Goal: Task Accomplishment & Management: Complete application form

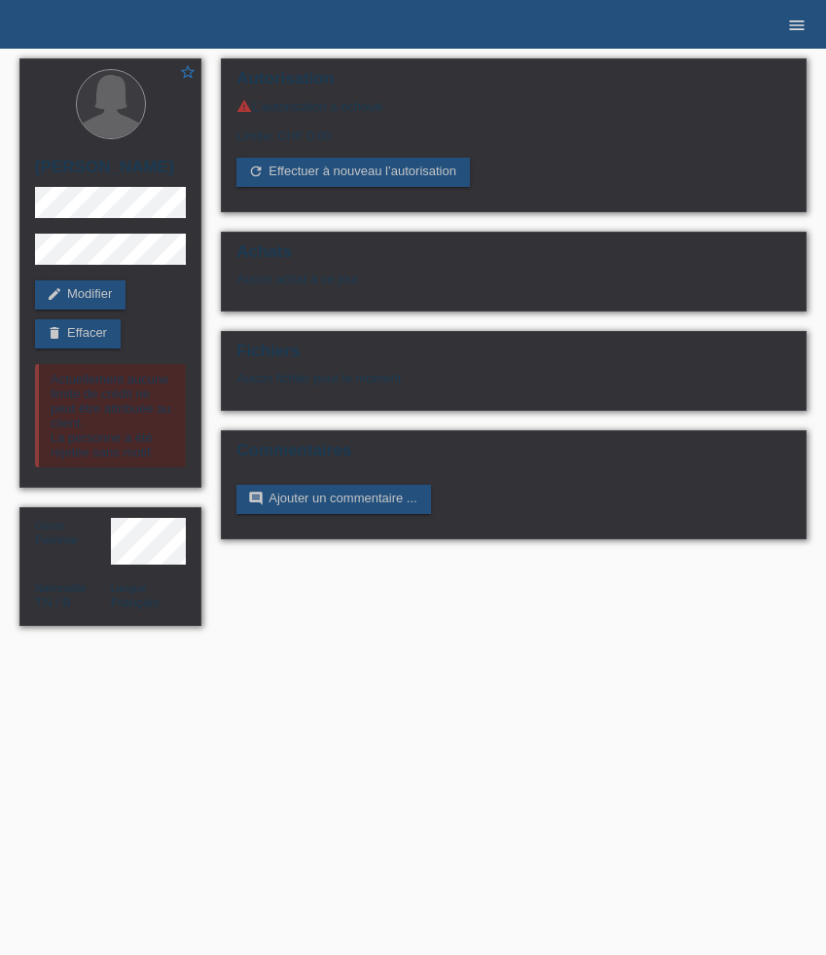
click at [804, 22] on icon "menu" at bounding box center [796, 25] width 19 height 19
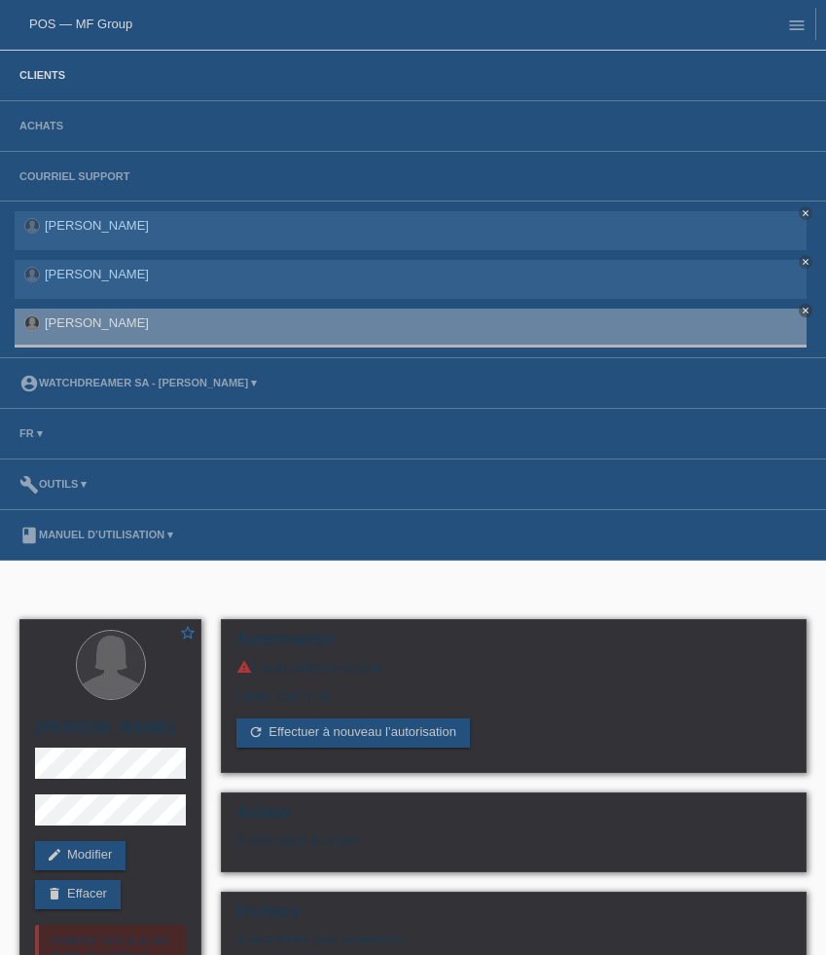
click at [42, 78] on link "Clients" at bounding box center [42, 75] width 65 height 12
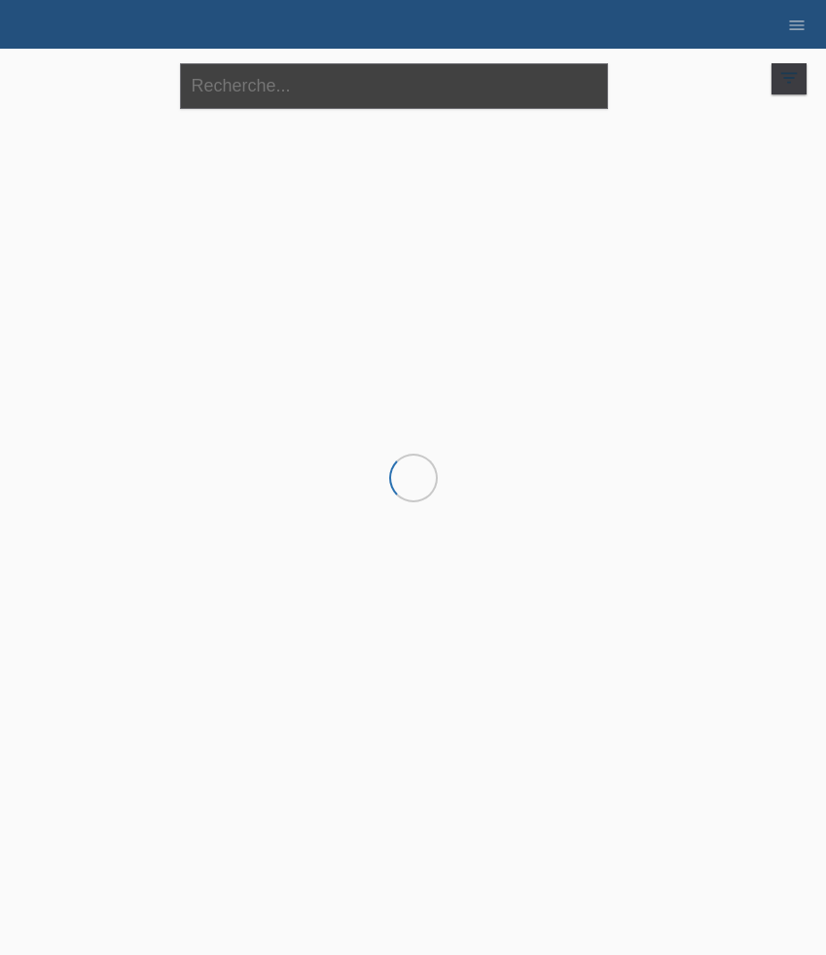
click at [252, 84] on input "text" at bounding box center [394, 86] width 428 height 46
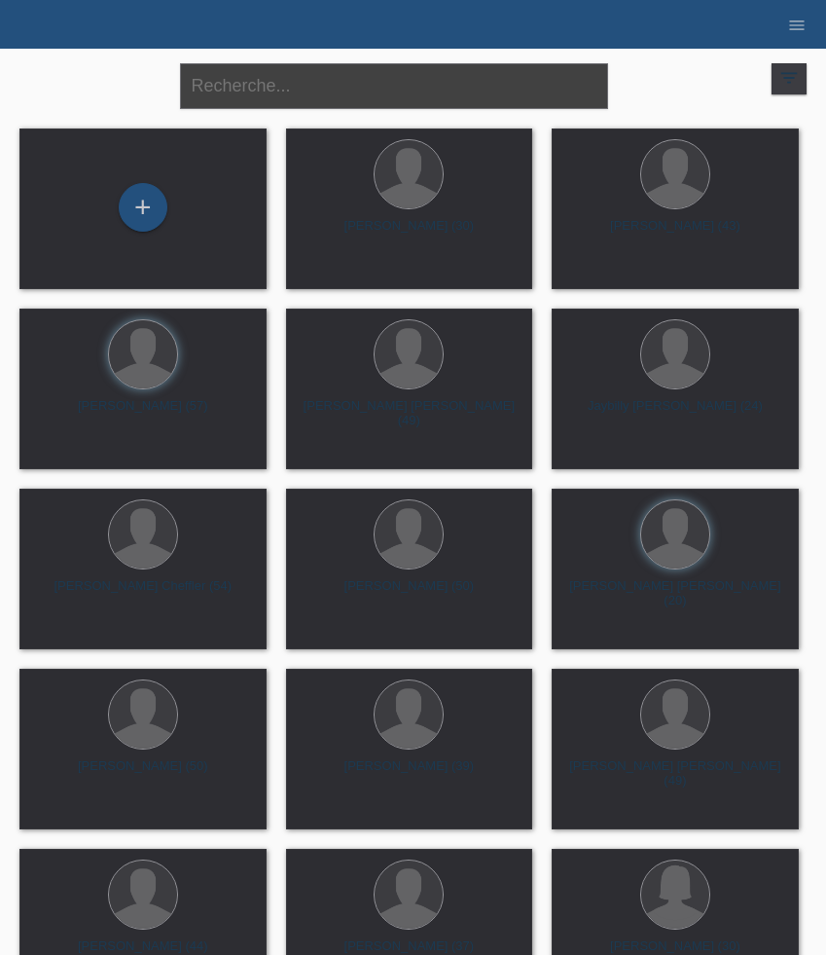
click at [253, 98] on input "text" at bounding box center [394, 86] width 428 height 46
paste input "[PERSON_NAME]"
type input "[PERSON_NAME]"
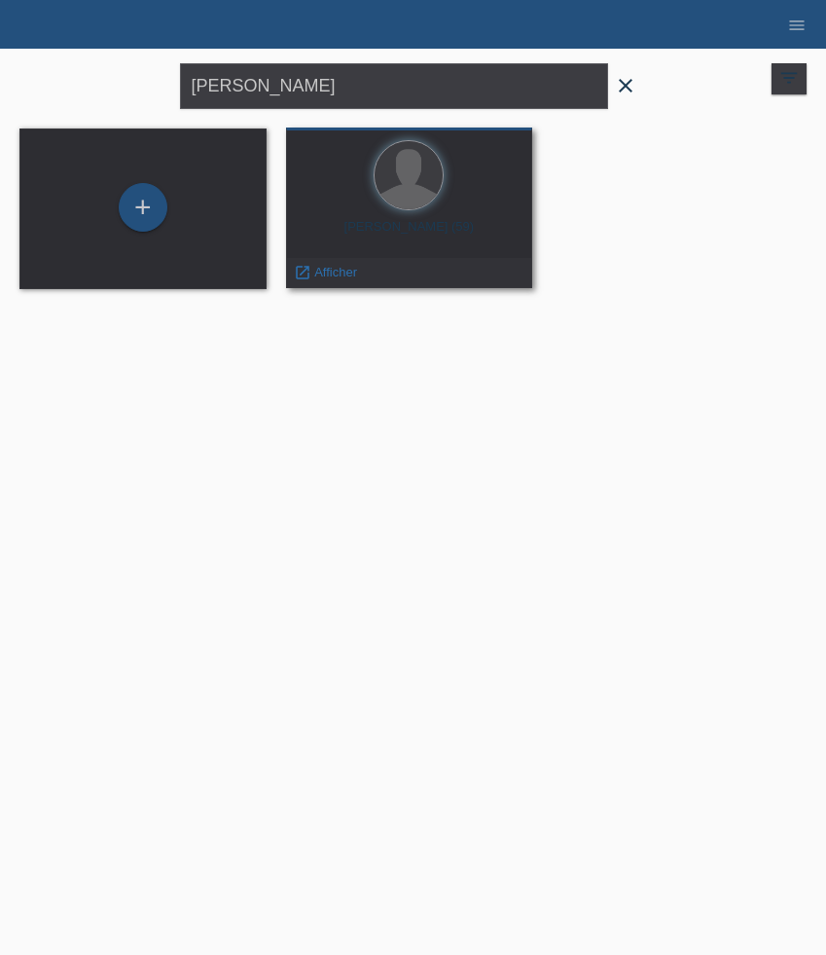
click at [397, 214] on div "Jörg Wasser (59) launch Afficher" at bounding box center [409, 207] width 247 height 161
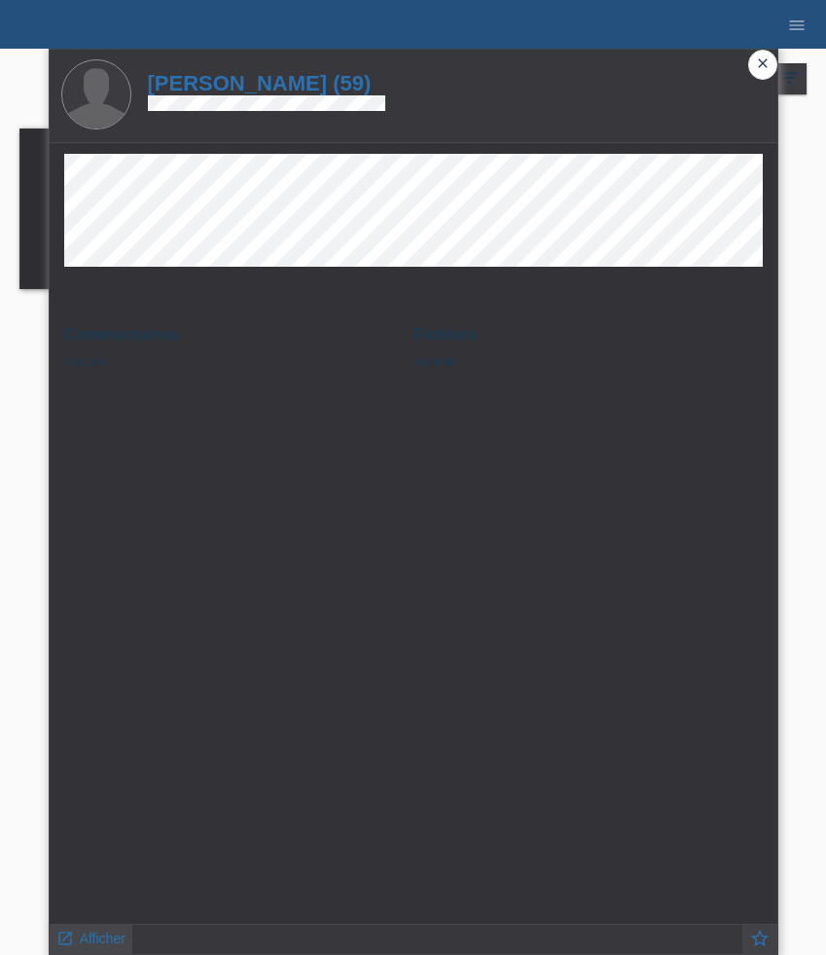
click at [94, 939] on span "Afficher" at bounding box center [103, 938] width 46 height 16
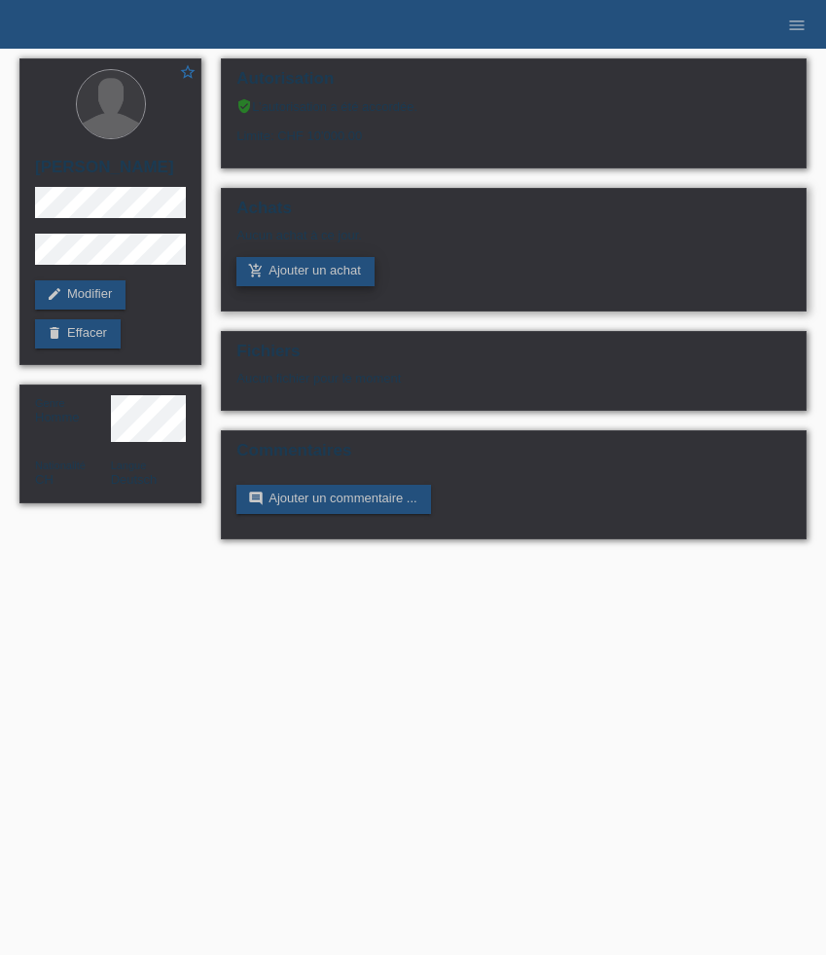
click at [327, 285] on link "add_shopping_cart Ajouter un achat" at bounding box center [305, 271] width 138 height 29
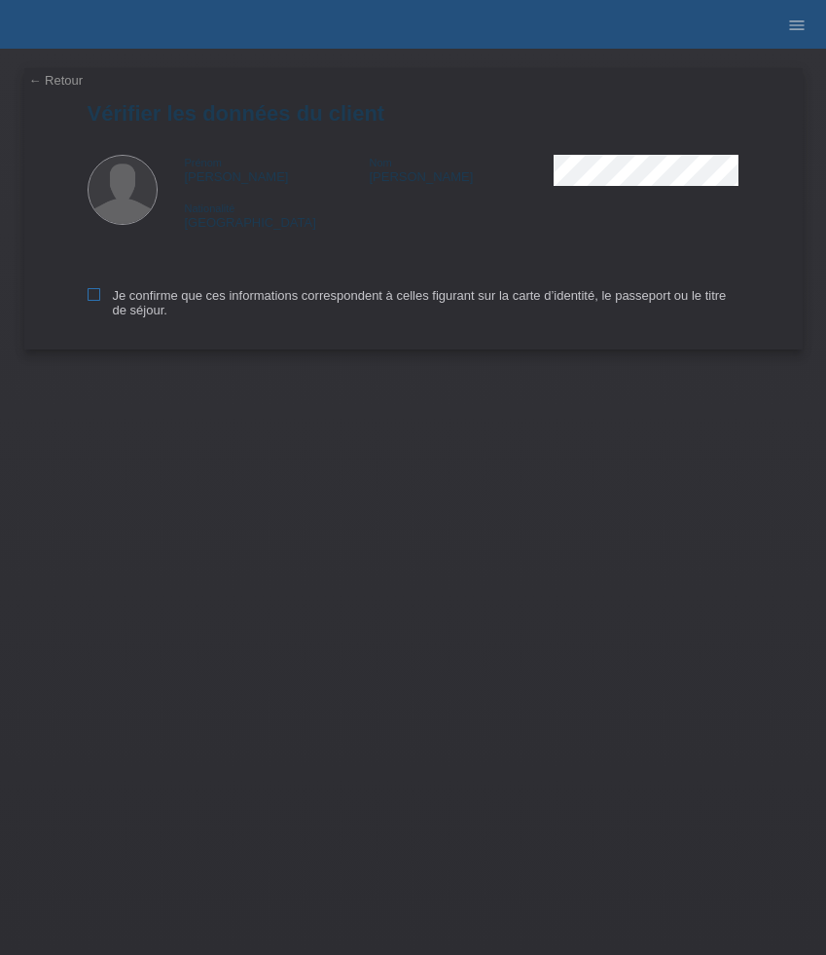
click at [95, 296] on icon at bounding box center [94, 294] width 13 height 13
click at [95, 296] on input "Je confirme que ces informations correspondent à celles figurant sur la carte d…" at bounding box center [94, 294] width 13 height 13
checkbox input "true"
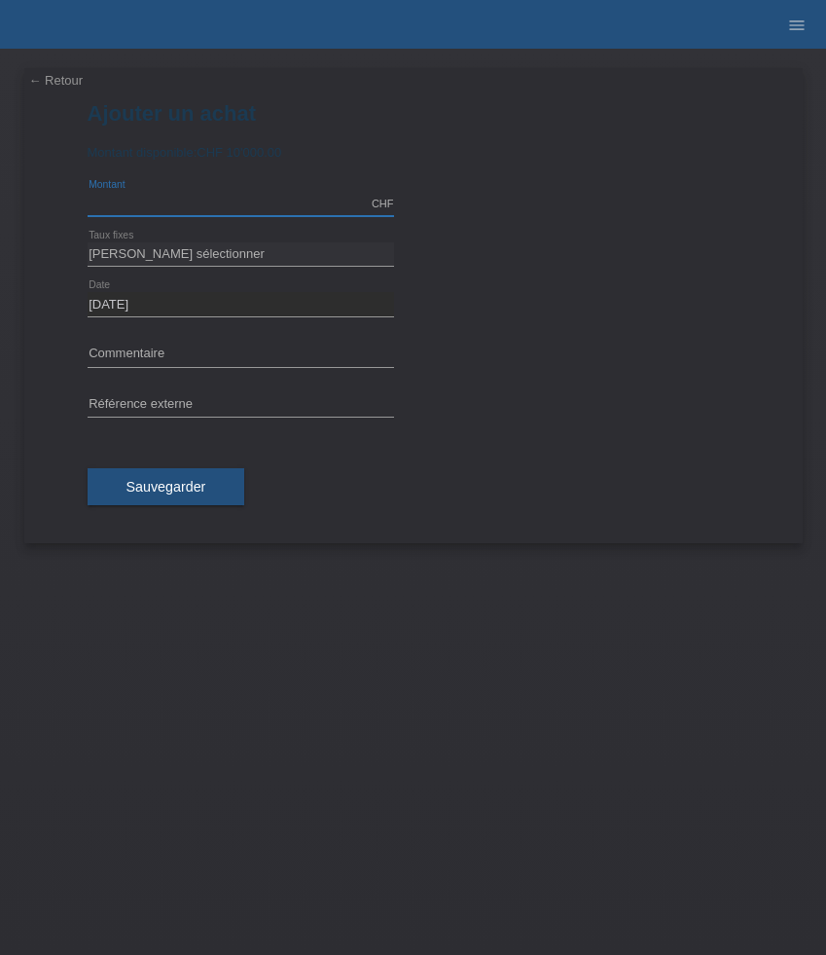
click at [211, 204] on input "text" at bounding box center [241, 204] width 307 height 24
type input "9450.00"
click at [209, 294] on input "[DATE]" at bounding box center [241, 304] width 307 height 24
click at [428, 253] on link "calculate" at bounding box center [430, 260] width 33 height 27
type input "9450.00"
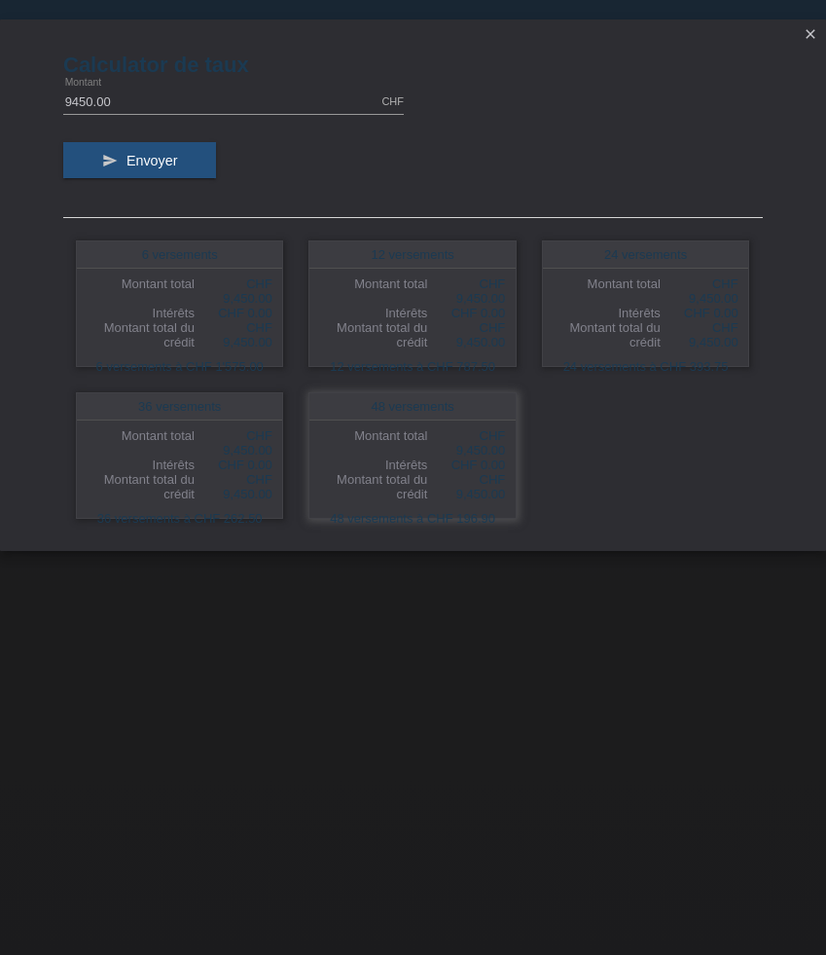
click at [422, 462] on div "Intérêts" at bounding box center [373, 464] width 107 height 15
click at [383, 400] on div "48 versements" at bounding box center [411, 406] width 205 height 27
click at [401, 519] on div "48 versements à CHF 196.90" at bounding box center [411, 518] width 205 height 25
click at [809, 33] on icon "close" at bounding box center [811, 34] width 16 height 16
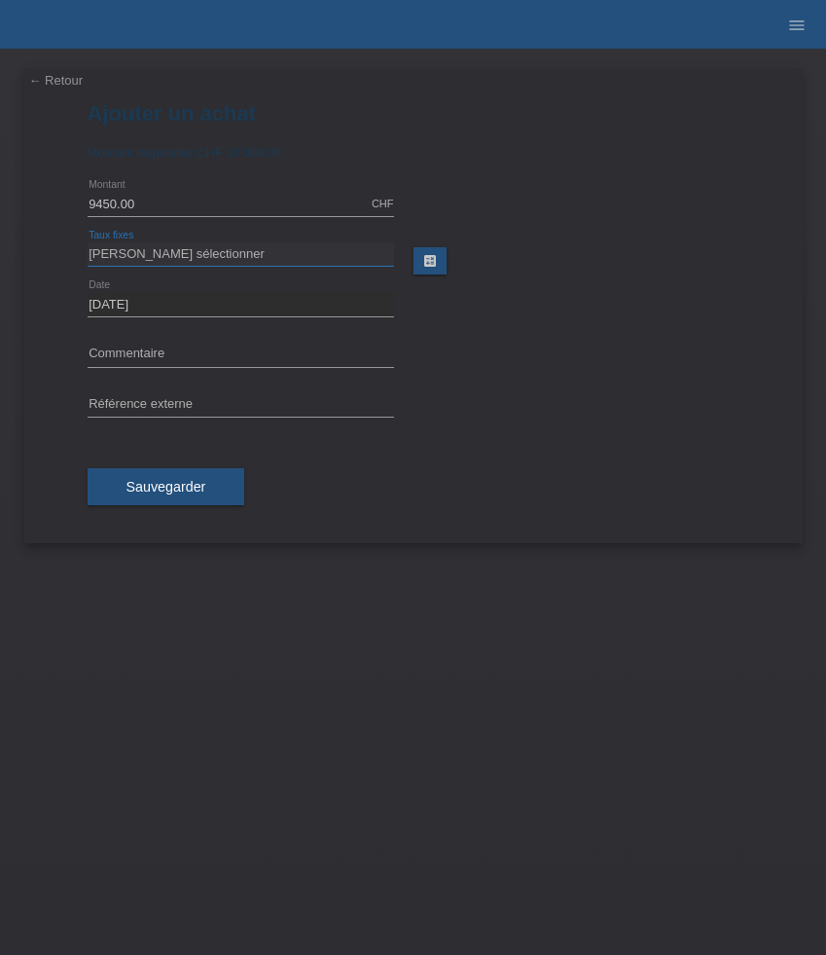
click at [155, 259] on select "Veuillez sélectionner 6 versements 12 versements 24 versements 36 versements 48…" at bounding box center [241, 253] width 307 height 23
select select "626"
click at [88, 242] on select "Veuillez sélectionner 6 versements 12 versements 24 versements 36 versements 48…" at bounding box center [241, 253] width 307 height 23
click at [173, 412] on input "text" at bounding box center [241, 405] width 307 height 24
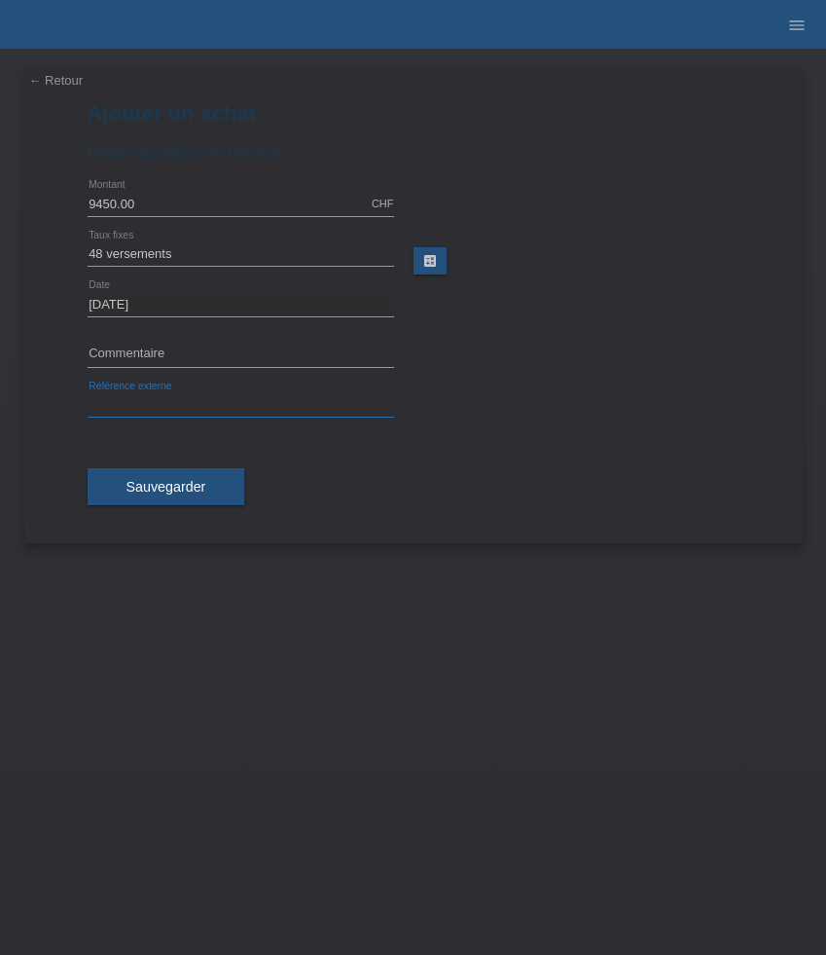
paste input "519395"
type input "519395"
click at [114, 356] on input "text" at bounding box center [241, 355] width 307 height 24
paste input "Panerai Luminor BiTempo Power Reserve - 44mm"
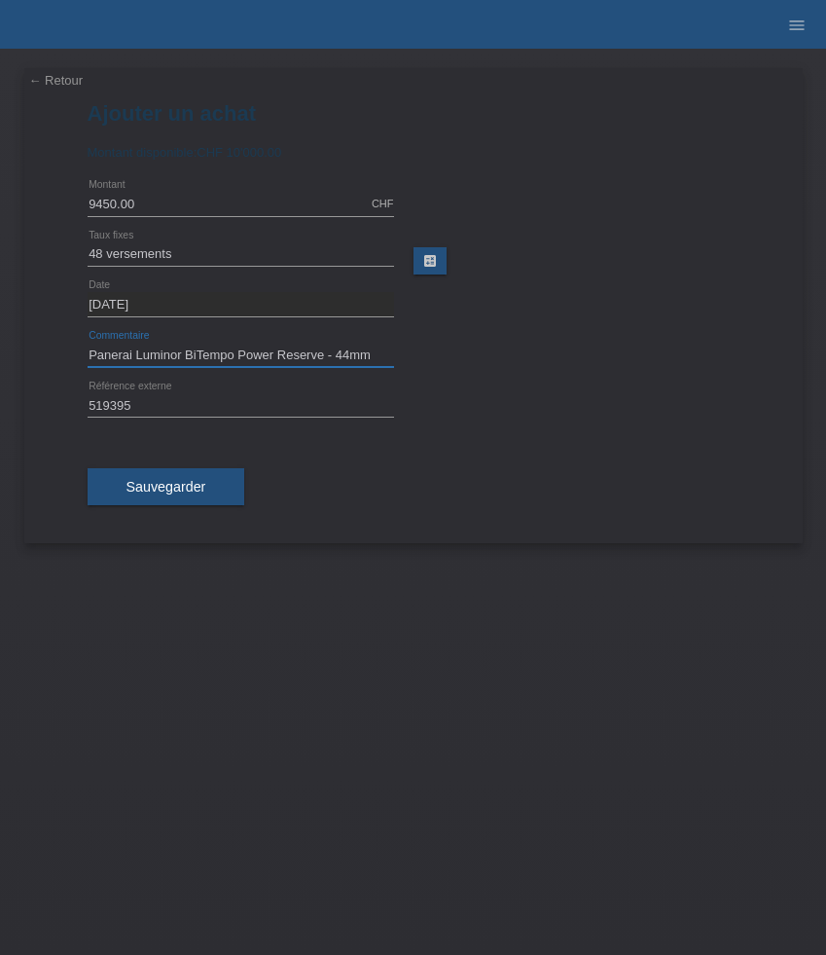
type input "Panerai Luminor BiTempo Power Reserve - 44mm"
click at [348, 471] on div "Sauvegarder" at bounding box center [414, 486] width 652 height 113
click at [204, 484] on span "Sauvegarder" at bounding box center [167, 487] width 80 height 16
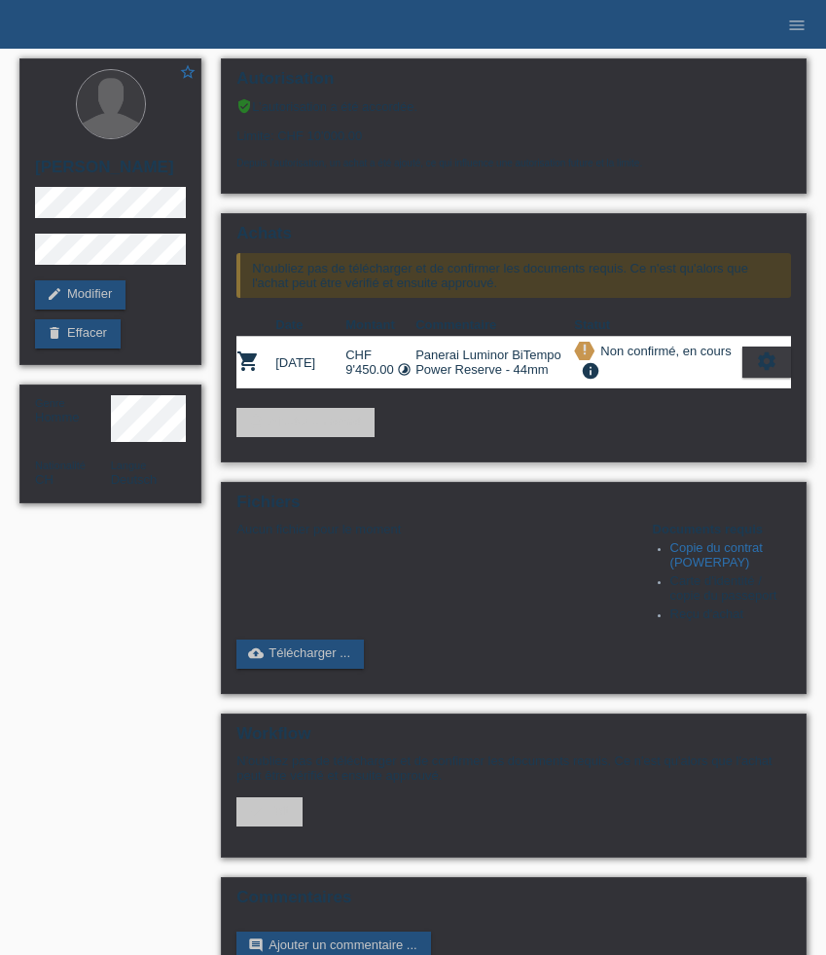
click at [772, 372] on icon "settings" at bounding box center [766, 360] width 21 height 21
click at [775, 371] on icon "settings" at bounding box center [766, 360] width 21 height 21
click at [724, 318] on div "Achats N'oubliez pas de télécharger et de confirmer les documents requis. Ce n'…" at bounding box center [514, 337] width 586 height 249
click at [771, 367] on icon "settings" at bounding box center [766, 360] width 21 height 21
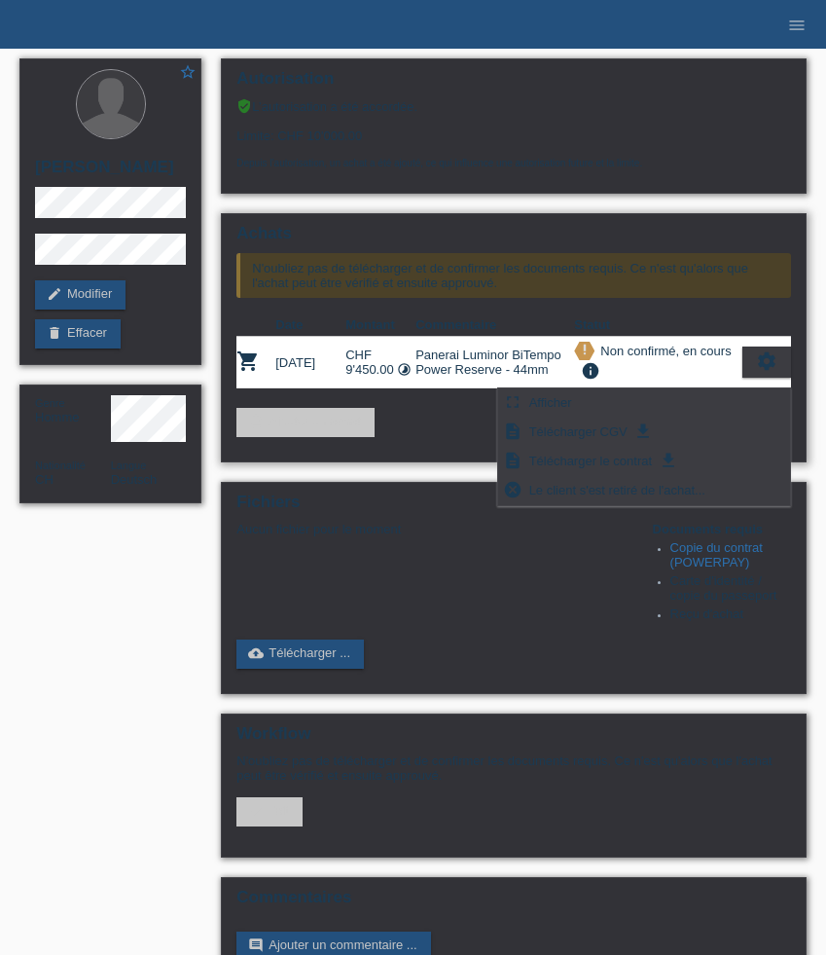
click at [729, 318] on div "Achats N'oubliez pas de télécharger et de confirmer les documents requis. Ce n'…" at bounding box center [514, 337] width 586 height 249
click at [563, 612] on div "Aucun fichier pour le moment Documents requis Copie du contrat (POWERPAY) Carte…" at bounding box center [513, 573] width 555 height 103
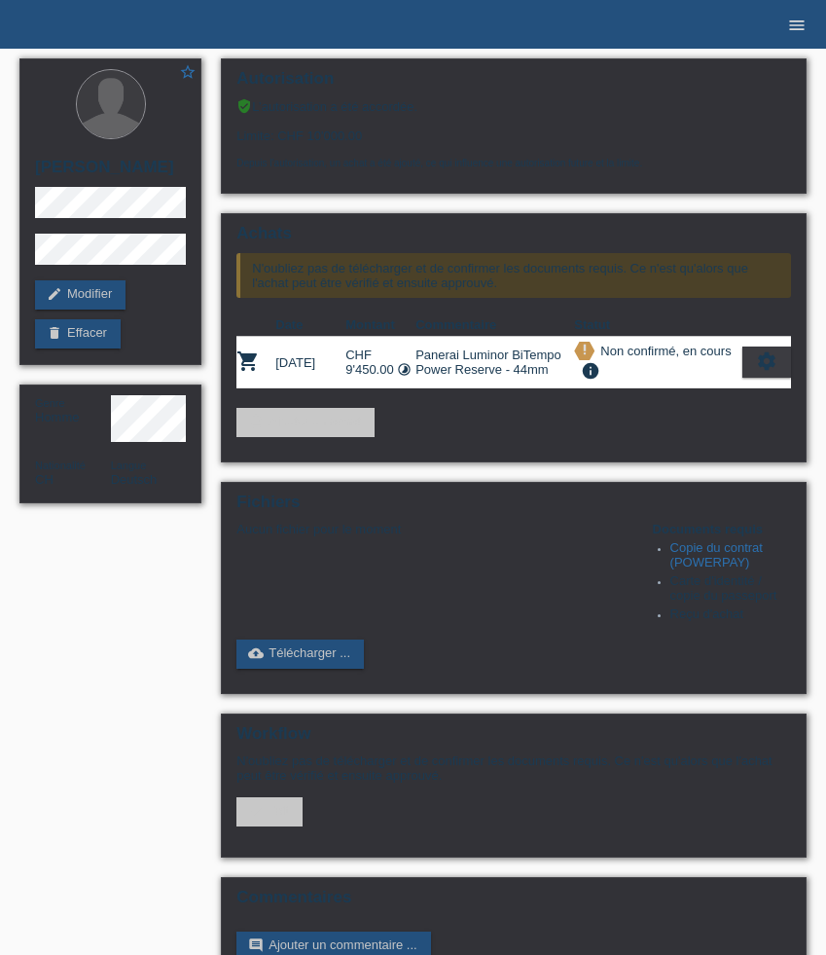
click at [794, 30] on icon "menu" at bounding box center [796, 25] width 19 height 19
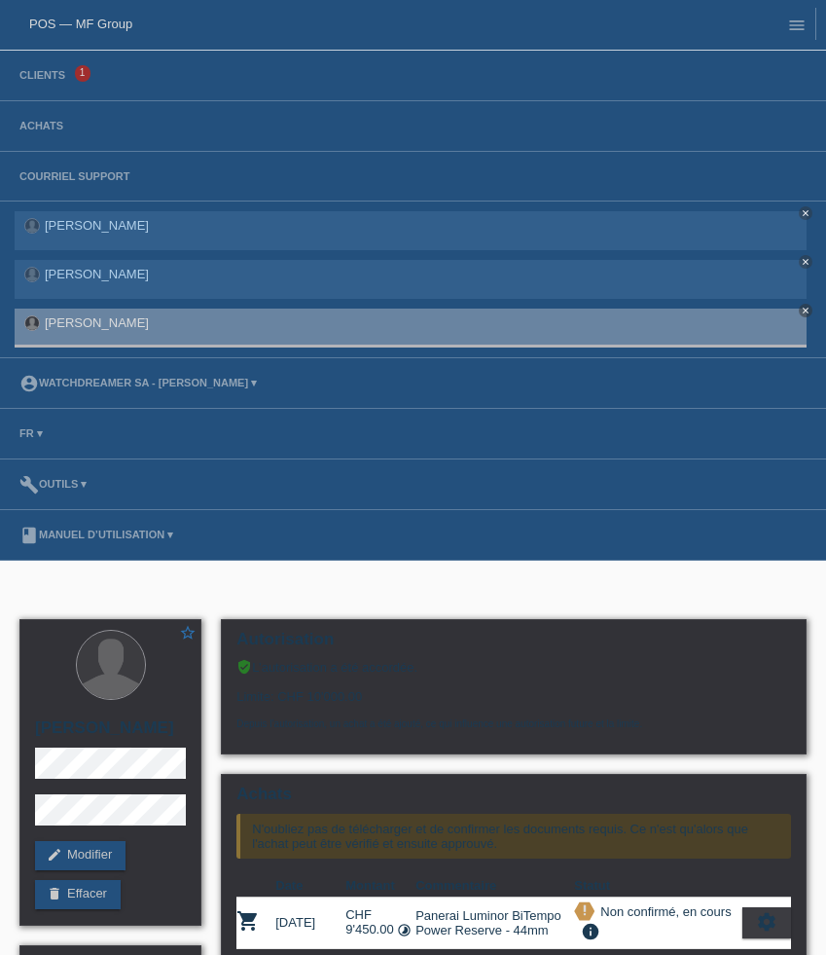
click at [28, 66] on li "Clients 1" at bounding box center [413, 76] width 826 height 51
click at [31, 79] on link "Clients" at bounding box center [42, 75] width 65 height 12
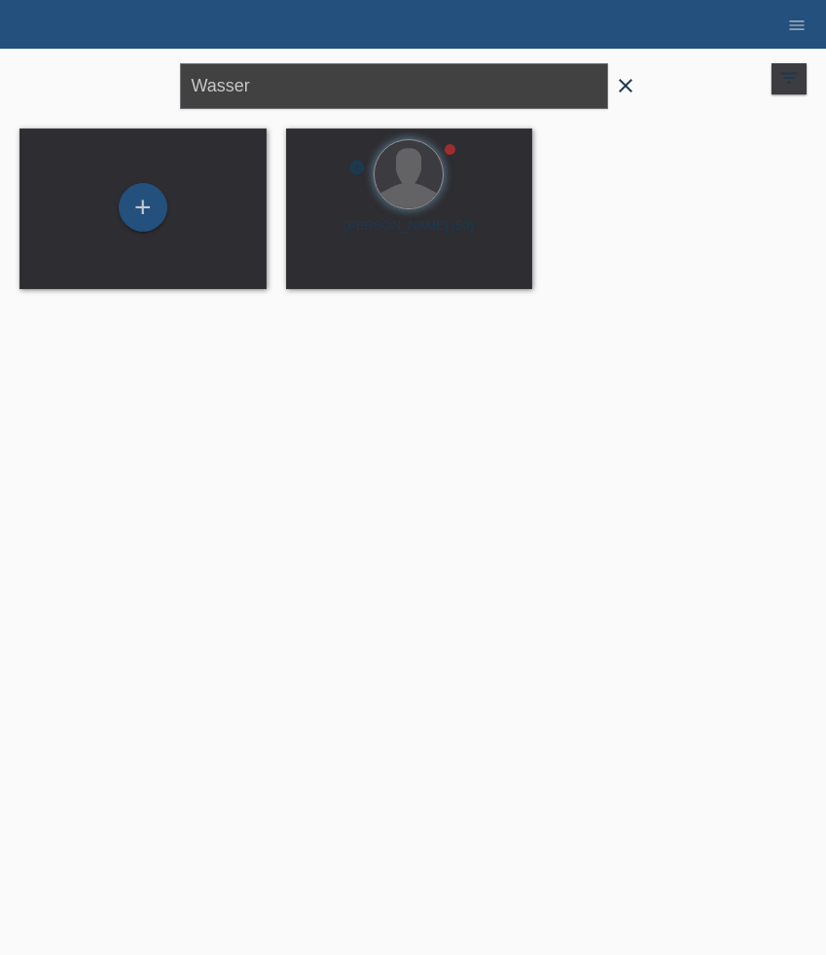
drag, startPoint x: 287, startPoint y: 90, endPoint x: 64, endPoint y: 78, distance: 223.1
click at [67, 78] on div "Wasser close filter_list view_module Afficher tous les clients star Afficher le…" at bounding box center [413, 84] width 807 height 70
paste input "Gunia"
type input "Gunia"
click at [450, 202] on div at bounding box center [410, 176] width 216 height 73
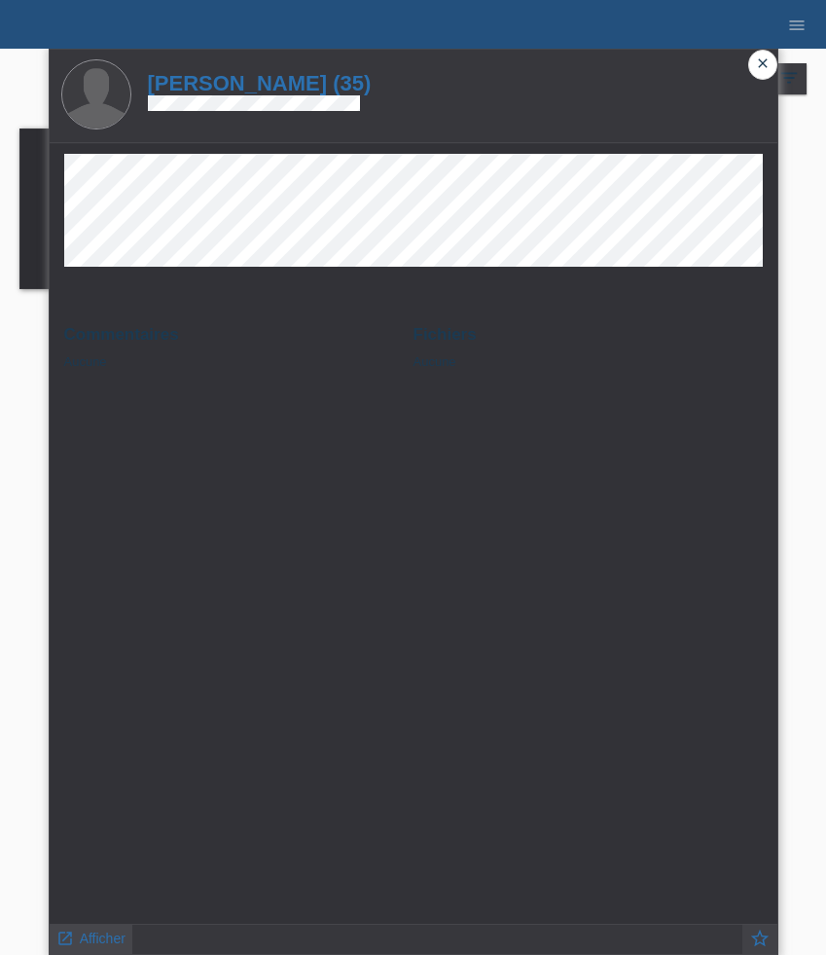
click at [107, 939] on span "Afficher" at bounding box center [103, 938] width 46 height 16
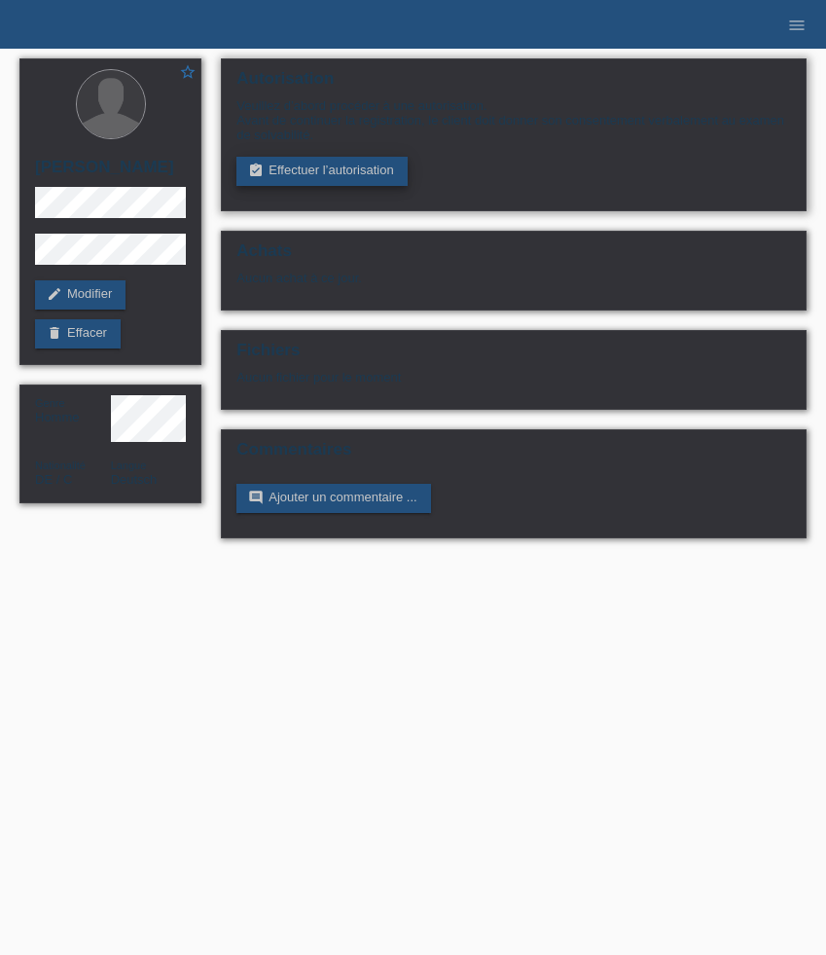
click at [338, 181] on link "assignment_turned_in Effectuer l’autorisation" at bounding box center [321, 171] width 170 height 29
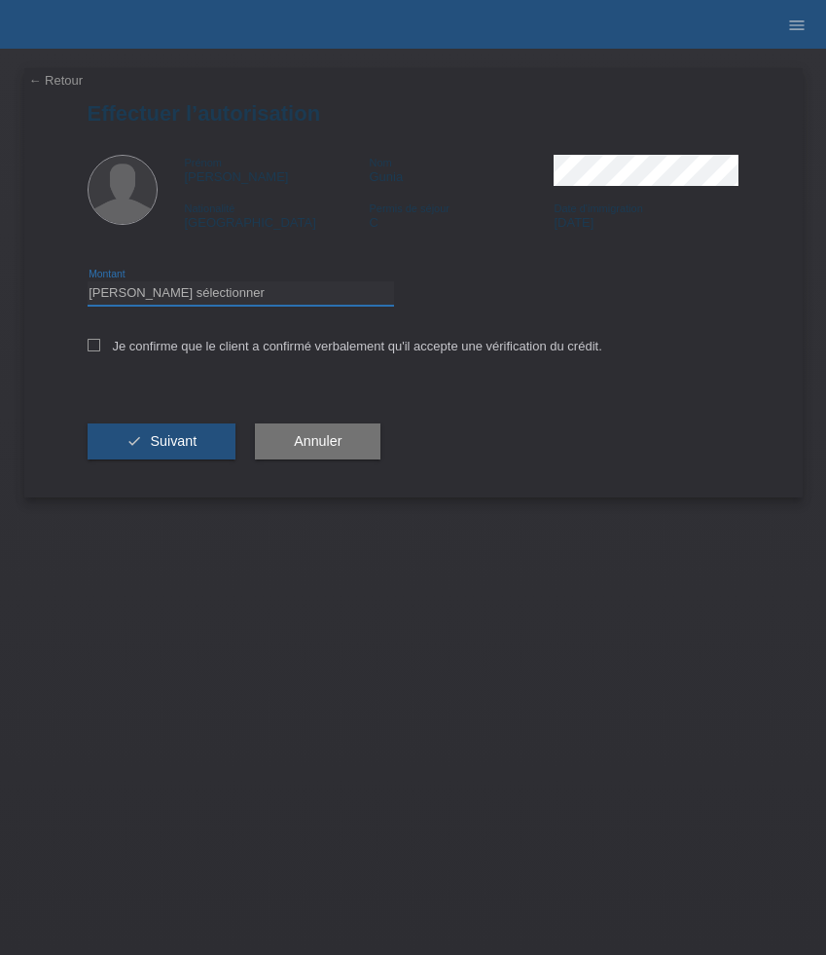
click at [131, 291] on select "Veuillez sélectionner CHF 1.00 - CHF 499.00 CHF 500.00 - CHF 1'999.00 CHF 2'000…" at bounding box center [241, 292] width 307 height 23
select select "3"
click at [88, 284] on select "Veuillez sélectionner CHF 1.00 - CHF 499.00 CHF 500.00 - CHF 1'999.00 CHF 2'000…" at bounding box center [241, 292] width 307 height 23
click at [107, 345] on label "Je confirme que le client a confirmé verbalement qu'il accepte une vérification…" at bounding box center [345, 346] width 515 height 15
click at [100, 345] on input "Je confirme que le client a confirmé verbalement qu'il accepte une vérification…" at bounding box center [94, 345] width 13 height 13
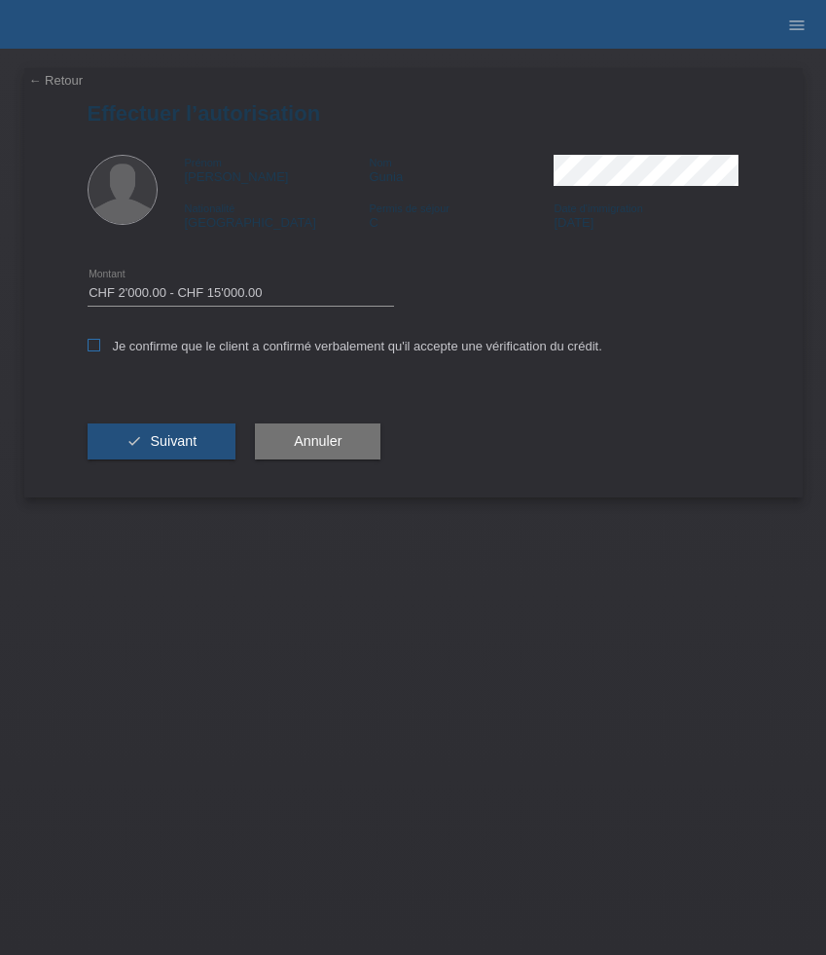
checkbox input "true"
click at [172, 448] on span "Suivant" at bounding box center [173, 441] width 47 height 16
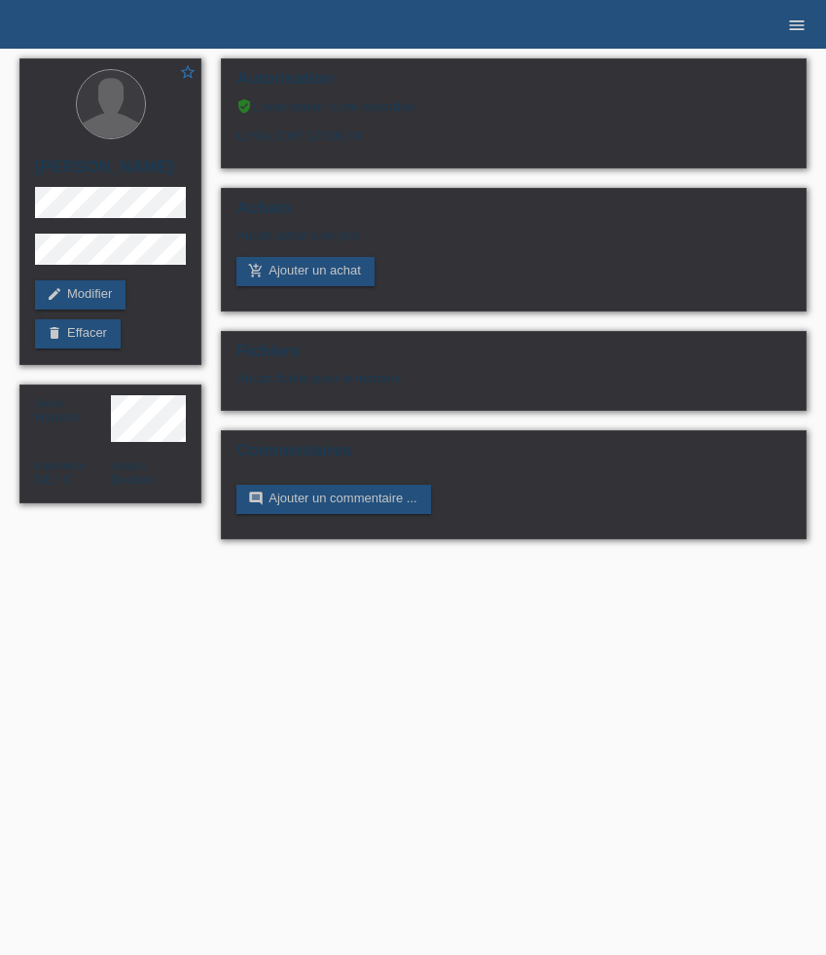
click at [794, 32] on icon "menu" at bounding box center [796, 25] width 19 height 19
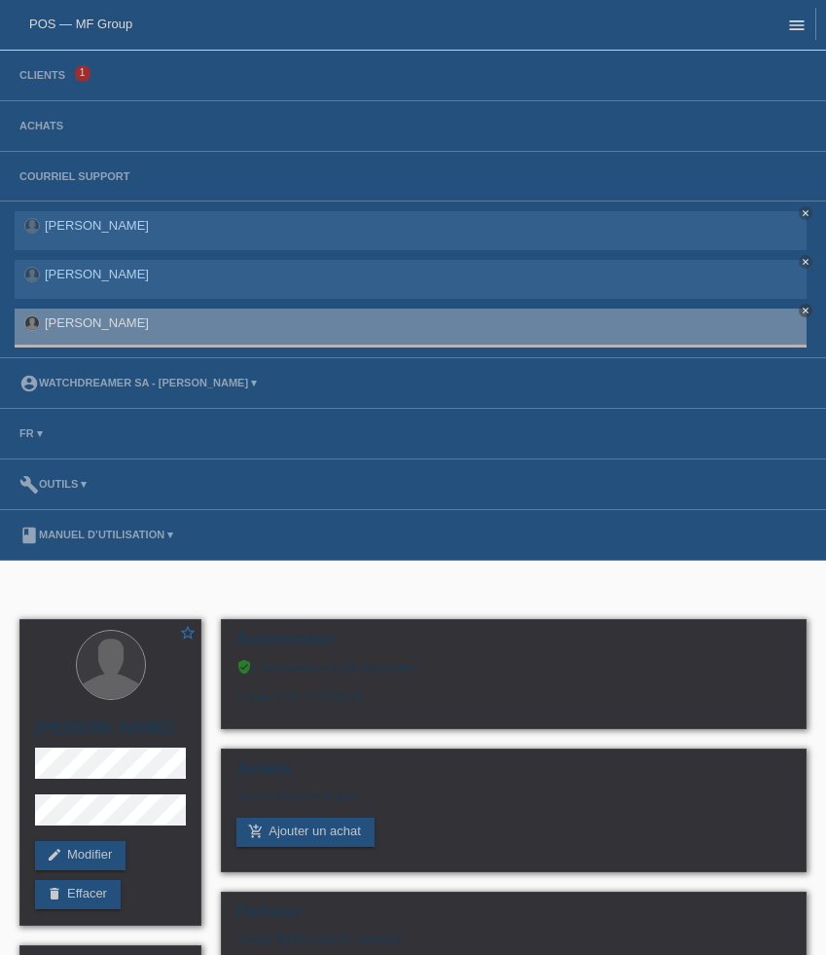
click at [794, 32] on icon "menu" at bounding box center [796, 25] width 19 height 19
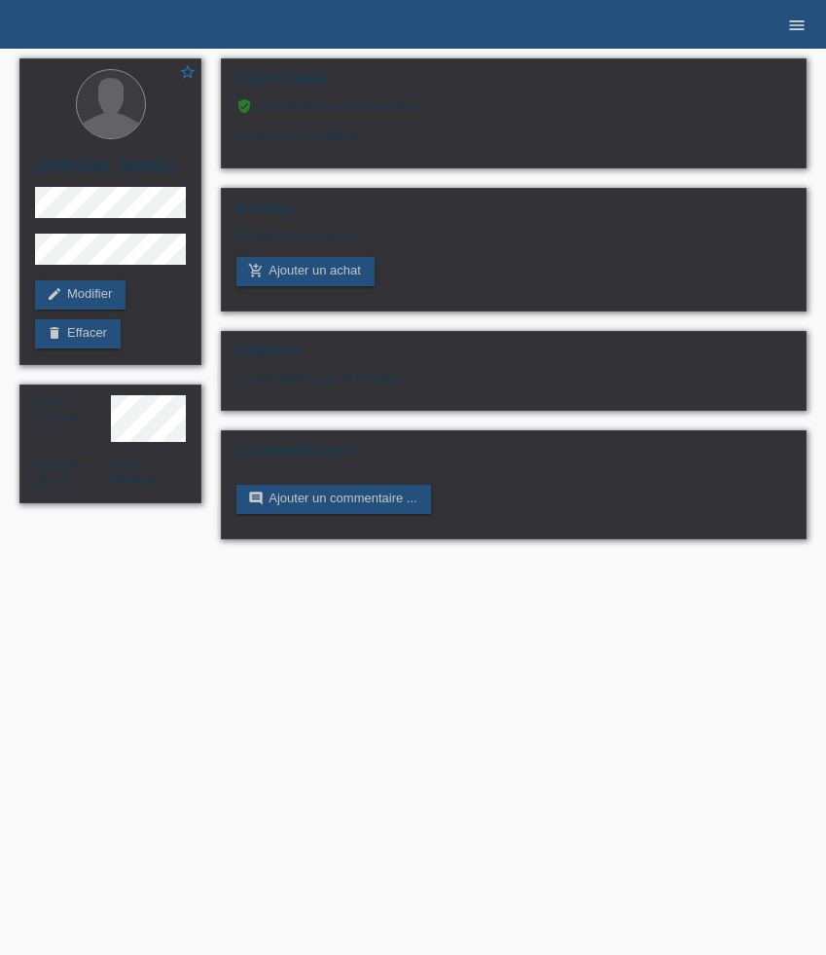
click at [796, 27] on icon "menu" at bounding box center [796, 25] width 19 height 19
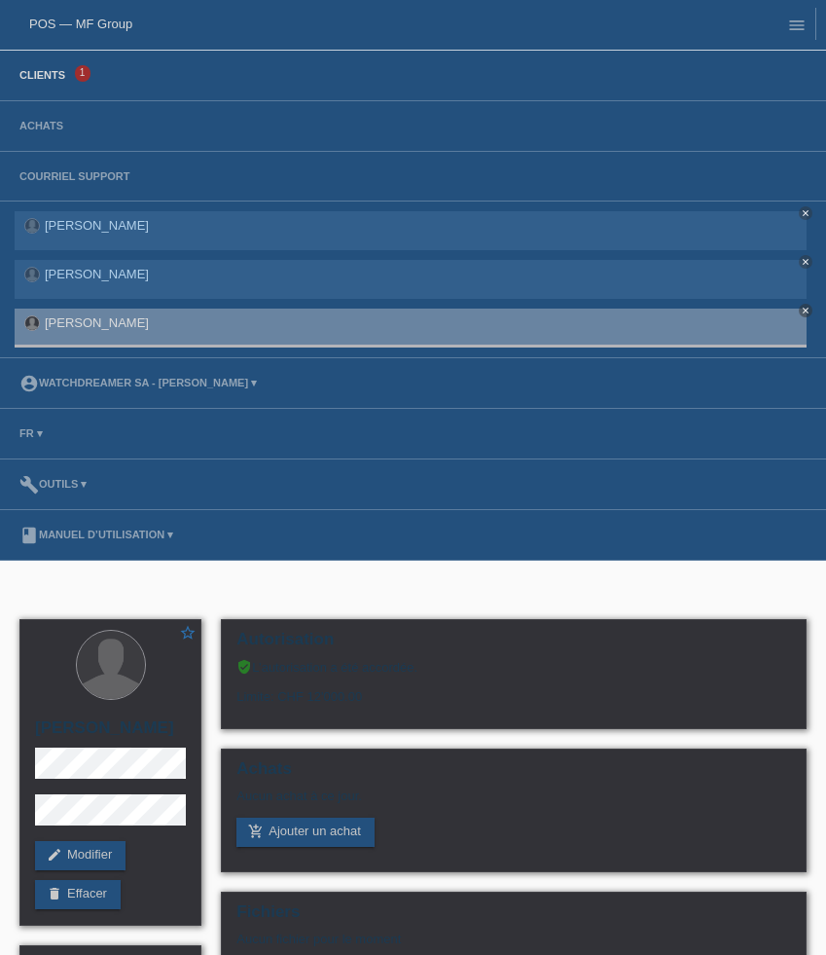
click at [50, 79] on link "Clients" at bounding box center [42, 75] width 65 height 12
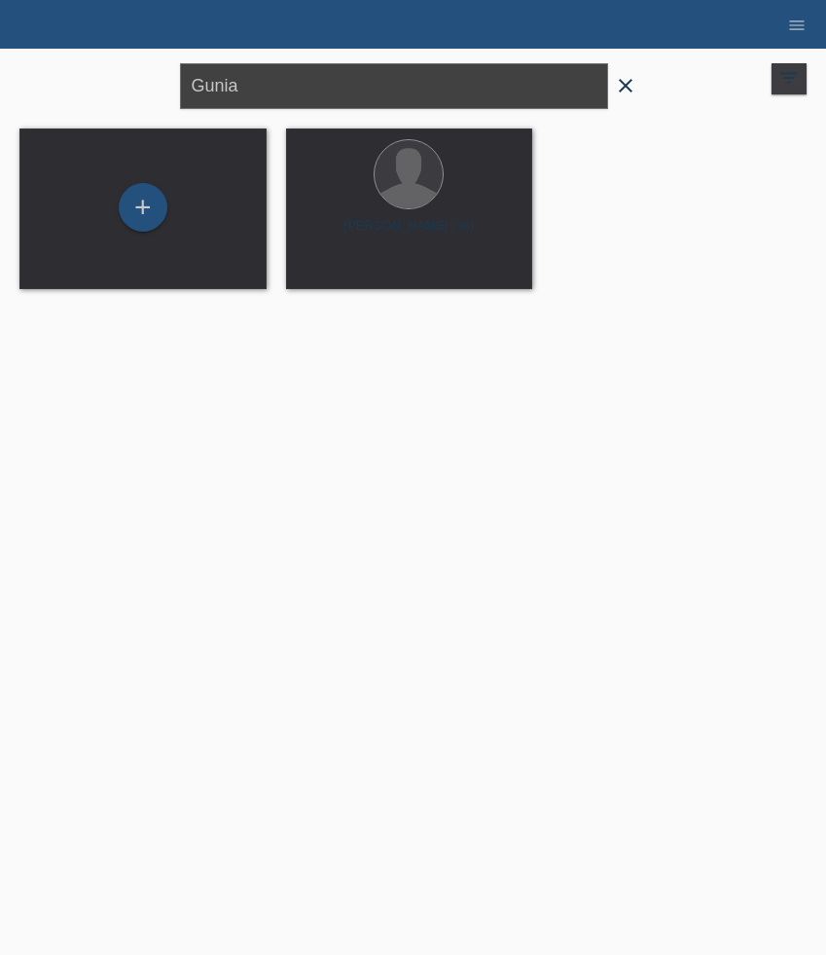
drag, startPoint x: 265, startPoint y: 87, endPoint x: 106, endPoint y: 71, distance: 159.4
click at [106, 71] on div "Gunia close filter_list view_module Afficher tous les clients star Afficher les…" at bounding box center [413, 84] width 807 height 70
paste input "Tenzin"
type input "Tenzin"
click at [380, 209] on div at bounding box center [410, 176] width 216 height 73
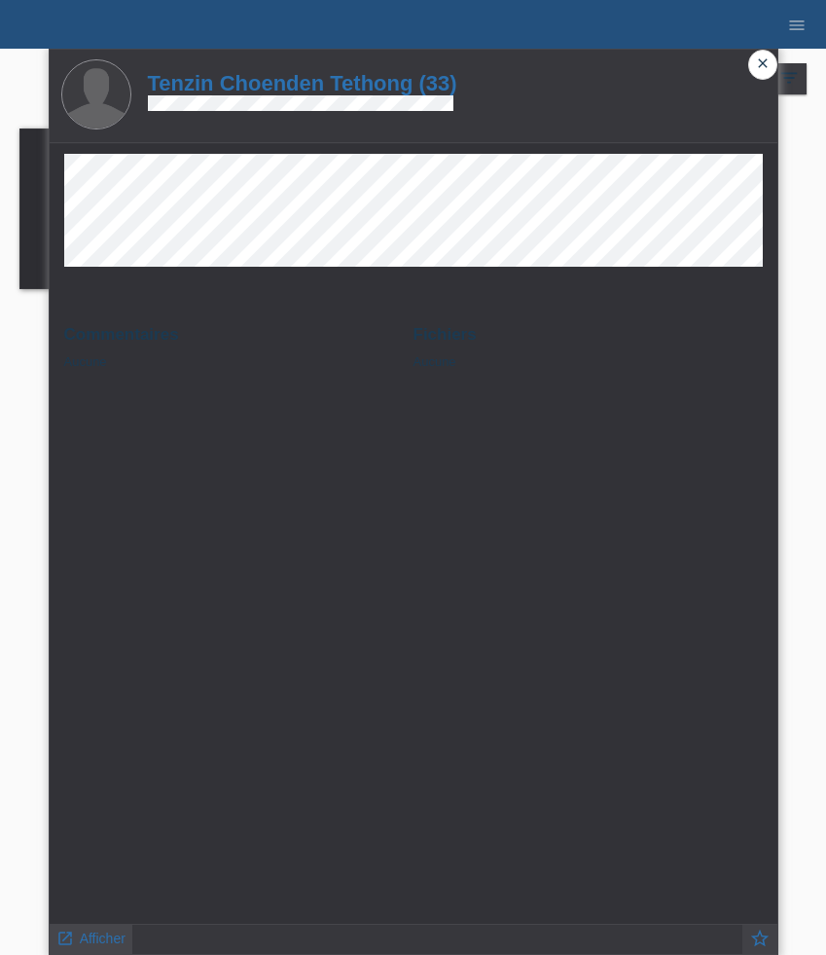
click at [108, 936] on span "Afficher" at bounding box center [103, 938] width 46 height 16
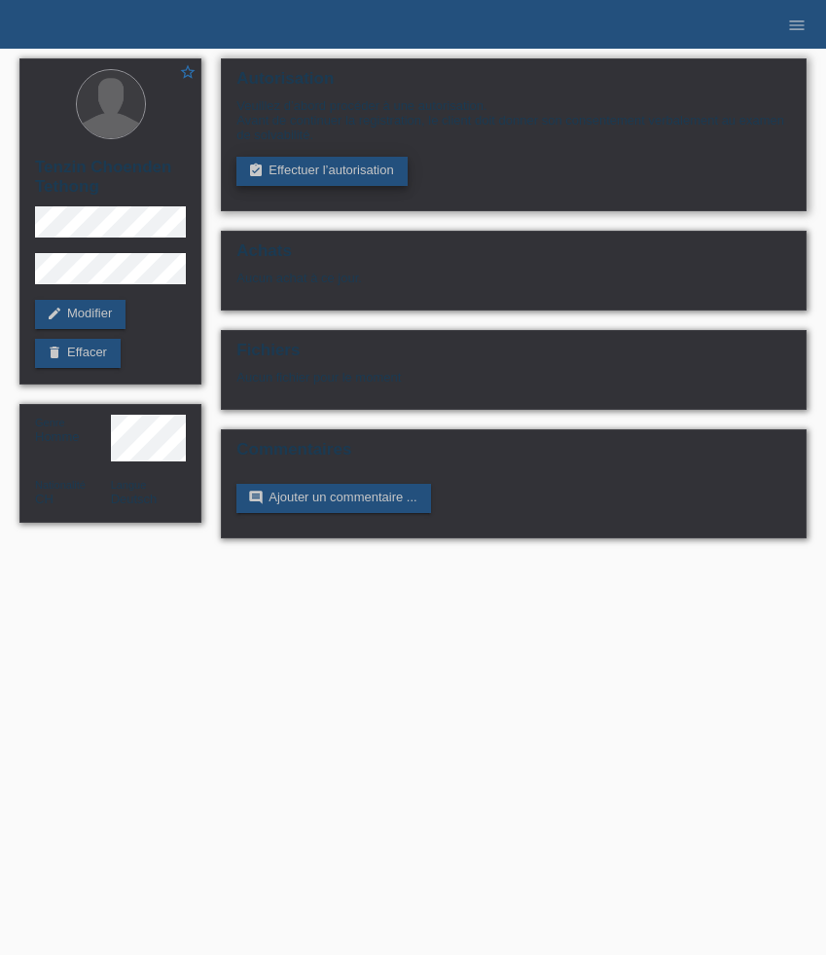
click at [328, 171] on link "assignment_turned_in Effectuer l’autorisation" at bounding box center [321, 171] width 170 height 29
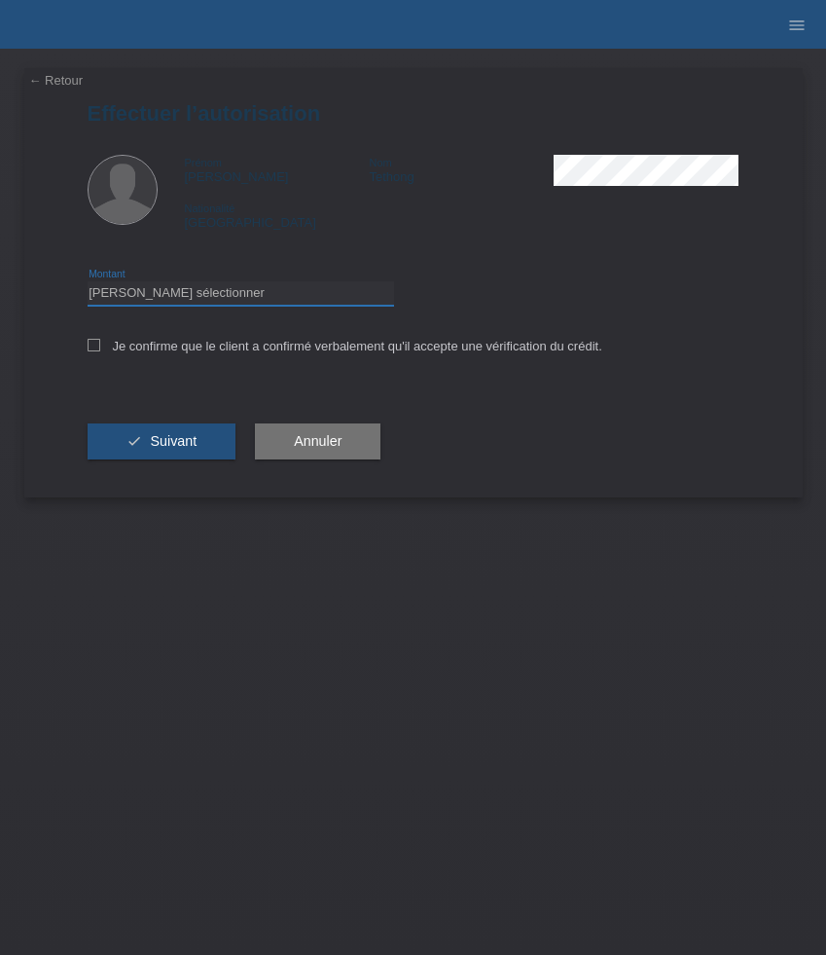
click at [278, 295] on select "Veuillez sélectionner CHF 1.00 - CHF 499.00 CHF 500.00 - CHF 1'999.00 CHF 2'000…" at bounding box center [241, 292] width 307 height 23
select select "3"
click at [88, 284] on select "Veuillez sélectionner CHF 1.00 - CHF 499.00 CHF 500.00 - CHF 1'999.00 CHF 2'000…" at bounding box center [241, 292] width 307 height 23
click at [177, 344] on label "Je confirme que le client a confirmé verbalement qu'il accepte une vérification…" at bounding box center [345, 346] width 515 height 15
click at [100, 344] on input "Je confirme que le client a confirmé verbalement qu'il accepte une vérification…" at bounding box center [94, 345] width 13 height 13
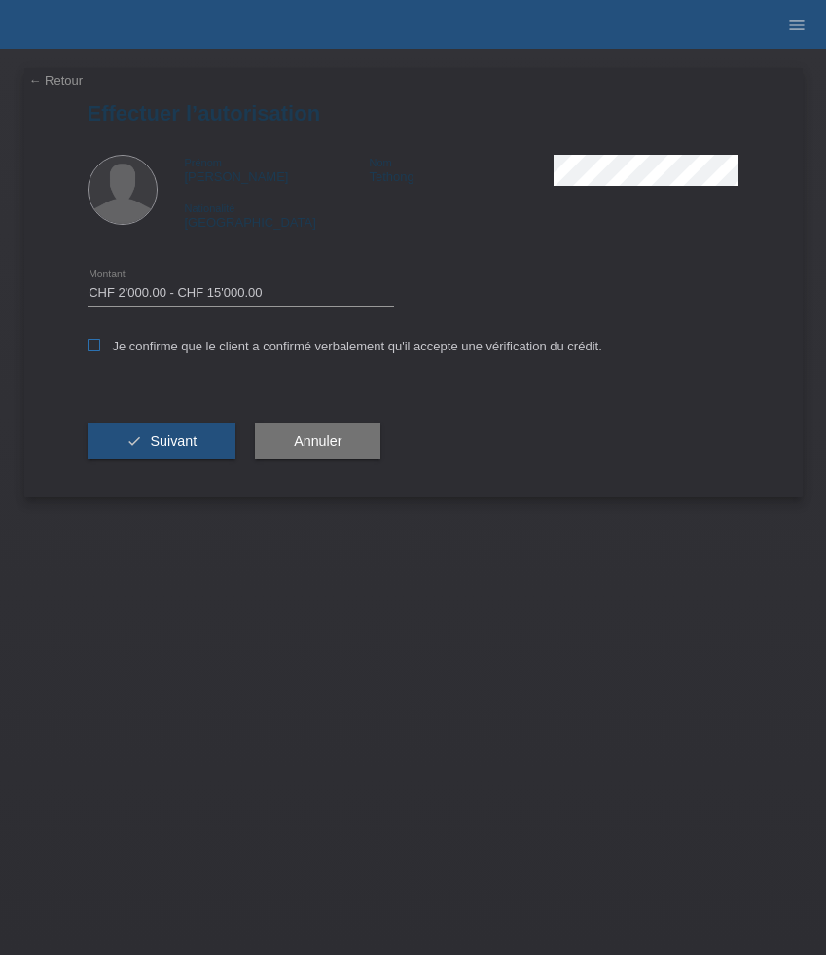
checkbox input "true"
click at [176, 445] on span "Suivant" at bounding box center [173, 441] width 47 height 16
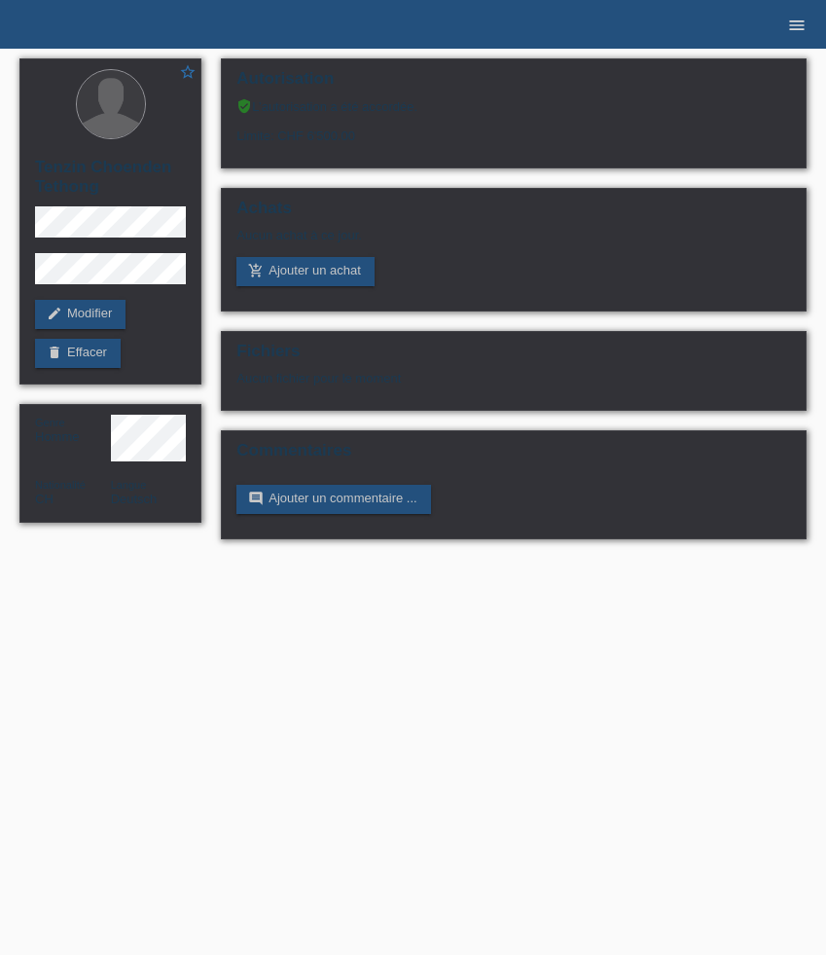
click at [796, 29] on icon "menu" at bounding box center [796, 25] width 19 height 19
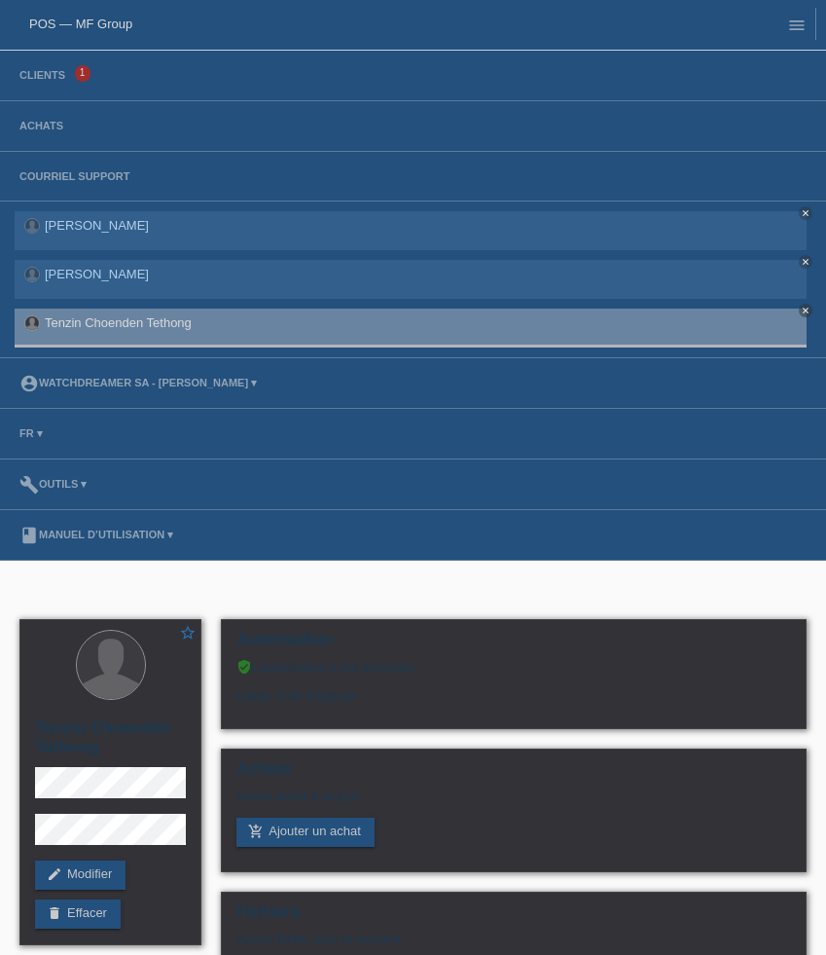
click at [68, 83] on li "Clients 1" at bounding box center [413, 76] width 826 height 51
click at [48, 83] on li "Clients 1" at bounding box center [413, 76] width 826 height 51
click at [48, 76] on link "Clients" at bounding box center [42, 75] width 65 height 12
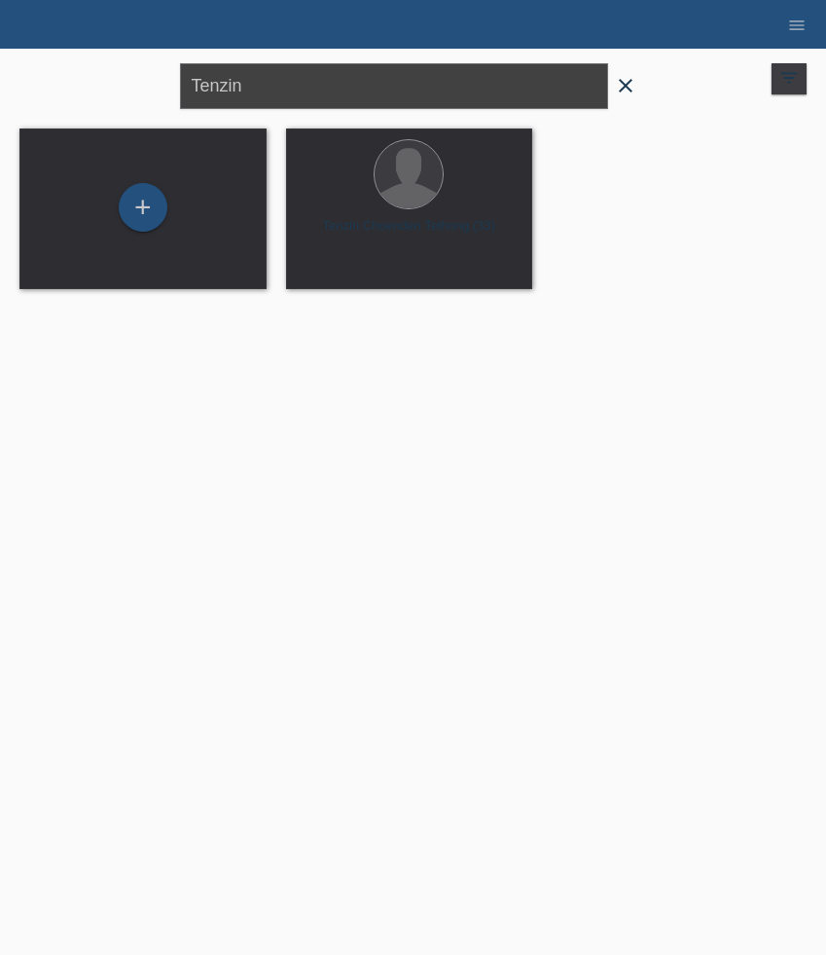
drag, startPoint x: 301, startPoint y: 100, endPoint x: 127, endPoint y: 87, distance: 173.7
click at [127, 87] on div "Tenzin close filter_list view_module Afficher tous les clients star Afficher le…" at bounding box center [413, 84] width 807 height 70
paste input "[PERSON_NAME]"
type input "[PERSON_NAME]"
click at [419, 199] on div at bounding box center [409, 175] width 68 height 68
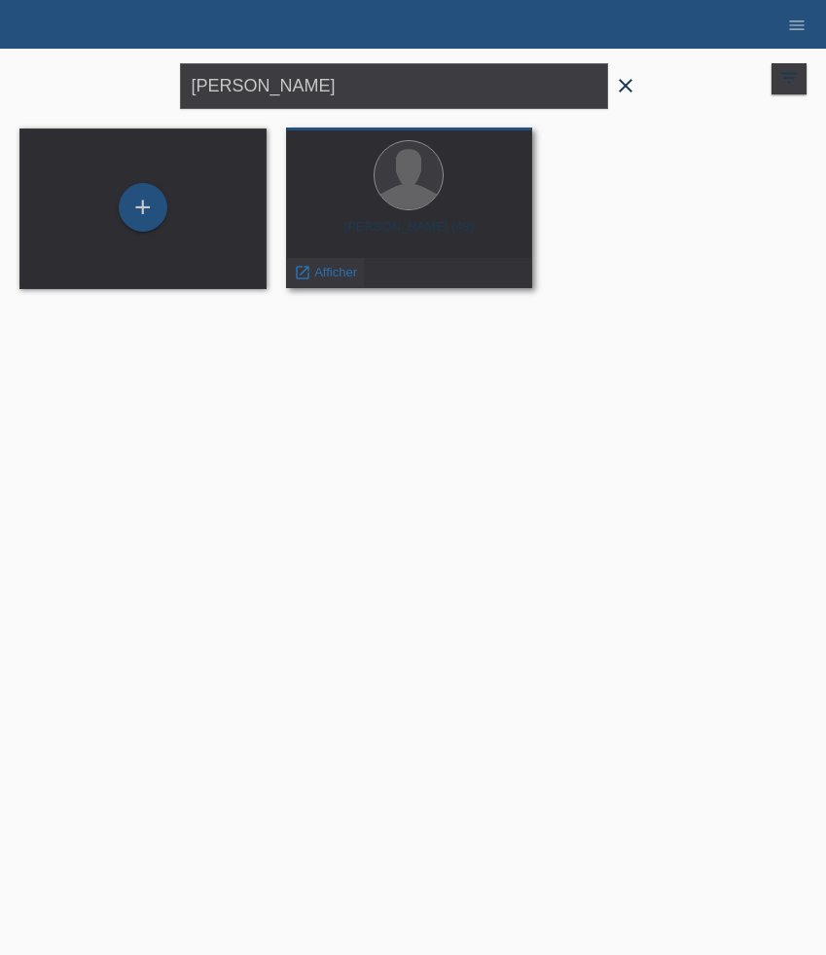
click at [328, 279] on span "Afficher" at bounding box center [335, 272] width 43 height 15
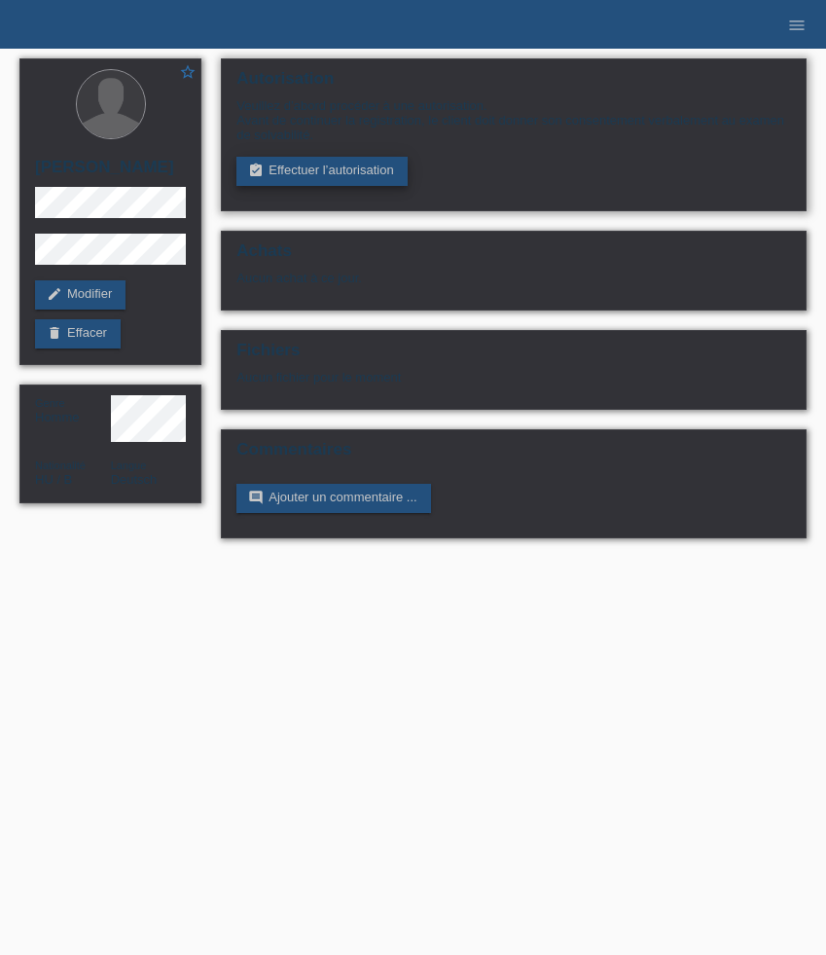
click at [310, 175] on link "assignment_turned_in Effectuer l’autorisation" at bounding box center [321, 171] width 170 height 29
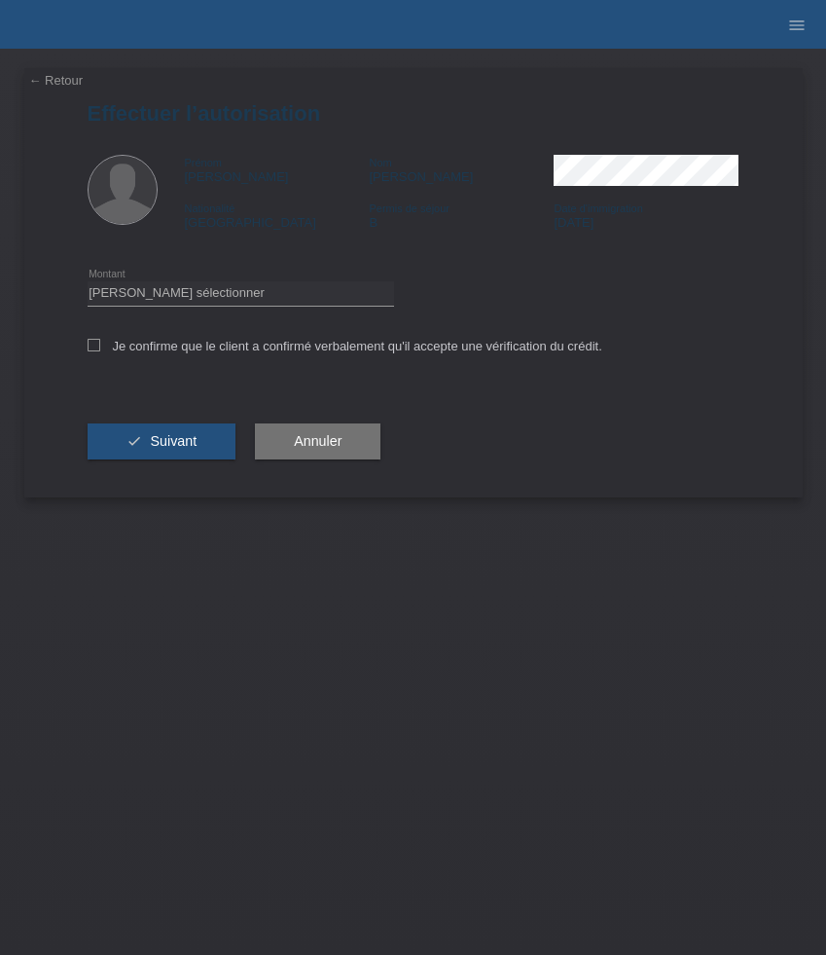
click at [265, 311] on div "Veuillez sélectionner CHF 1.00 - CHF 499.00 CHF 500.00 - CHF 1'999.00 CHF 2'000…" at bounding box center [241, 294] width 307 height 50
click at [265, 283] on select "Veuillez sélectionner CHF 1.00 - CHF 499.00 CHF 500.00 - CHF 1'999.00 CHF 2'000…" at bounding box center [241, 292] width 307 height 23
select select "3"
click at [88, 284] on select "Veuillez sélectionner CHF 1.00 - CHF 499.00 CHF 500.00 - CHF 1'999.00 CHF 2'000…" at bounding box center [241, 292] width 307 height 23
click at [246, 350] on label "Je confirme que le client a confirmé verbalement qu'il accepte une vérification…" at bounding box center [345, 346] width 515 height 15
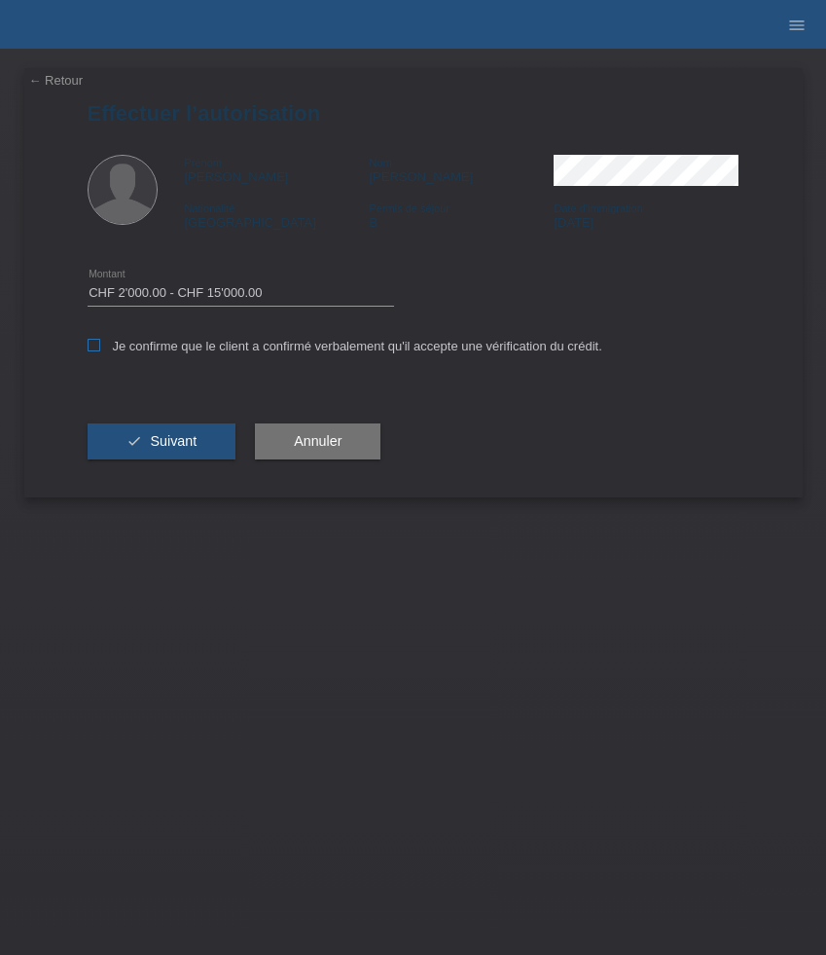
click at [100, 350] on input "Je confirme que le client a confirmé verbalement qu'il accepte une vérification…" at bounding box center [94, 345] width 13 height 13
checkbox input "true"
click at [203, 445] on button "check Suivant" at bounding box center [162, 441] width 149 height 37
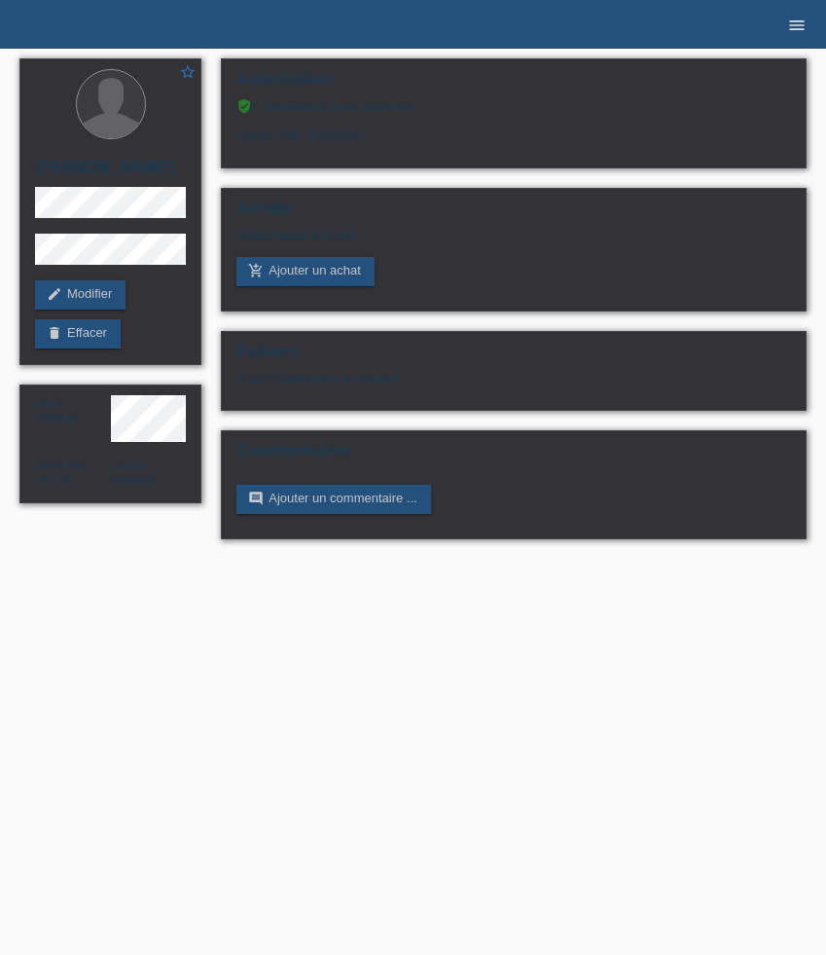
click at [798, 22] on icon "menu" at bounding box center [796, 25] width 19 height 19
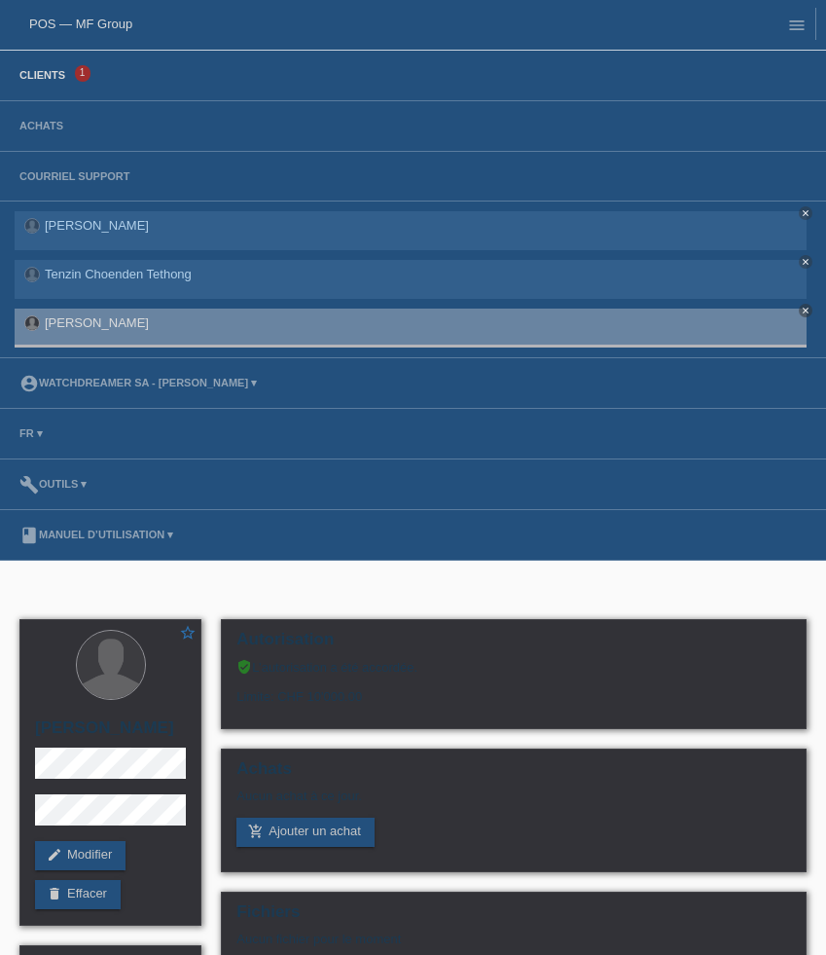
click at [62, 76] on link "Clients" at bounding box center [42, 75] width 65 height 12
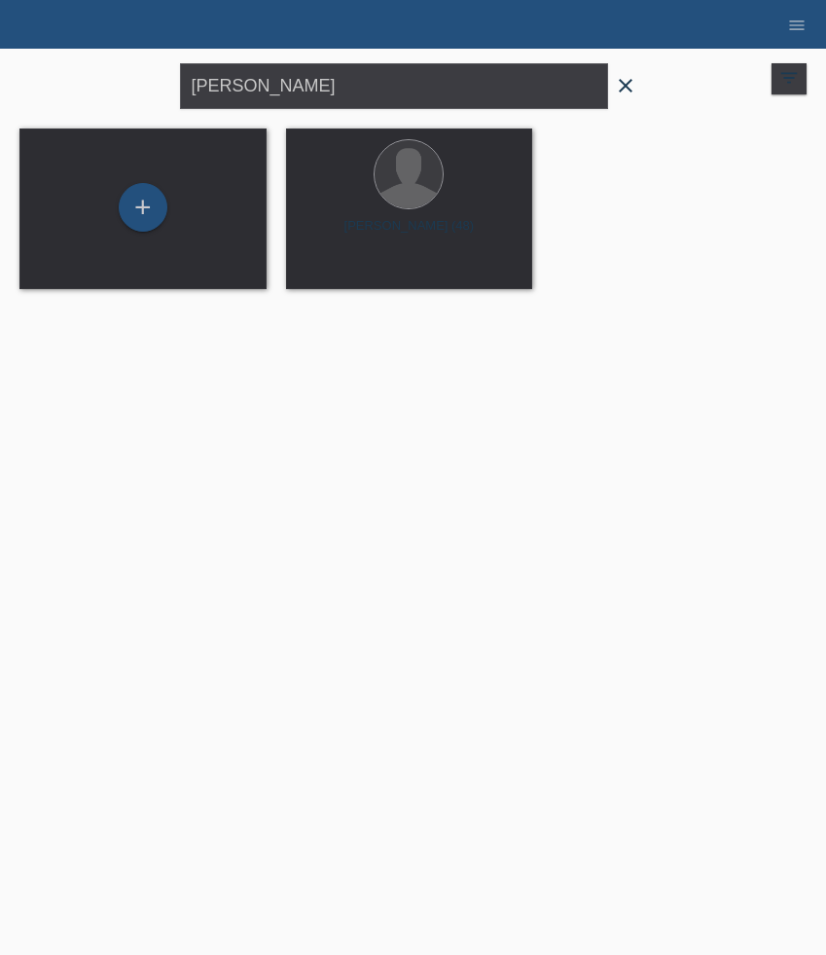
click at [626, 90] on icon "close" at bounding box center [625, 85] width 23 height 23
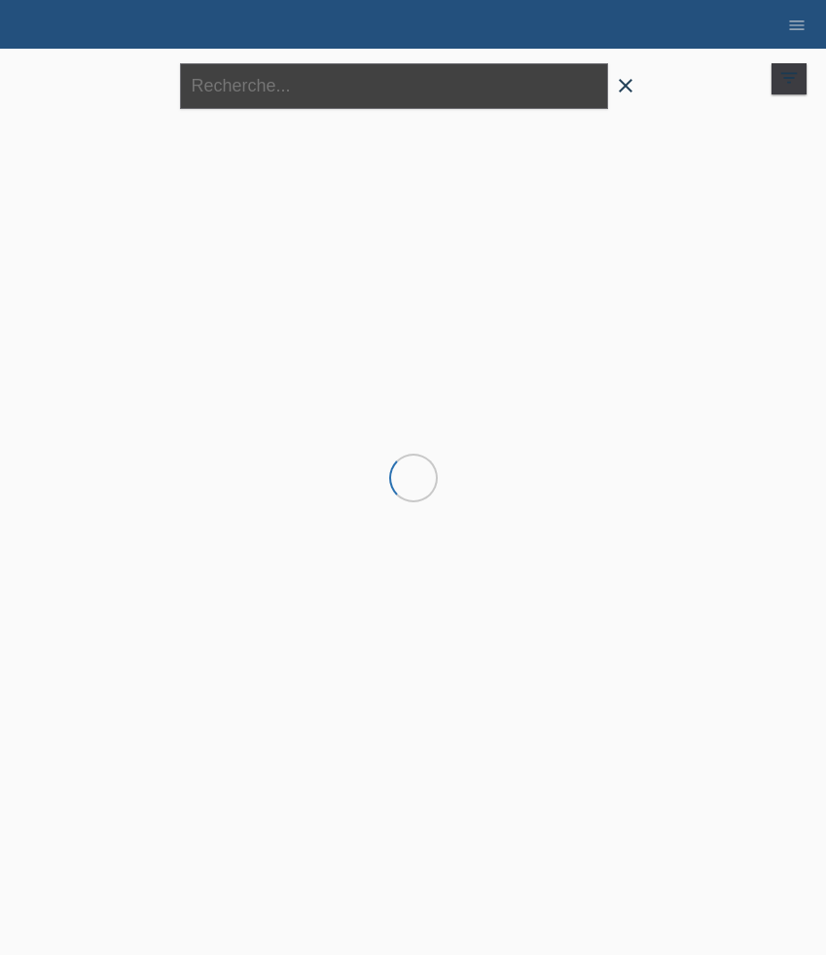
click at [423, 90] on input "text" at bounding box center [394, 86] width 428 height 46
paste input "Arbellay"
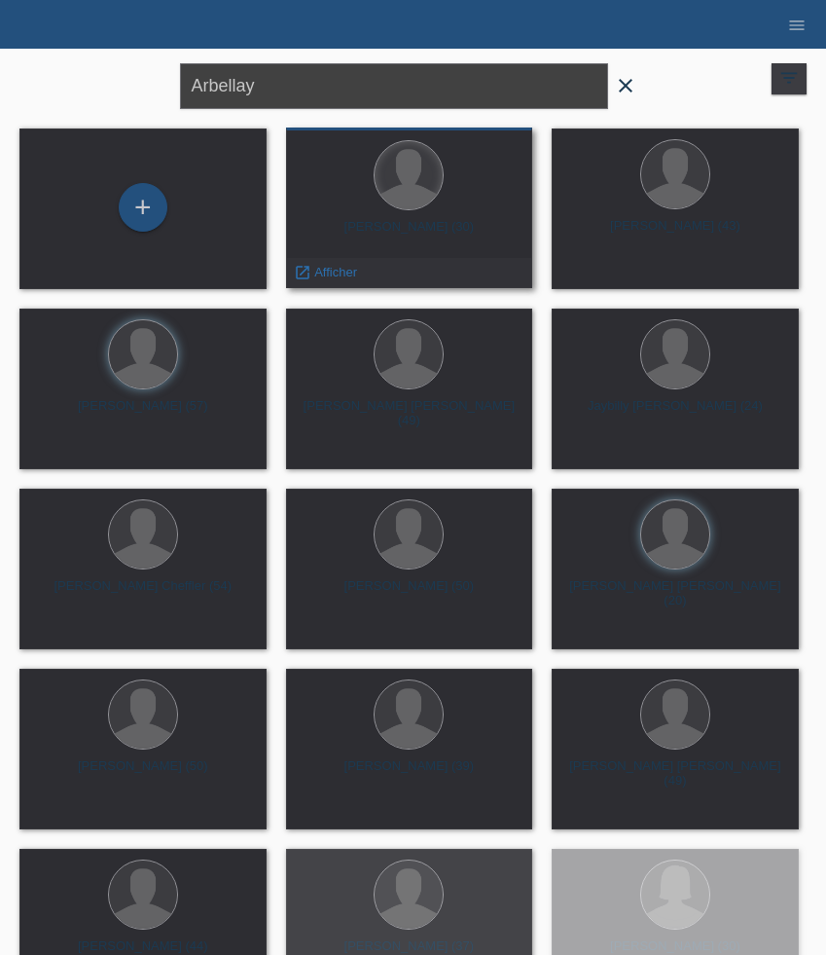
type input "Arbellay"
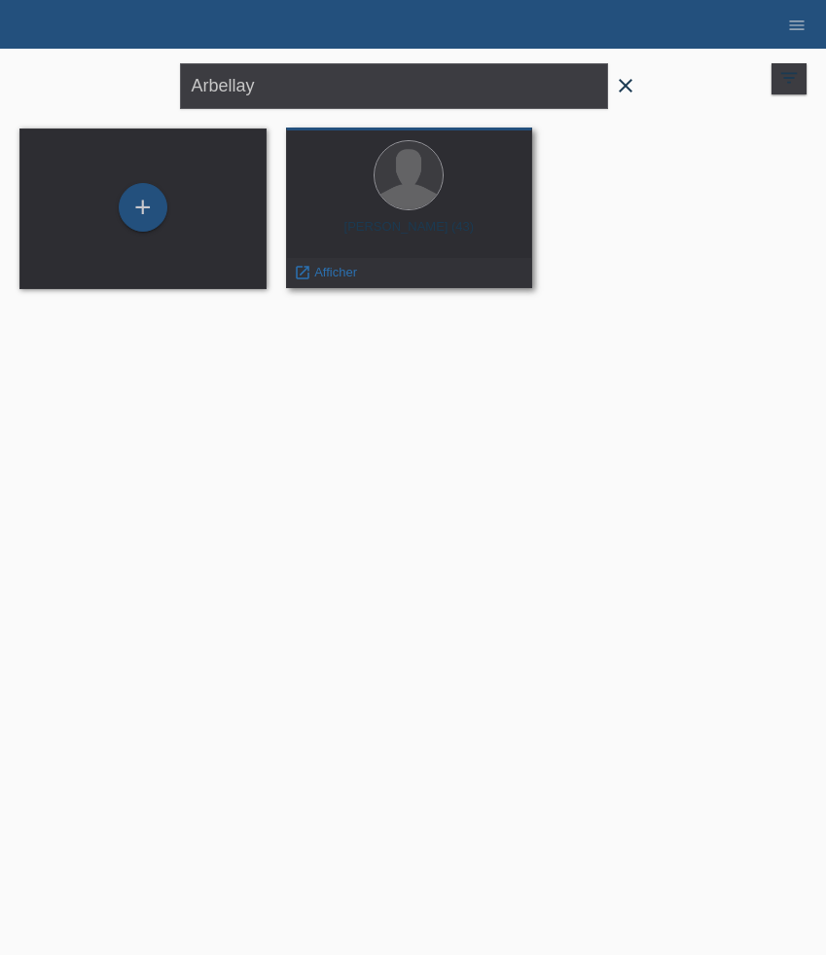
click at [385, 212] on div at bounding box center [410, 176] width 216 height 73
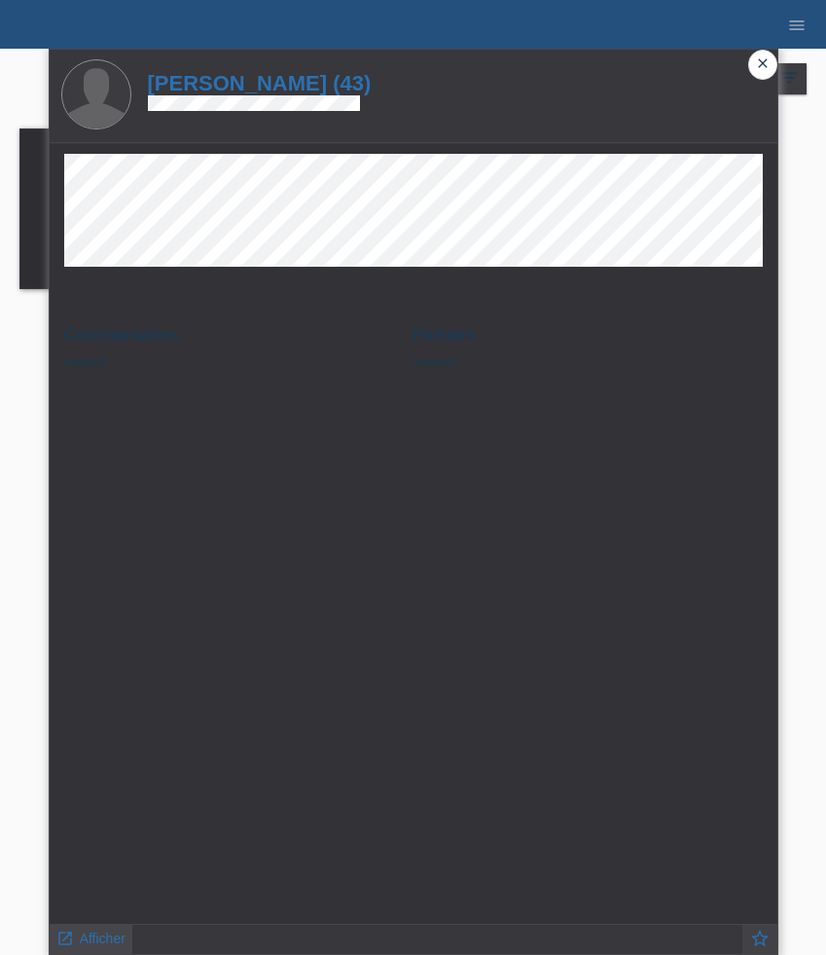
click at [105, 935] on span "Afficher" at bounding box center [103, 938] width 46 height 16
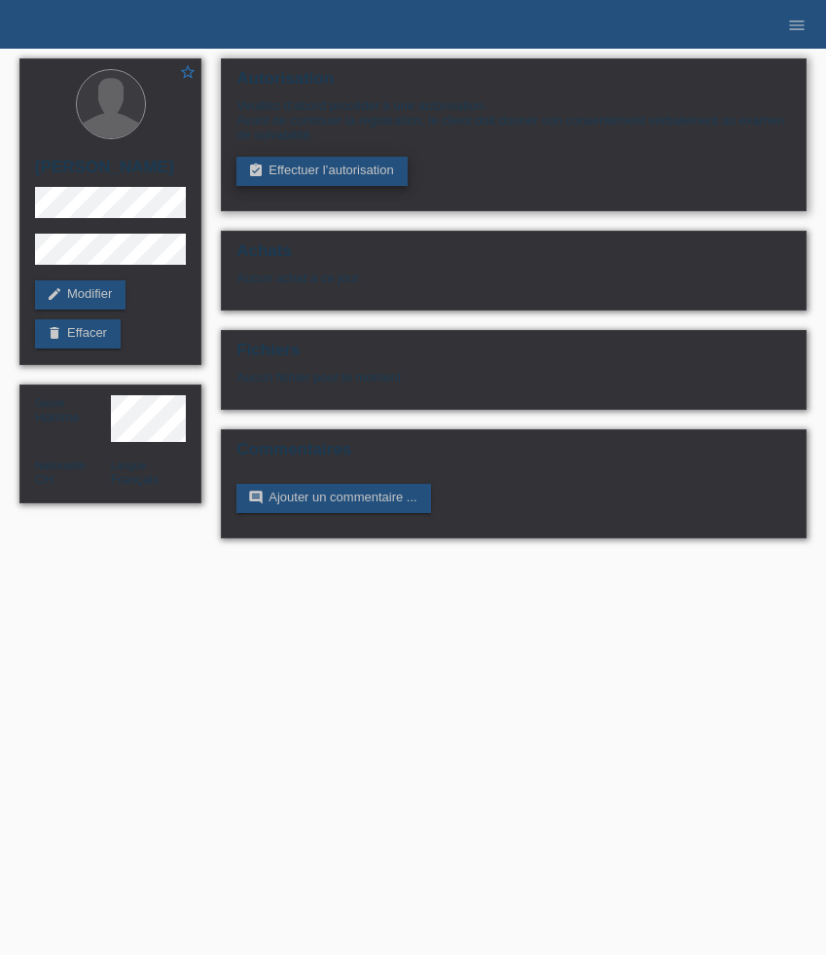
click at [326, 181] on link "assignment_turned_in Effectuer l’autorisation" at bounding box center [321, 171] width 170 height 29
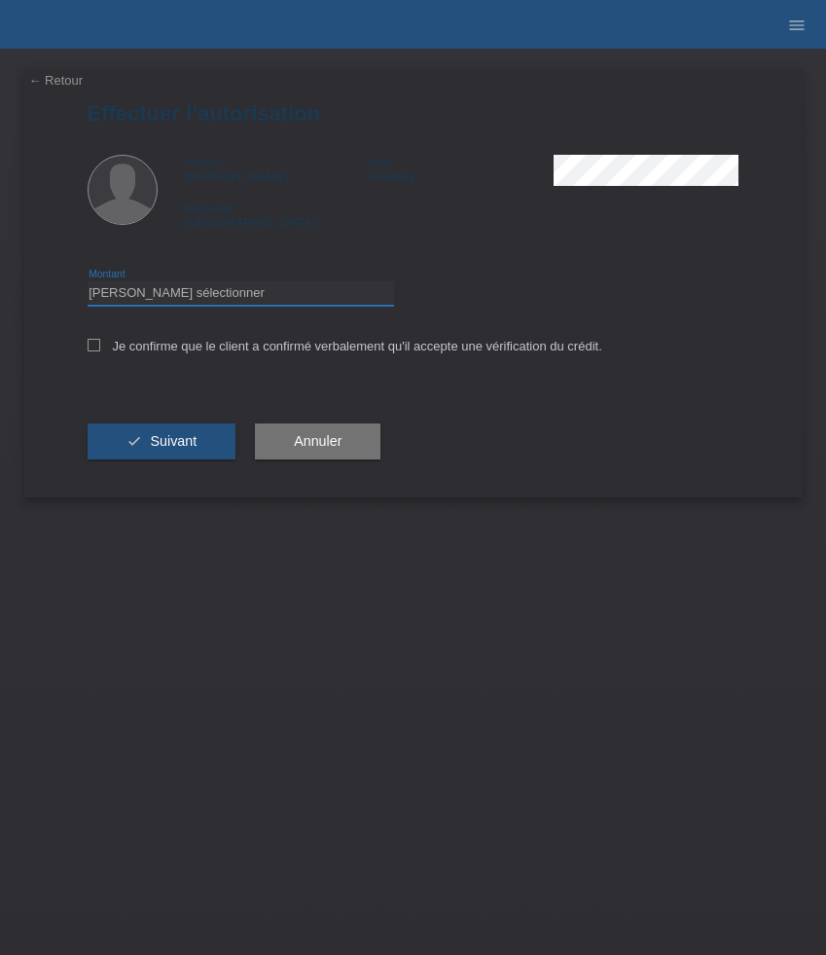
click at [165, 301] on select "Veuillez sélectionner CHF 1.00 - CHF 499.00 CHF 500.00 - CHF 1'999.00 CHF 2'000…" at bounding box center [241, 292] width 307 height 23
click at [88, 284] on select "Veuillez sélectionner CHF 1.00 - CHF 499.00 CHF 500.00 - CHF 1'999.00 CHF 2'000…" at bounding box center [241, 292] width 307 height 23
click at [167, 289] on select "Veuillez sélectionner CHF 1.00 - CHF 499.00 CHF 500.00 - CHF 1'999.00 CHF 2'000…" at bounding box center [241, 292] width 307 height 23
select select "3"
click at [88, 284] on select "Veuillez sélectionner CHF 1.00 - CHF 499.00 CHF 500.00 - CHF 1'999.00 CHF 2'000…" at bounding box center [241, 292] width 307 height 23
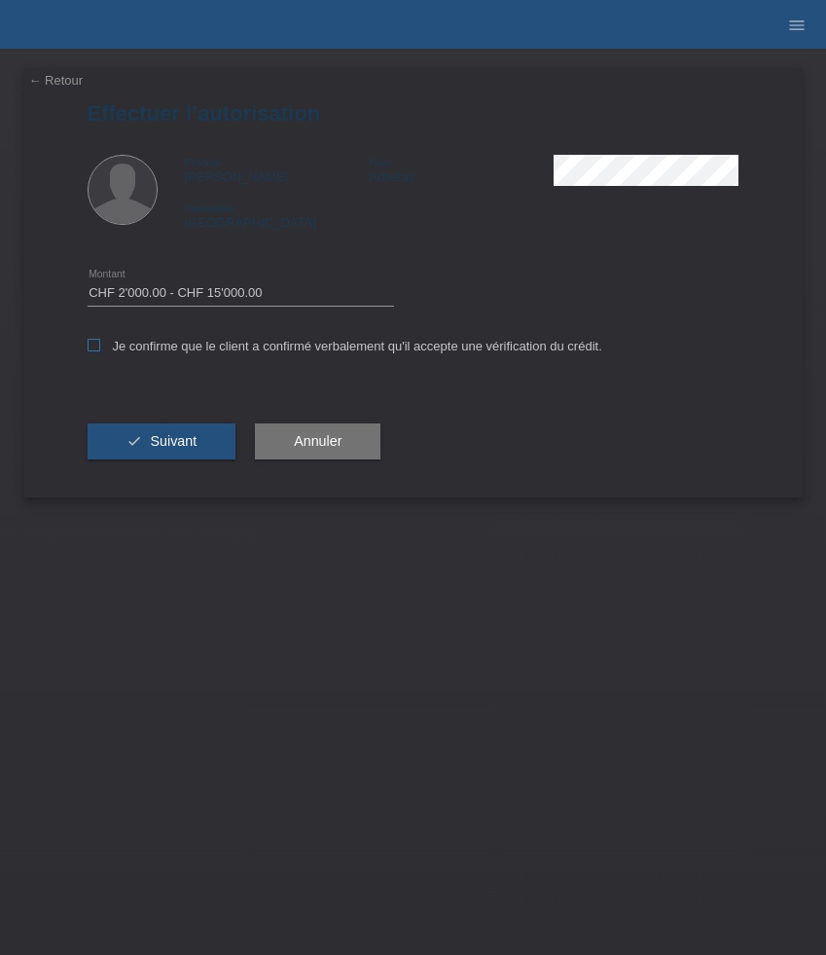
click at [164, 345] on label "Je confirme que le client a confirmé verbalement qu'il accepte une vérification…" at bounding box center [345, 346] width 515 height 15
click at [100, 345] on input "Je confirme que le client a confirmé verbalement qu'il accepte une vérification…" at bounding box center [94, 345] width 13 height 13
checkbox input "true"
click at [167, 442] on span "Suivant" at bounding box center [173, 441] width 47 height 16
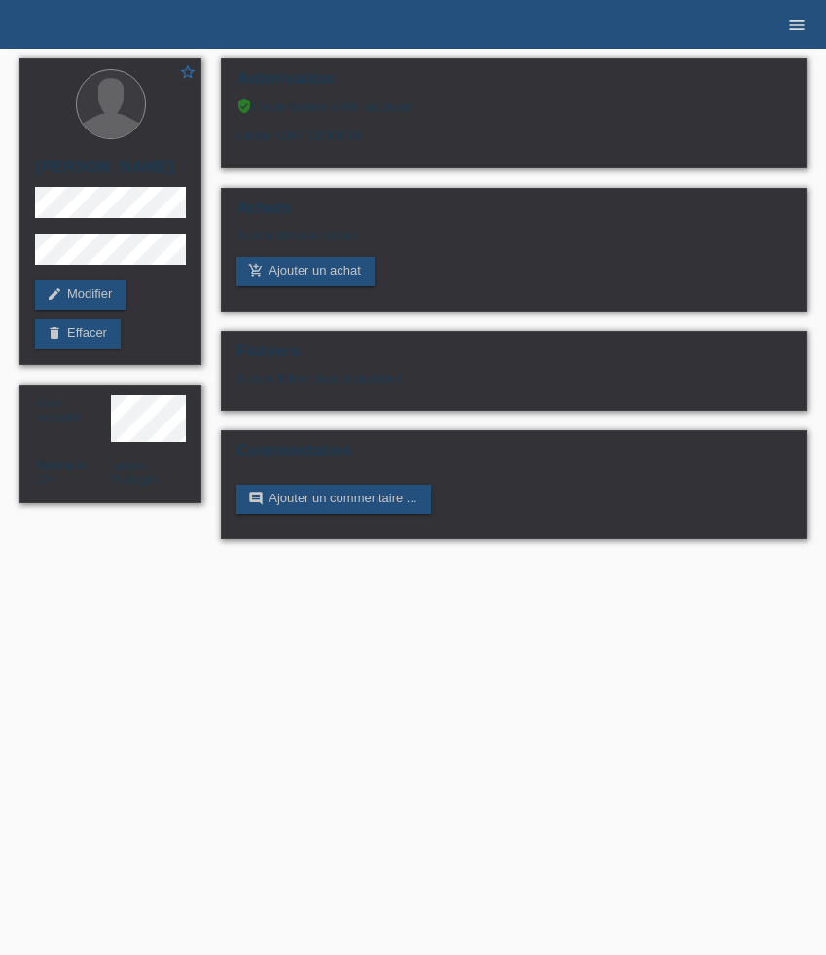
click at [799, 19] on icon "menu" at bounding box center [796, 25] width 19 height 19
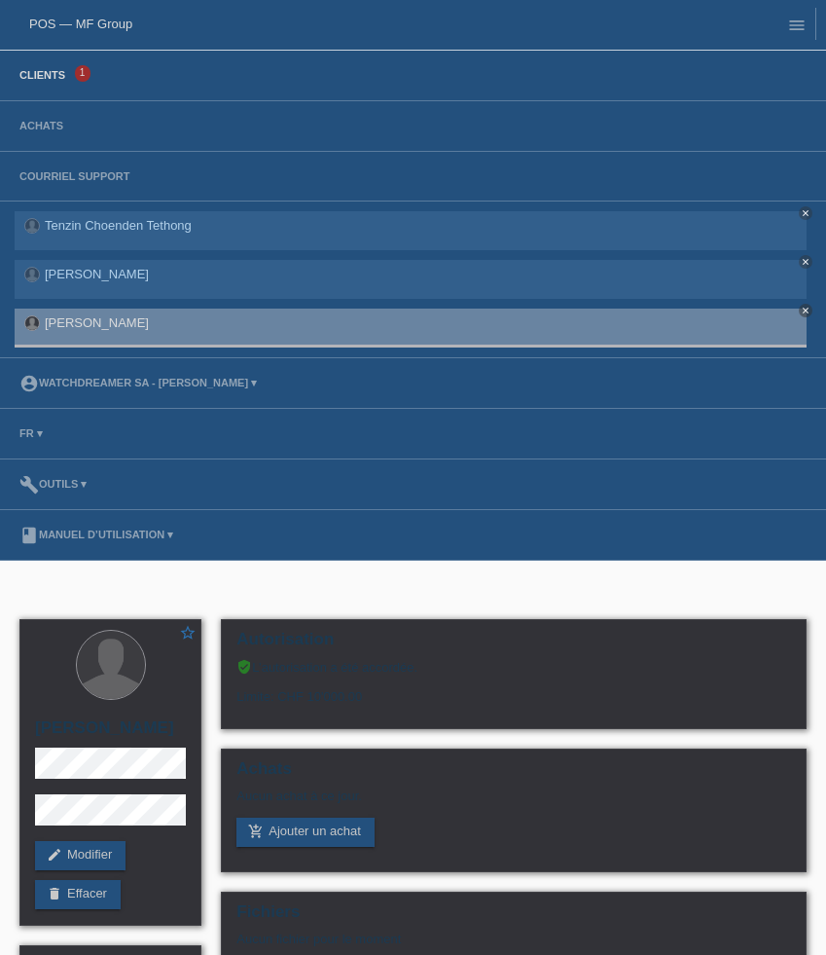
click at [56, 75] on link "Clients" at bounding box center [42, 75] width 65 height 12
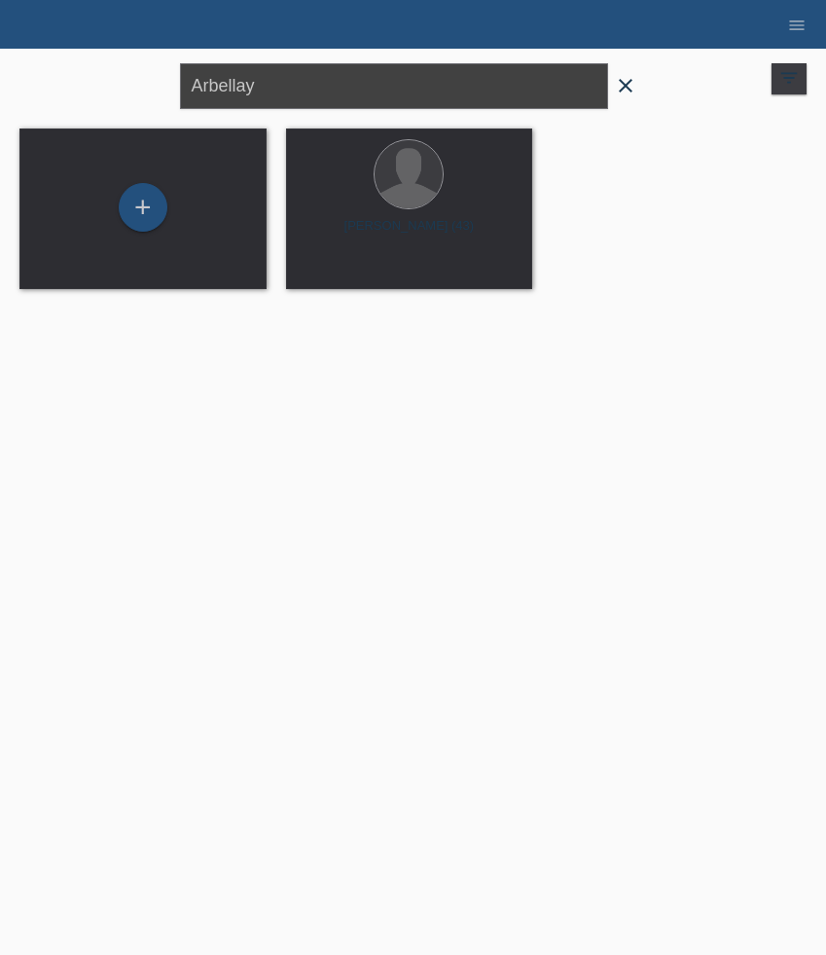
drag, startPoint x: 299, startPoint y: 84, endPoint x: 63, endPoint y: 60, distance: 236.6
click at [63, 60] on div "Arbellay close filter_list view_module Afficher tous les clients star Afficher …" at bounding box center [413, 84] width 807 height 70
paste input "[PERSON_NAME]"
type input "[PERSON_NAME]"
click at [399, 190] on div at bounding box center [409, 175] width 68 height 68
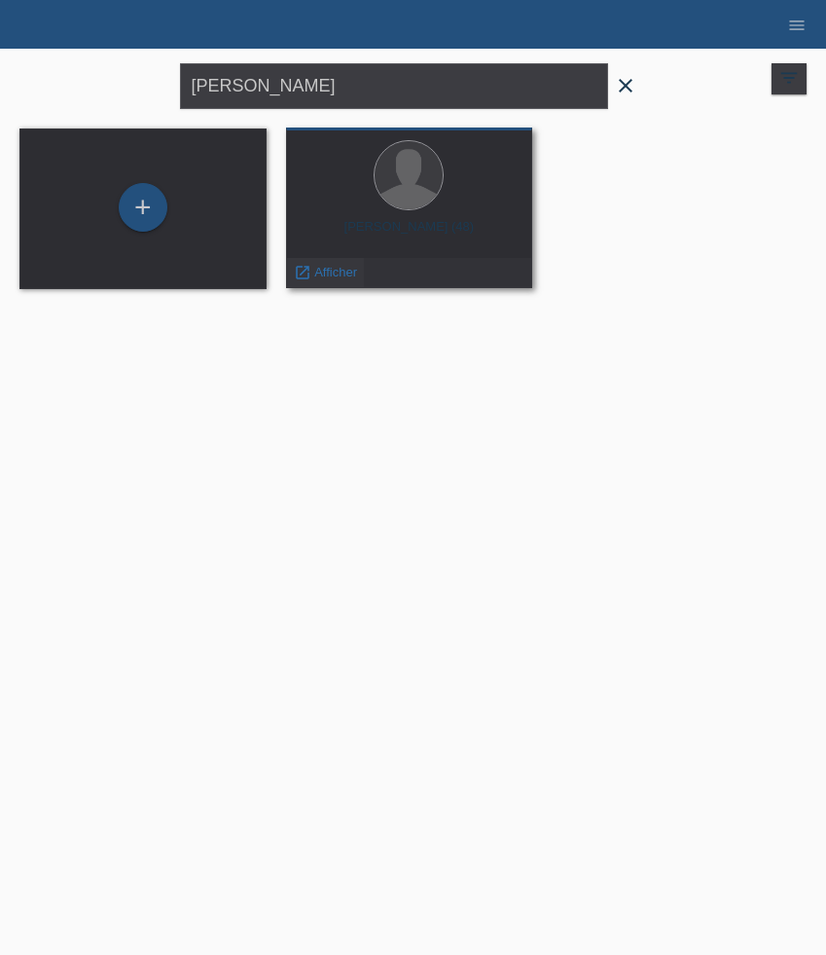
click at [336, 265] on span "Afficher" at bounding box center [335, 272] width 43 height 15
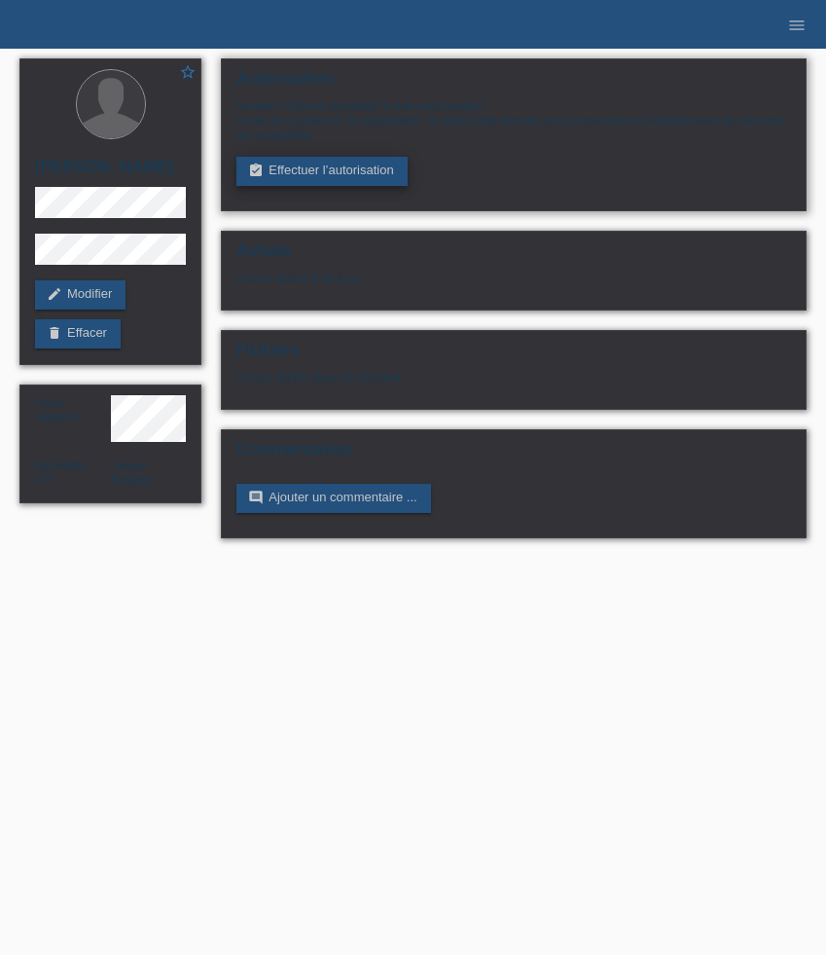
click at [319, 179] on link "assignment_turned_in Effectuer l’autorisation" at bounding box center [321, 171] width 170 height 29
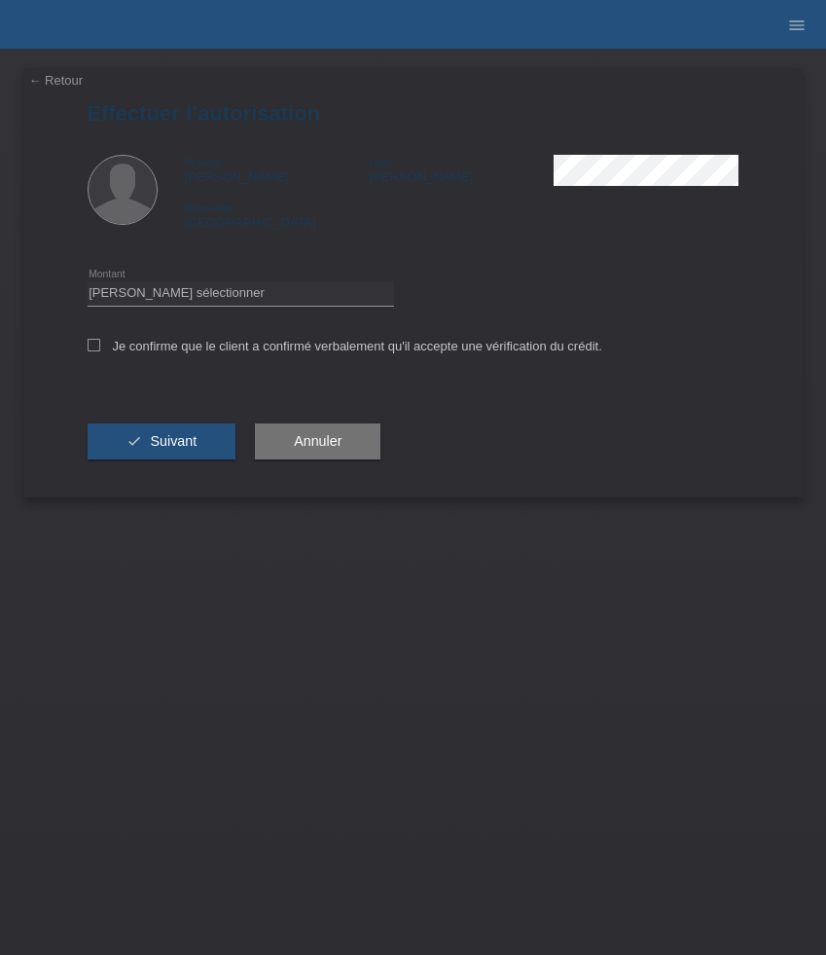
click at [279, 280] on div "Veuillez sélectionner CHF 1.00 - CHF 499.00 CHF 500.00 - CHF 1'999.00 CHF 2'000…" at bounding box center [241, 294] width 307 height 50
click at [279, 291] on select "Veuillez sélectionner CHF 1.00 - CHF 499.00 CHF 500.00 - CHF 1'999.00 CHF 2'000…" at bounding box center [241, 292] width 307 height 23
select select "3"
click at [88, 284] on select "Veuillez sélectionner CHF 1.00 - CHF 499.00 CHF 500.00 - CHF 1'999.00 CHF 2'000…" at bounding box center [241, 292] width 307 height 23
click at [265, 353] on label "Je confirme que le client a confirmé verbalement qu'il accepte une vérification…" at bounding box center [345, 346] width 515 height 15
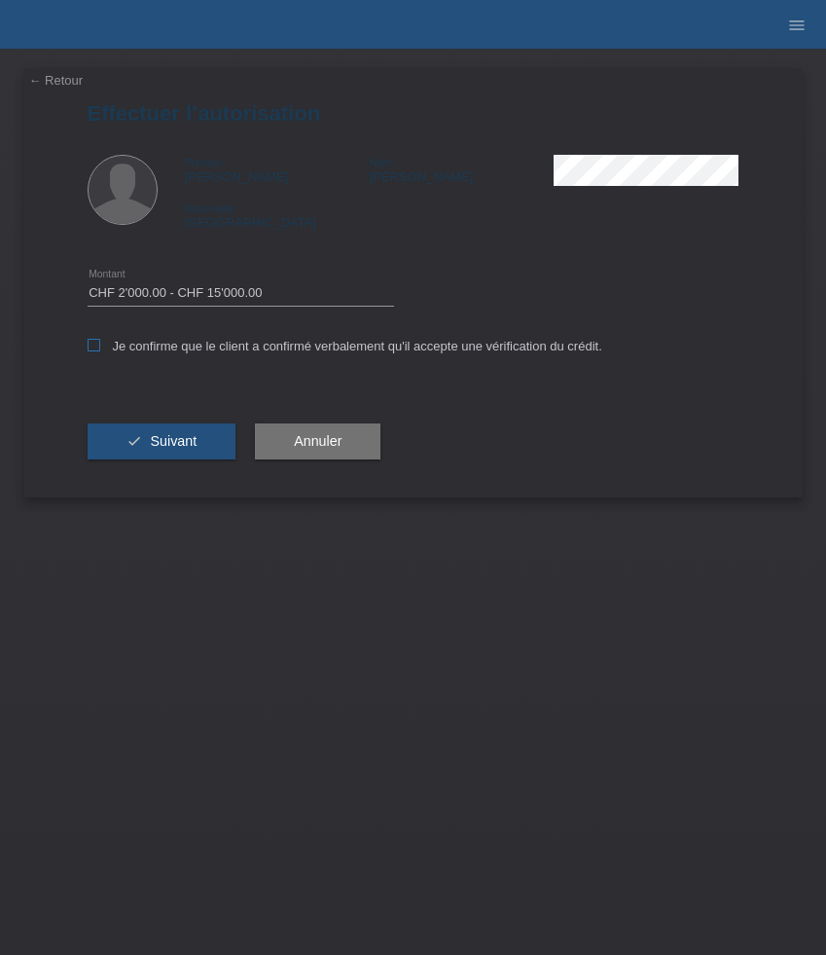
click at [100, 351] on input "Je confirme que le client a confirmé verbalement qu'il accepte une vérification…" at bounding box center [94, 345] width 13 height 13
checkbox input "true"
click at [200, 436] on button "check Suivant" at bounding box center [162, 441] width 149 height 37
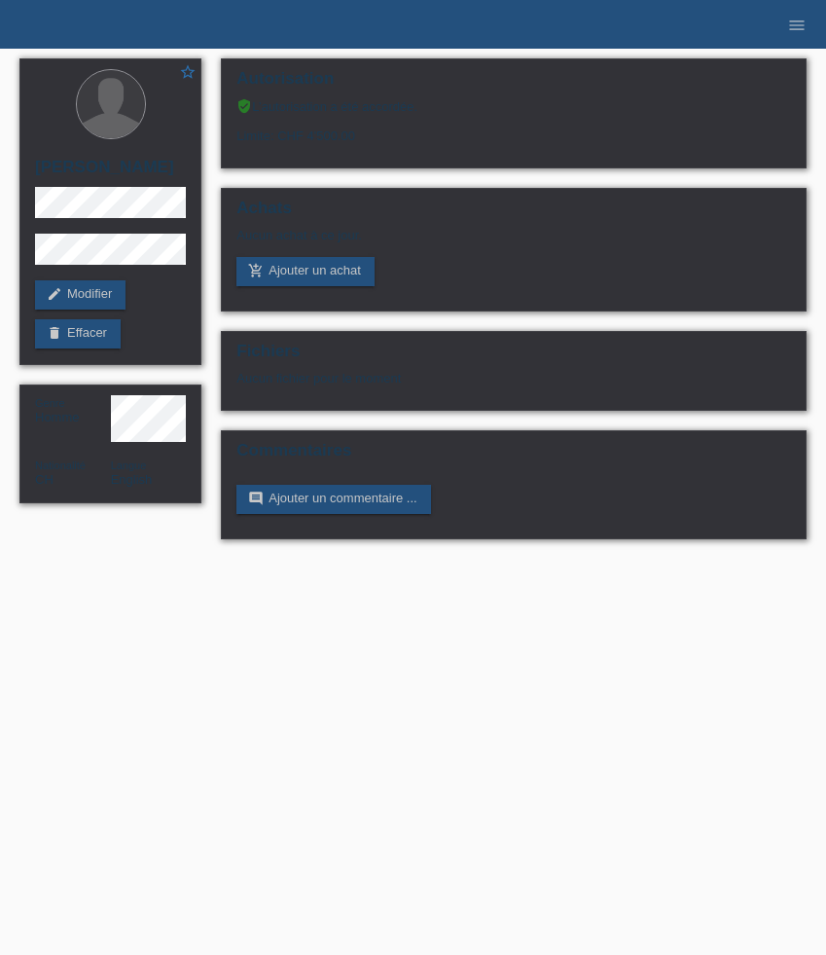
click at [810, 17] on li "menu" at bounding box center [797, 25] width 39 height 50
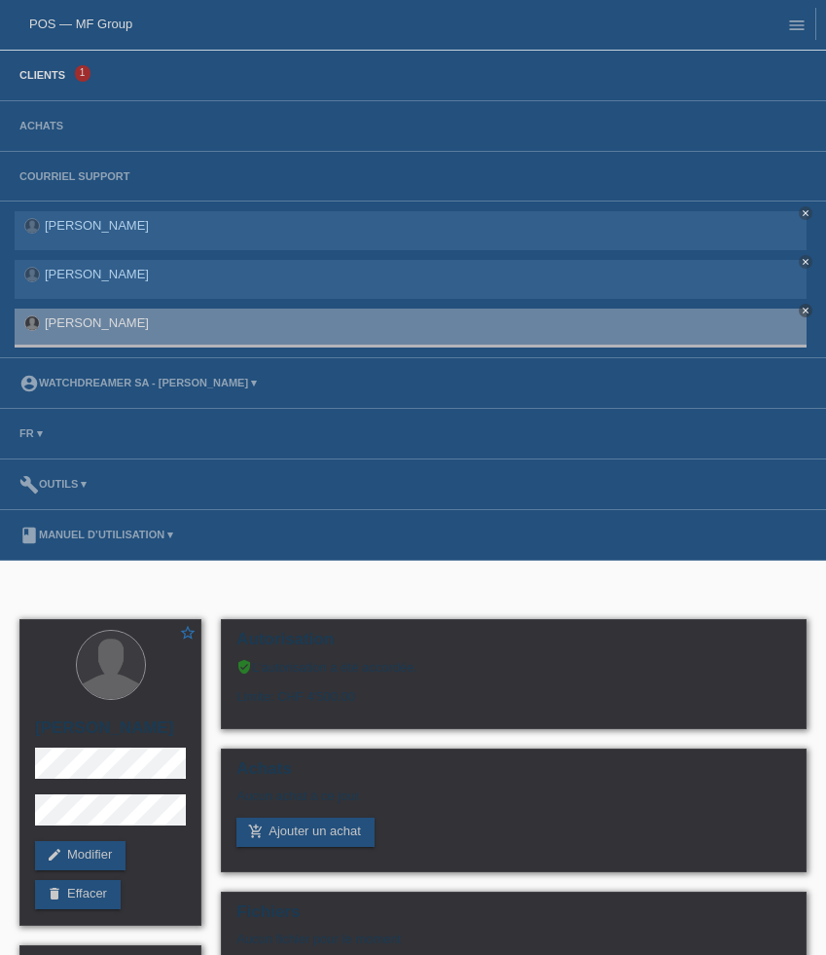
click at [47, 83] on li "Clients 1" at bounding box center [413, 76] width 826 height 51
click at [45, 80] on link "Clients" at bounding box center [42, 75] width 65 height 12
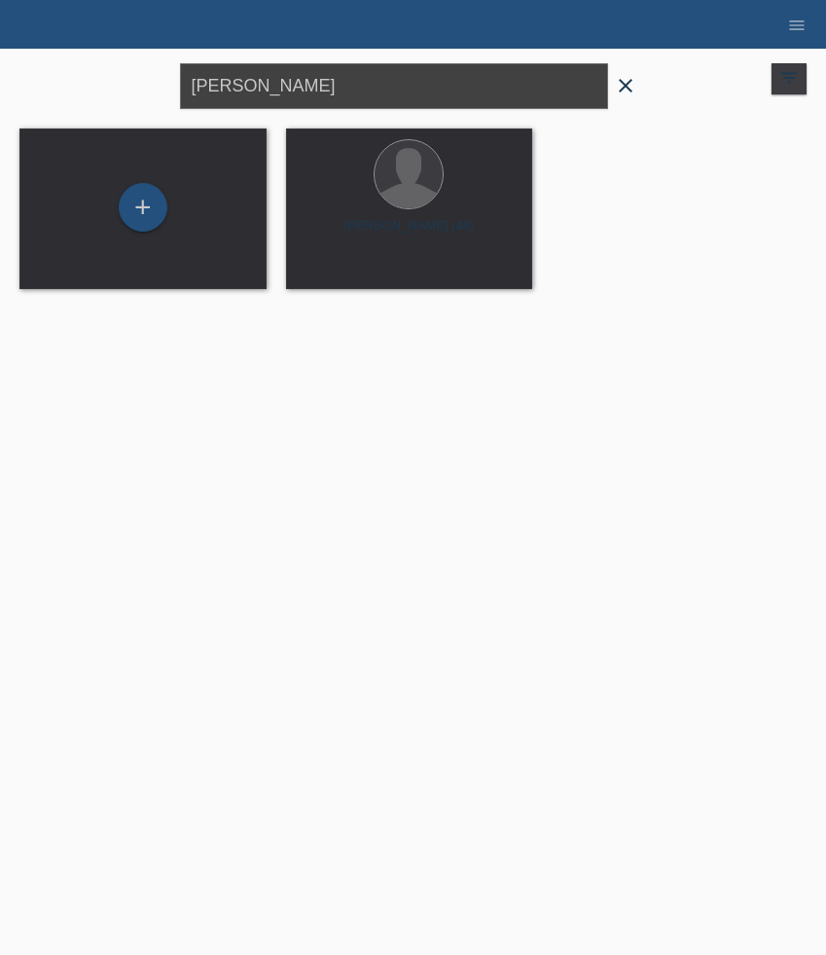
drag, startPoint x: 319, startPoint y: 91, endPoint x: 60, endPoint y: 91, distance: 258.8
click at [71, 91] on div "[PERSON_NAME] close filter_list view_module Afficher tous les clients star Affi…" at bounding box center [413, 84] width 807 height 70
paste input "Monteiro"
type input "Monteiro"
click at [434, 194] on div at bounding box center [409, 175] width 68 height 68
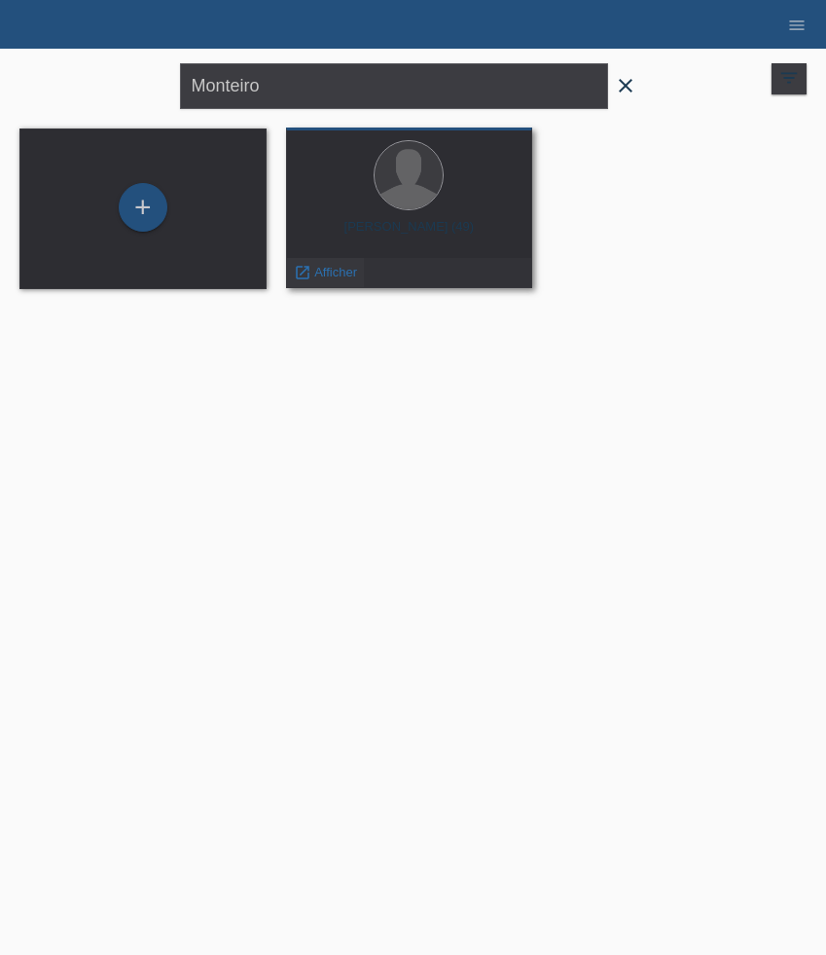
click at [336, 285] on div "launch Afficher" at bounding box center [325, 272] width 77 height 29
click at [335, 271] on span "Afficher" at bounding box center [335, 272] width 43 height 15
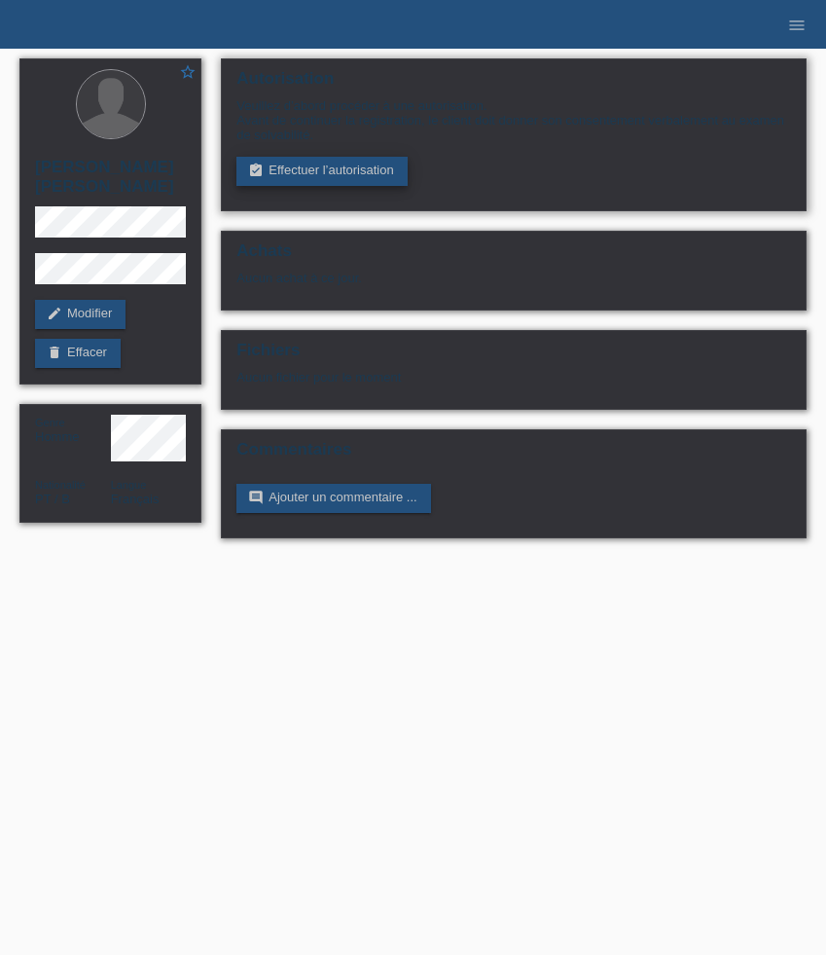
click at [310, 168] on link "assignment_turned_in Effectuer l’autorisation" at bounding box center [321, 171] width 170 height 29
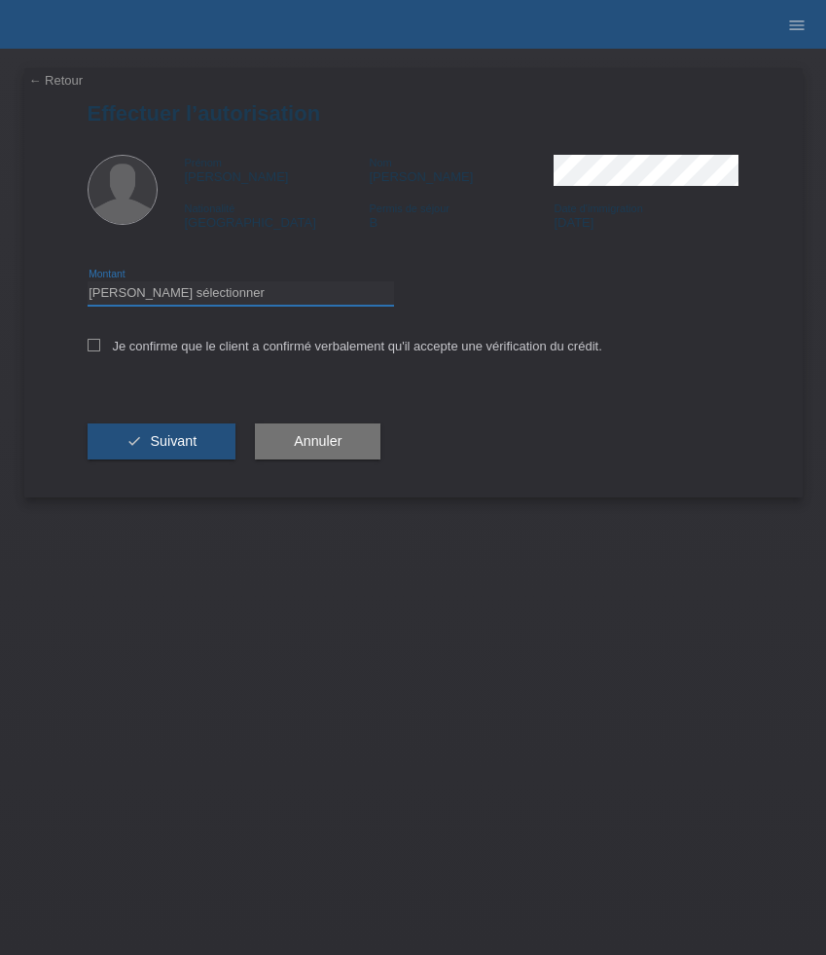
click at [308, 295] on select "Veuillez sélectionner CHF 1.00 - CHF 499.00 CHF 500.00 - CHF 1'999.00 CHF 2'000…" at bounding box center [241, 292] width 307 height 23
select select "3"
click at [88, 284] on select "Veuillez sélectionner CHF 1.00 - CHF 499.00 CHF 500.00 - CHF 1'999.00 CHF 2'000…" at bounding box center [241, 292] width 307 height 23
click at [154, 346] on label "Je confirme que le client a confirmé verbalement qu'il accepte une vérification…" at bounding box center [345, 346] width 515 height 15
click at [100, 346] on input "Je confirme que le client a confirmé verbalement qu'il accepte une vérification…" at bounding box center [94, 345] width 13 height 13
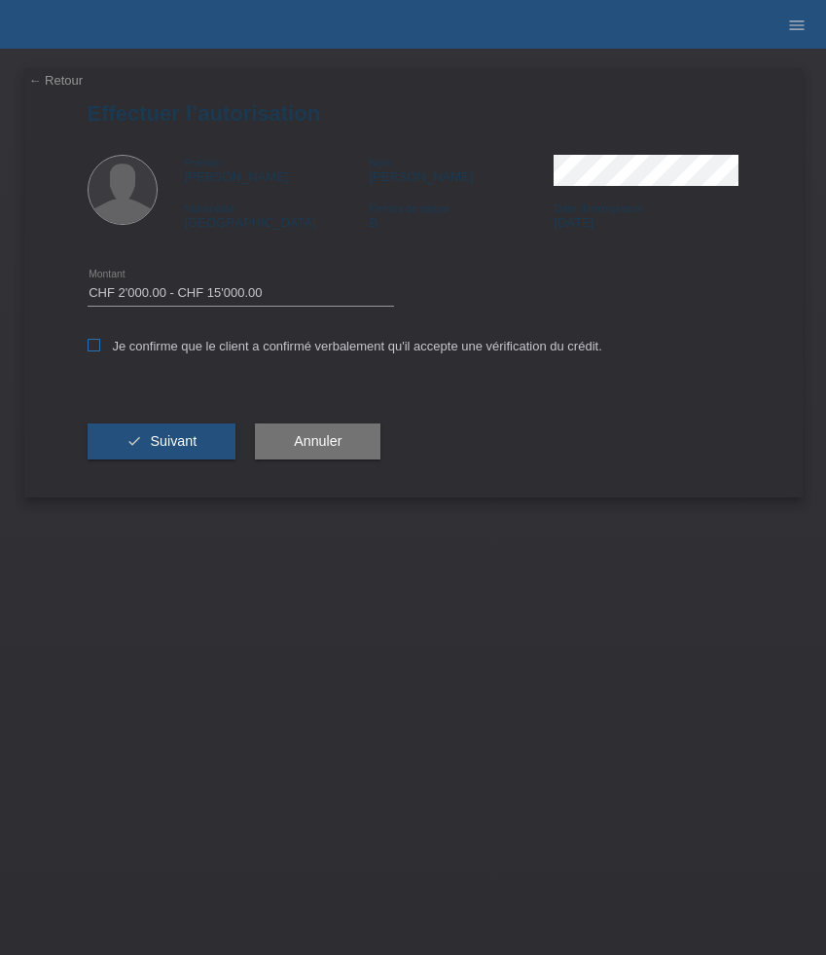
checkbox input "true"
click at [172, 447] on span "Suivant" at bounding box center [173, 441] width 47 height 16
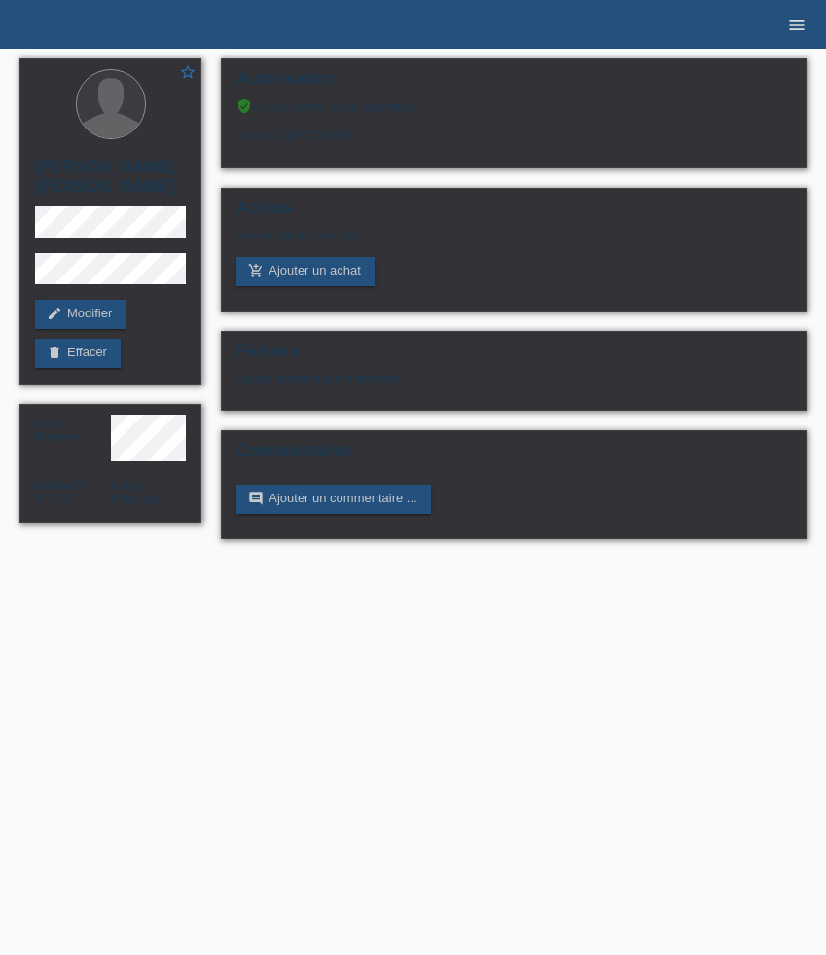
click at [795, 22] on icon "menu" at bounding box center [796, 25] width 19 height 19
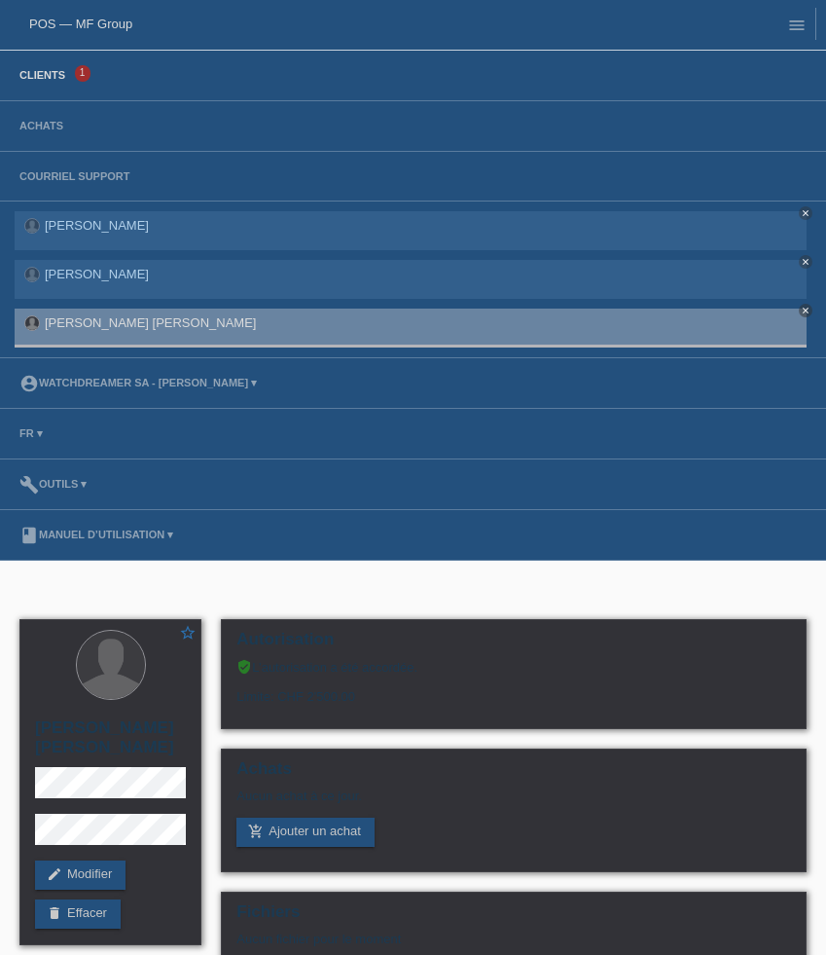
click at [40, 74] on link "Clients" at bounding box center [42, 75] width 65 height 12
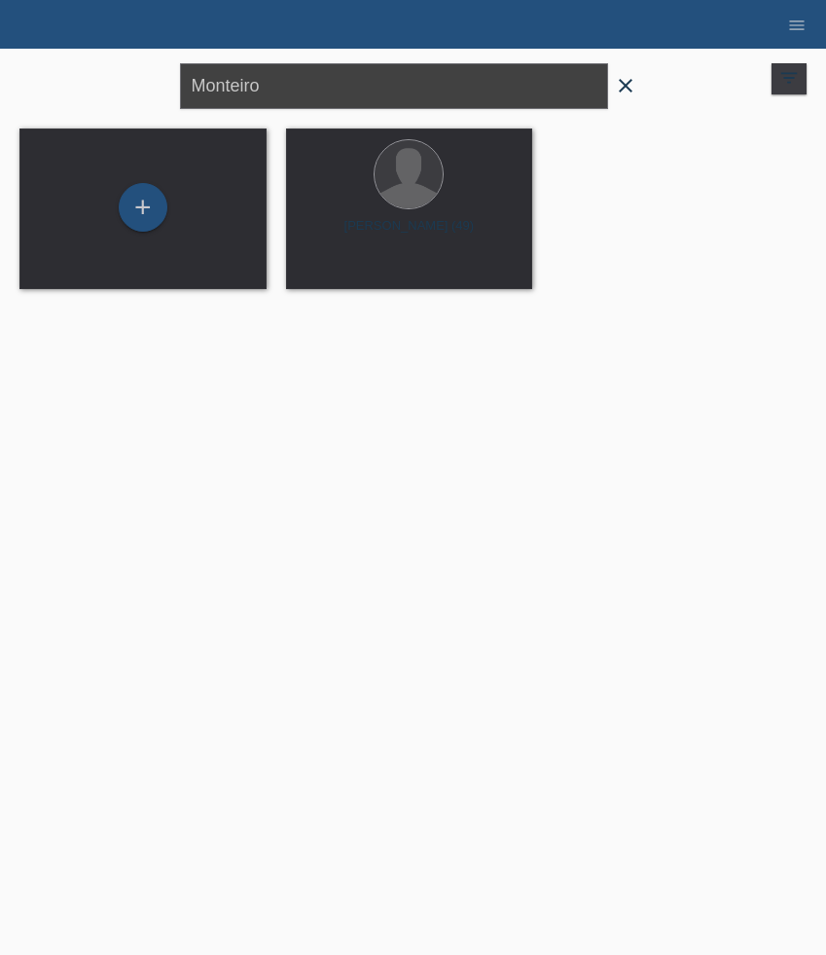
drag, startPoint x: 283, startPoint y: 81, endPoint x: 24, endPoint y: 68, distance: 259.2
click at [24, 68] on div "Monteiro close filter_list view_module Afficher tous les clients star Afficher …" at bounding box center [413, 84] width 807 height 70
paste input "Tisalema"
type input "Tisalema"
click at [398, 196] on div at bounding box center [409, 175] width 68 height 68
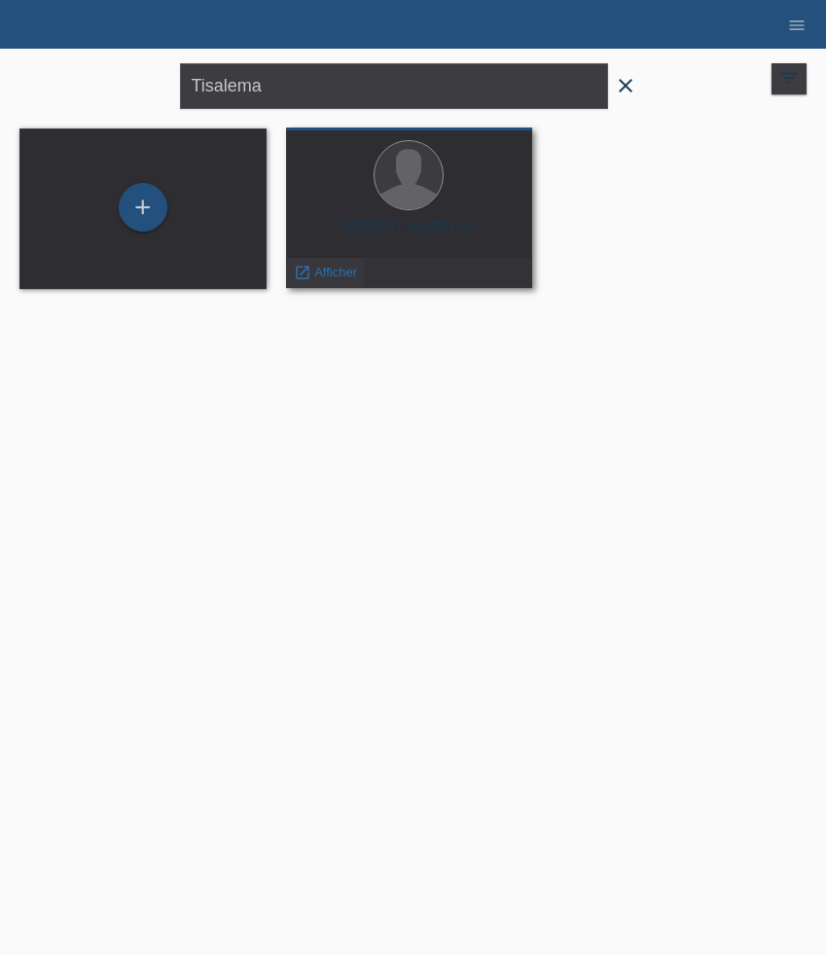
click at [336, 269] on span "Afficher" at bounding box center [335, 272] width 43 height 15
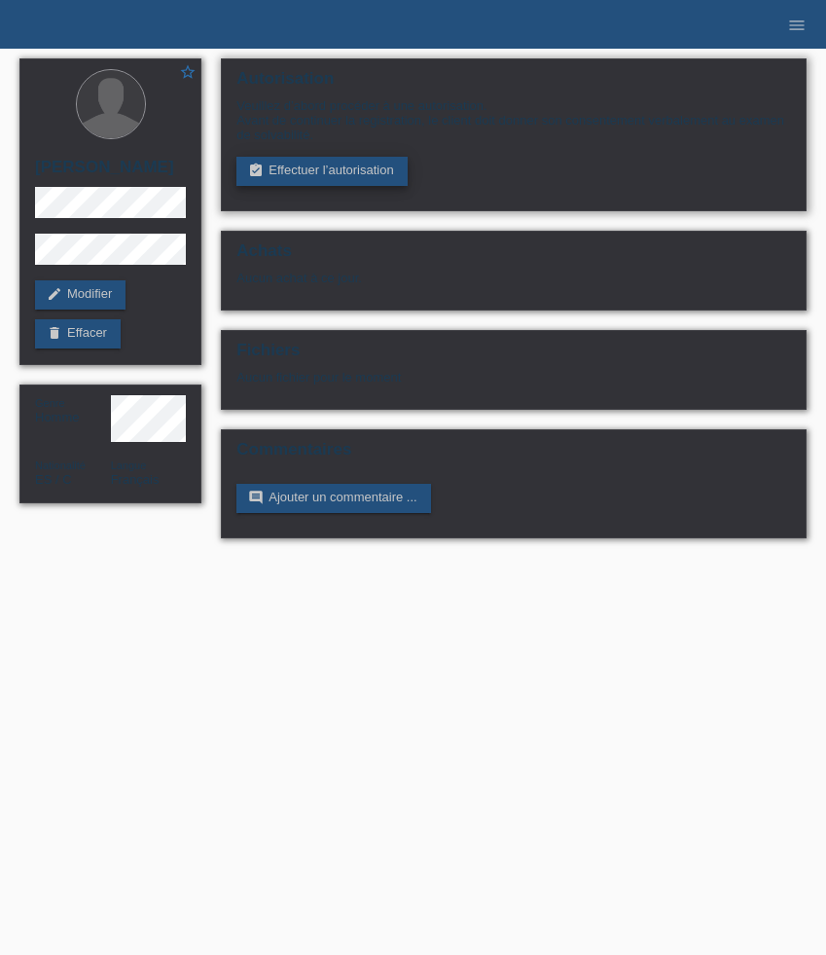
click at [323, 175] on link "assignment_turned_in Effectuer l’autorisation" at bounding box center [321, 171] width 170 height 29
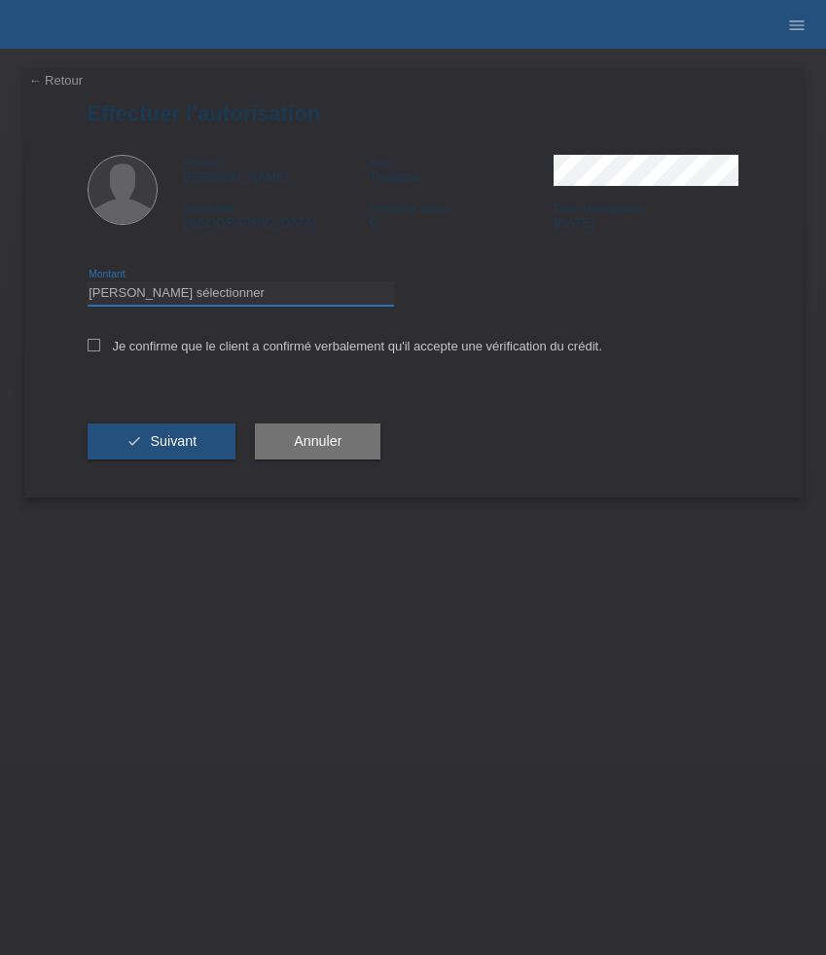
click at [251, 288] on select "Veuillez sélectionner CHF 1.00 - CHF 499.00 CHF 500.00 - CHF 1'999.00 CHF 2'000…" at bounding box center [241, 292] width 307 height 23
select select "3"
click at [88, 284] on select "Veuillez sélectionner CHF 1.00 - CHF 499.00 CHF 500.00 - CHF 1'999.00 CHF 2'000…" at bounding box center [241, 292] width 307 height 23
click at [254, 352] on label "Je confirme que le client a confirmé verbalement qu'il accepte une vérification…" at bounding box center [345, 346] width 515 height 15
click at [100, 351] on input "Je confirme que le client a confirmé verbalement qu'il accepte une vérification…" at bounding box center [94, 345] width 13 height 13
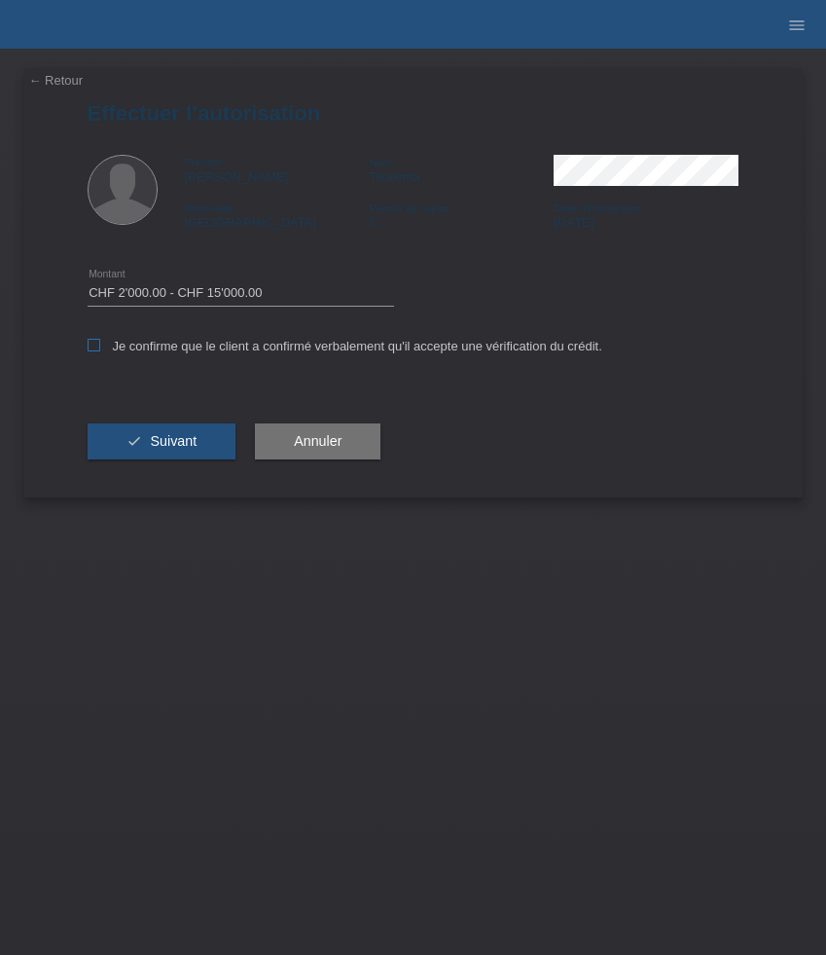
checkbox input "true"
click at [203, 438] on button "check Suivant" at bounding box center [162, 441] width 149 height 37
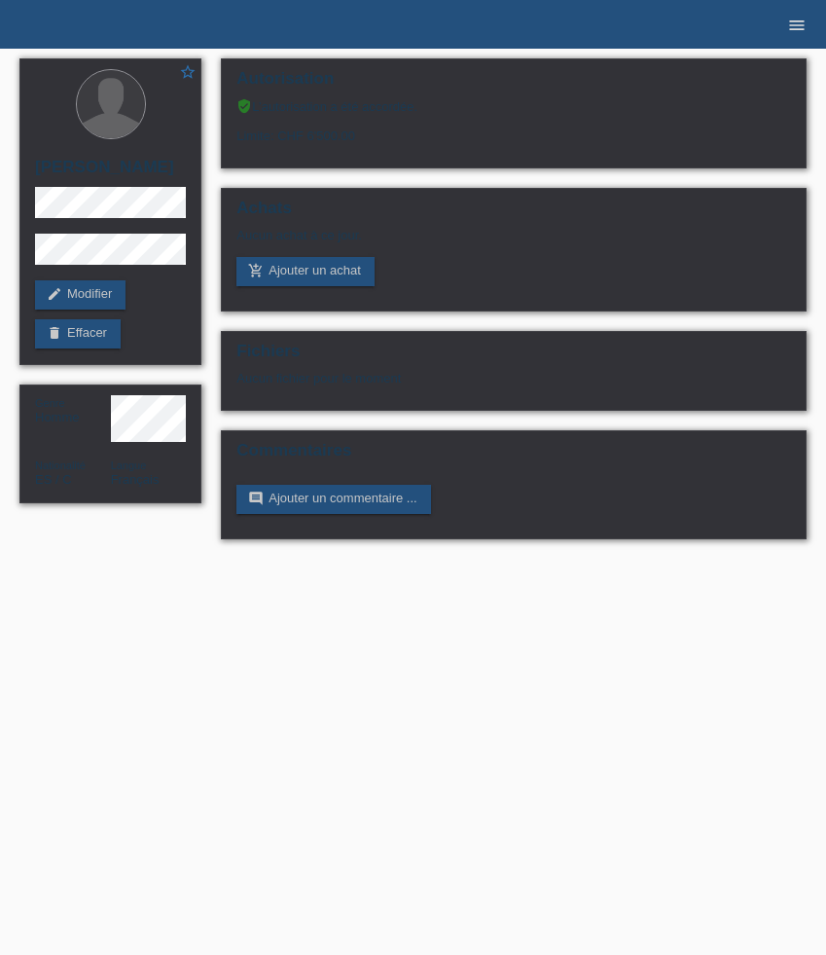
click at [800, 30] on icon "menu" at bounding box center [796, 25] width 19 height 19
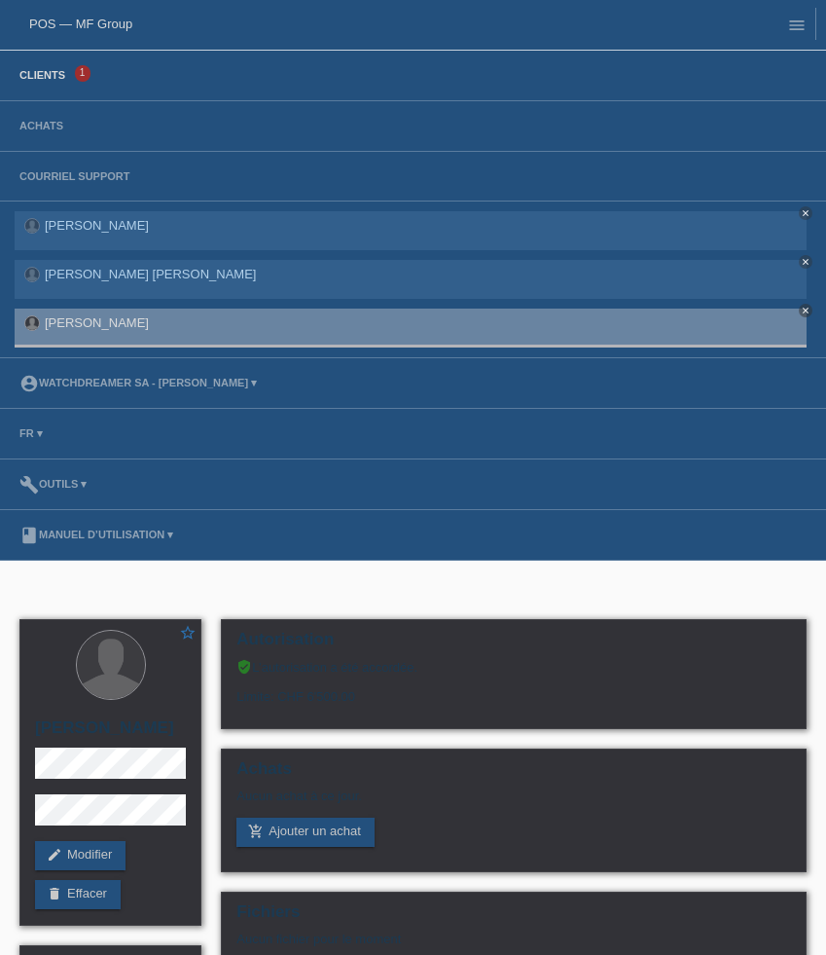
click at [59, 73] on link "Clients" at bounding box center [42, 75] width 65 height 12
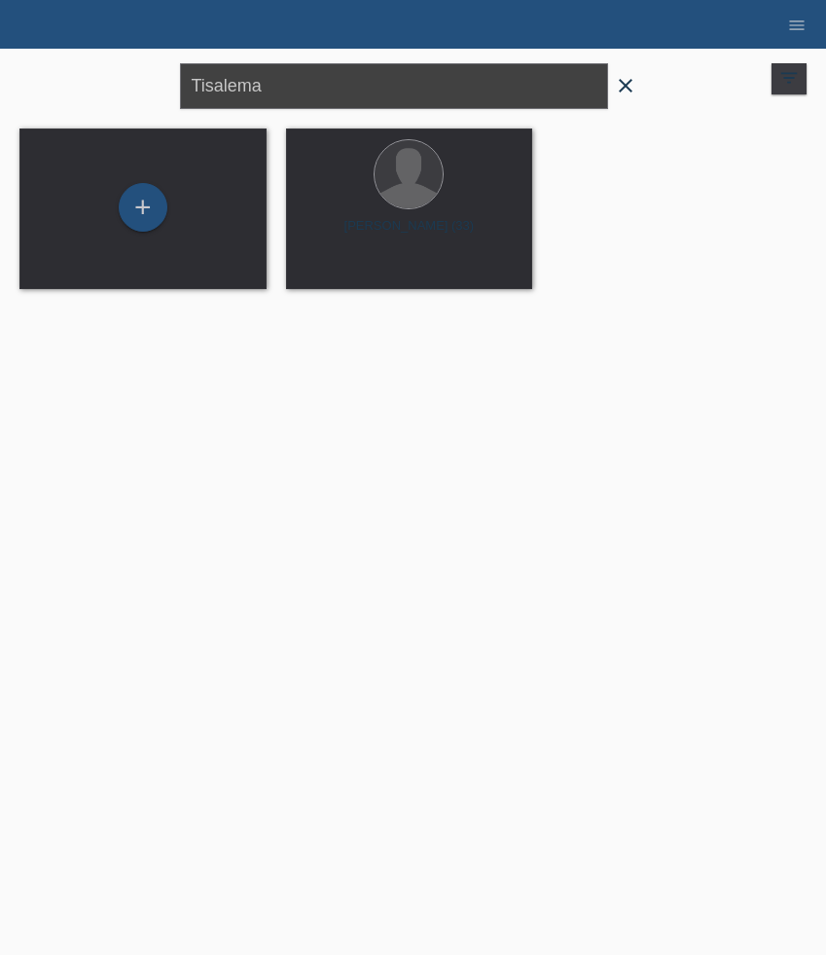
drag, startPoint x: 308, startPoint y: 88, endPoint x: 16, endPoint y: 68, distance: 292.6
click at [16, 68] on div "Tisalema close filter_list view_module Afficher tous les clients star Afficher …" at bounding box center [413, 84] width 807 height 70
paste input "Cotton"
type input "Cotton"
click at [409, 202] on div at bounding box center [409, 175] width 68 height 68
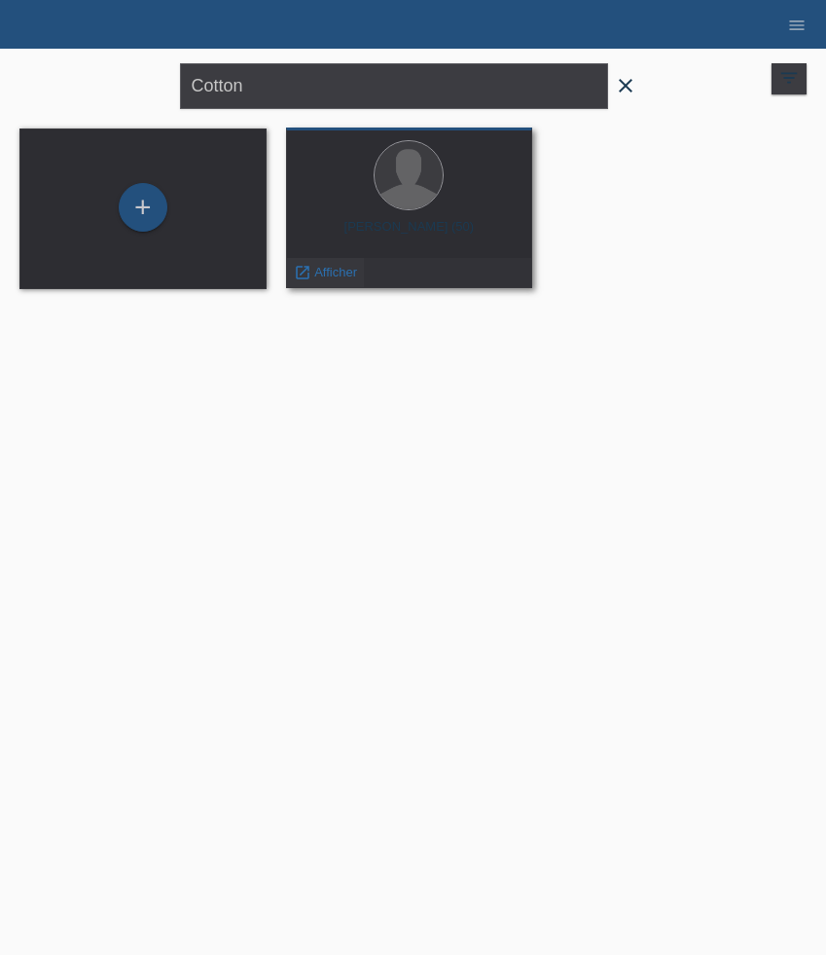
click at [338, 266] on span "Afficher" at bounding box center [335, 272] width 43 height 15
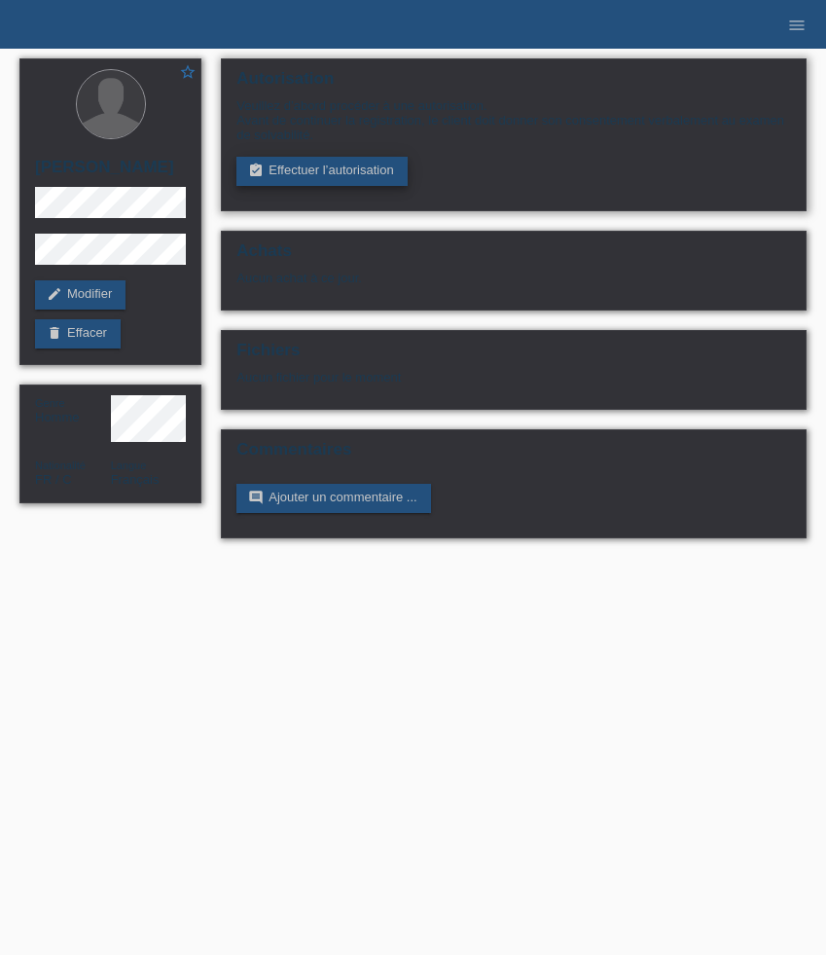
click at [329, 169] on link "assignment_turned_in Effectuer l’autorisation" at bounding box center [321, 171] width 170 height 29
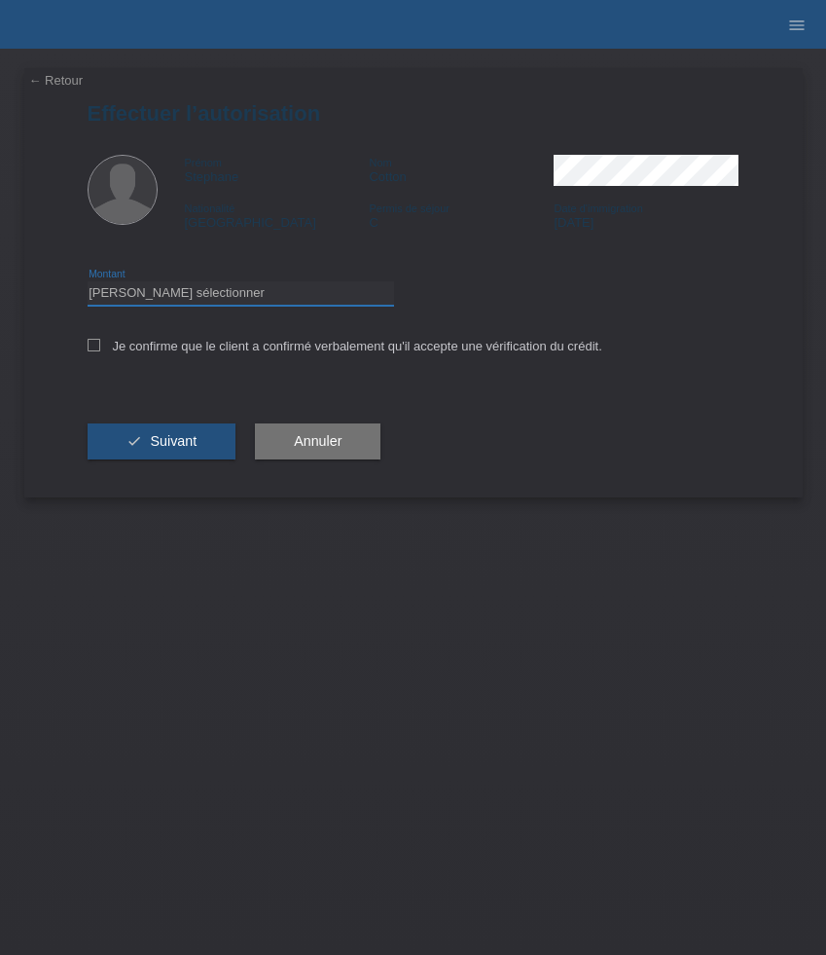
click at [305, 297] on select "Veuillez sélectionner CHF 1.00 - CHF 499.00 CHF 500.00 - CHF 1'999.00 CHF 2'000…" at bounding box center [241, 292] width 307 height 23
select select "3"
click at [88, 284] on select "Veuillez sélectionner CHF 1.00 - CHF 499.00 CHF 500.00 - CHF 1'999.00 CHF 2'000…" at bounding box center [241, 292] width 307 height 23
click at [290, 351] on label "Je confirme que le client a confirmé verbalement qu'il accepte une vérification…" at bounding box center [345, 346] width 515 height 15
click at [100, 351] on input "Je confirme que le client a confirmé verbalement qu'il accepte une vérification…" at bounding box center [94, 345] width 13 height 13
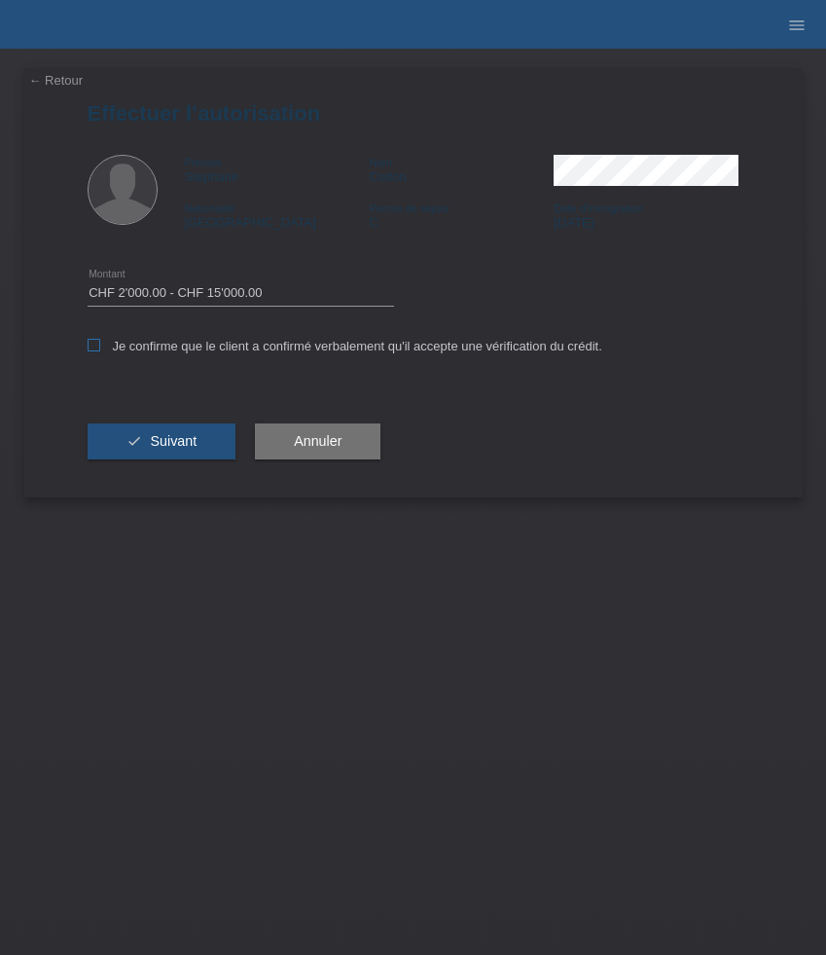
checkbox input "true"
click at [175, 445] on span "Suivant" at bounding box center [173, 441] width 47 height 16
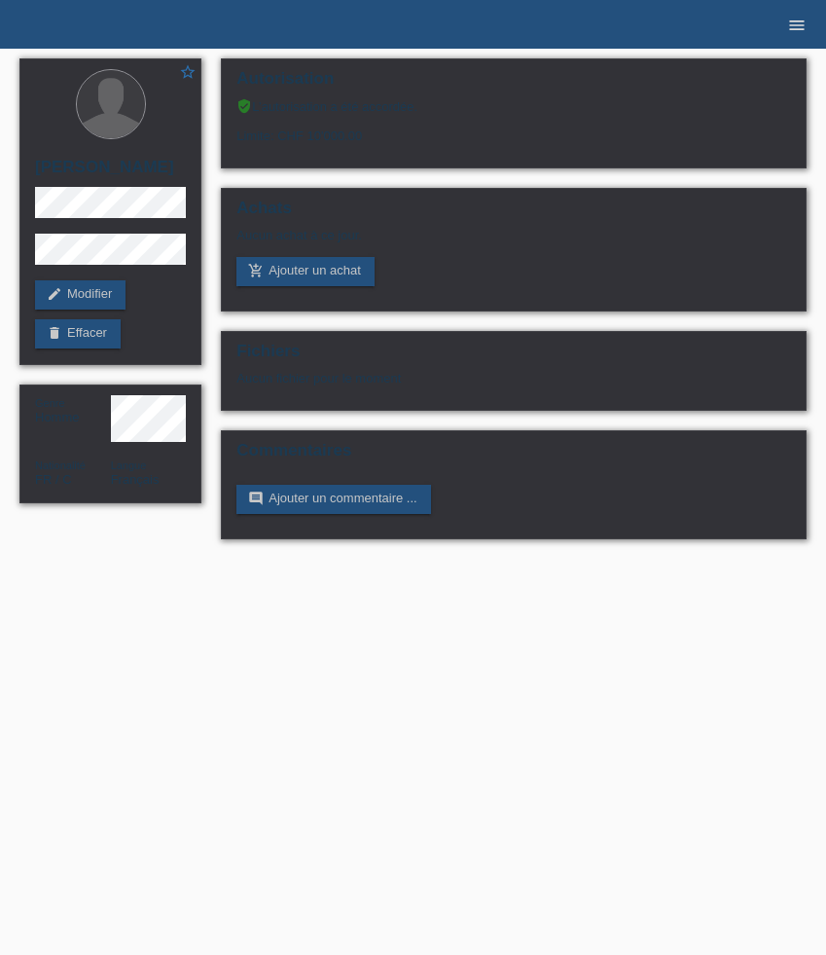
click at [792, 16] on icon "menu" at bounding box center [796, 25] width 19 height 19
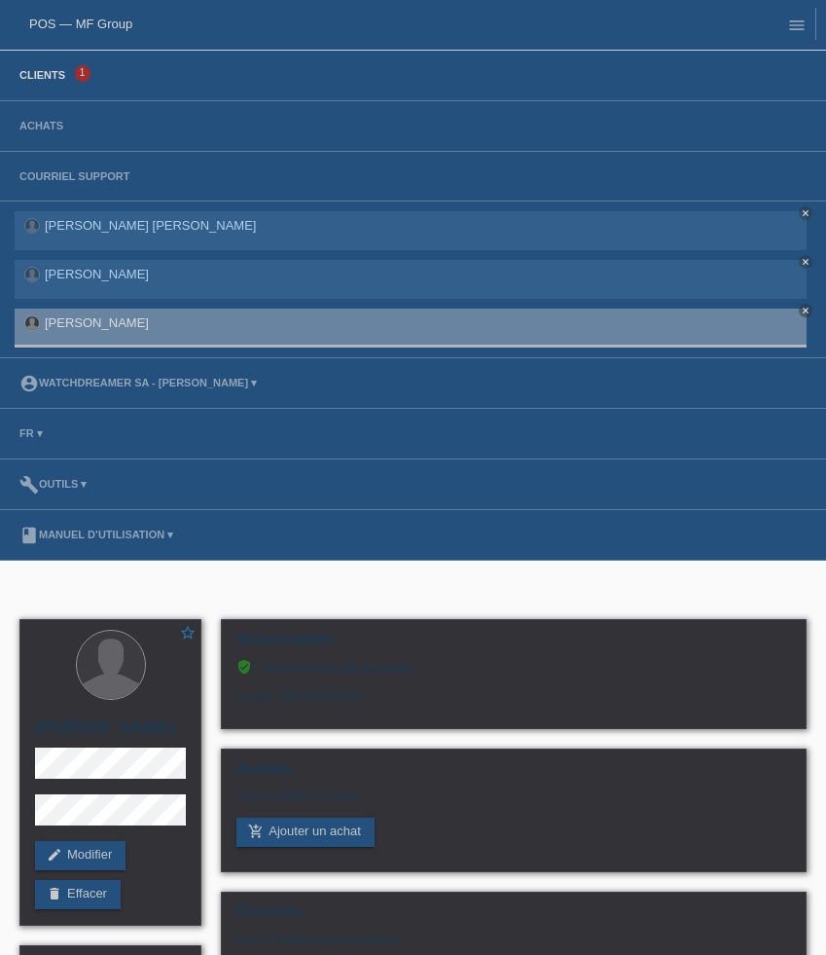
click at [49, 74] on link "Clients" at bounding box center [42, 75] width 65 height 12
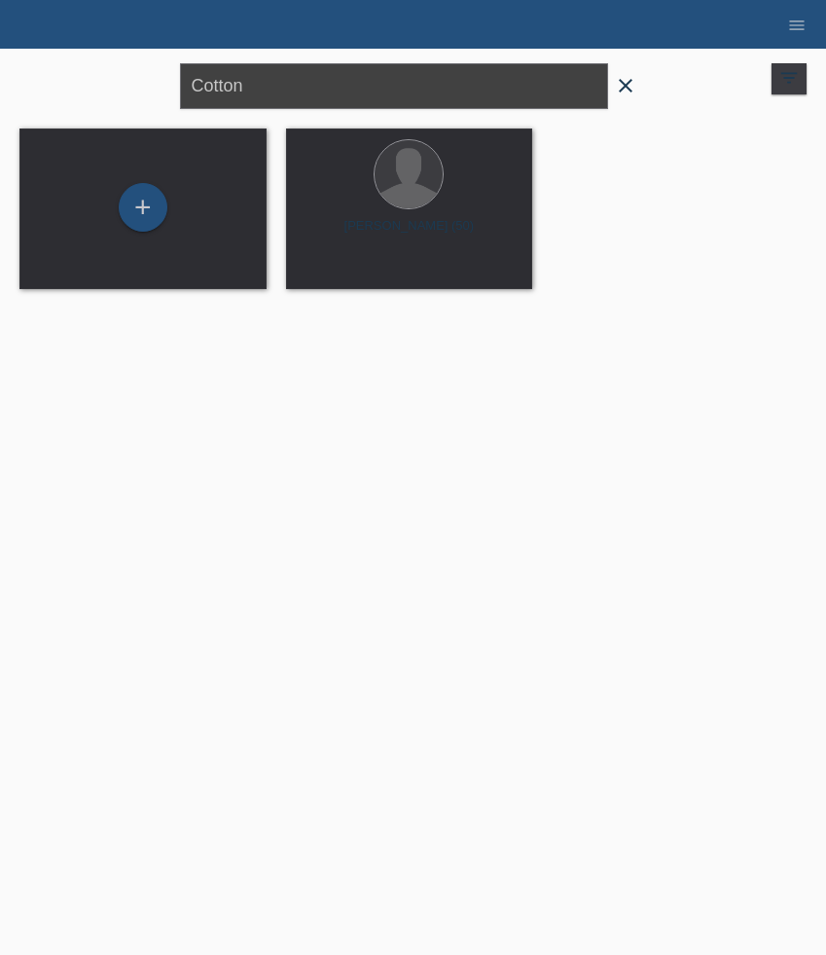
drag, startPoint x: 278, startPoint y: 86, endPoint x: 96, endPoint y: 84, distance: 182.0
click at [96, 84] on div "Cotton close filter_list view_module Afficher tous les clients star Afficher le…" at bounding box center [413, 84] width 807 height 70
paste input "Hube"
type input "Hube"
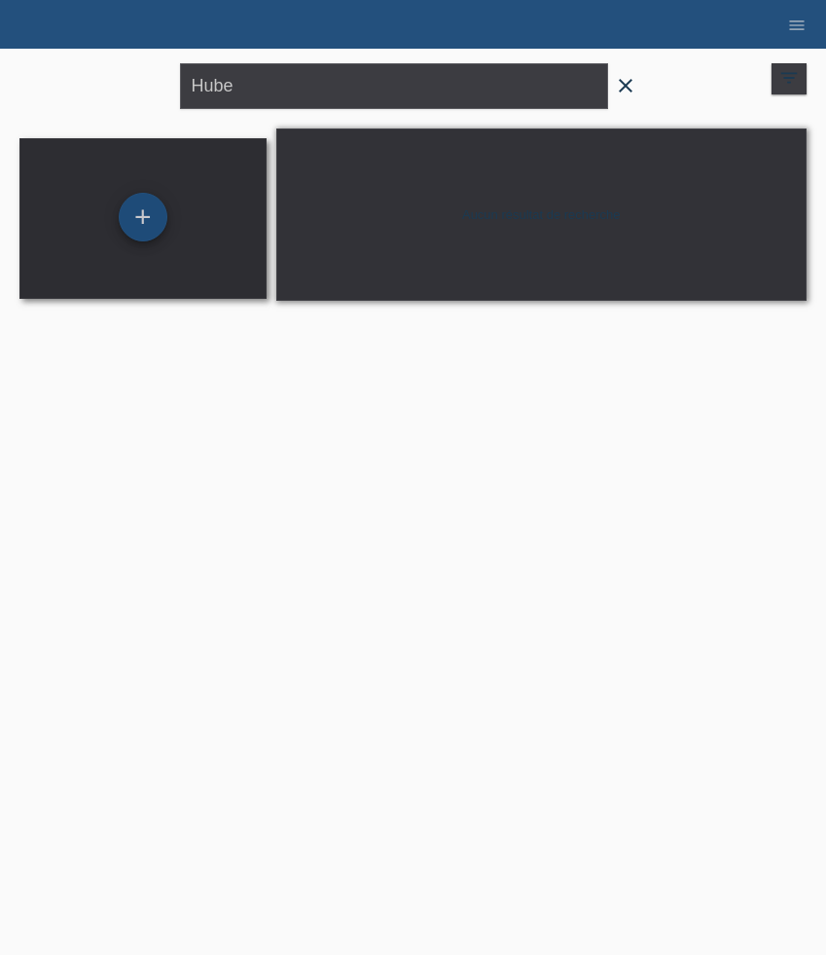
click at [149, 221] on div "+" at bounding box center [143, 217] width 49 height 49
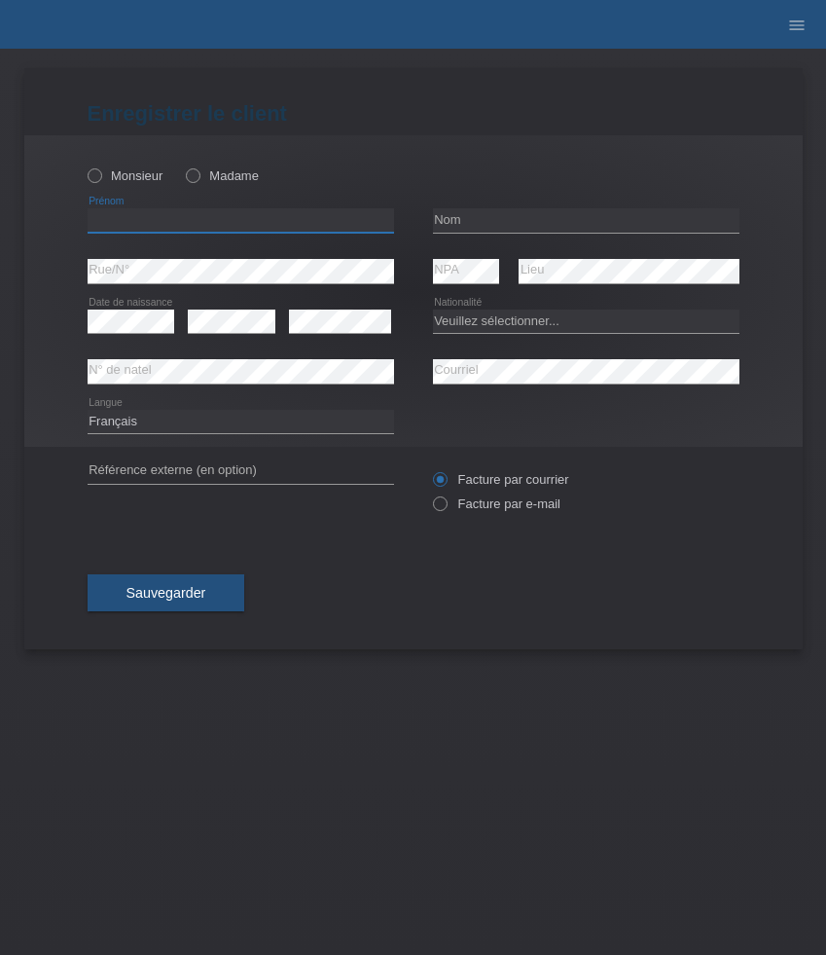
click at [220, 226] on input "text" at bounding box center [241, 220] width 307 height 24
paste input "[PERSON_NAME]"
type input "[PERSON_NAME]"
click at [114, 179] on label "Monsieur" at bounding box center [126, 175] width 76 height 15
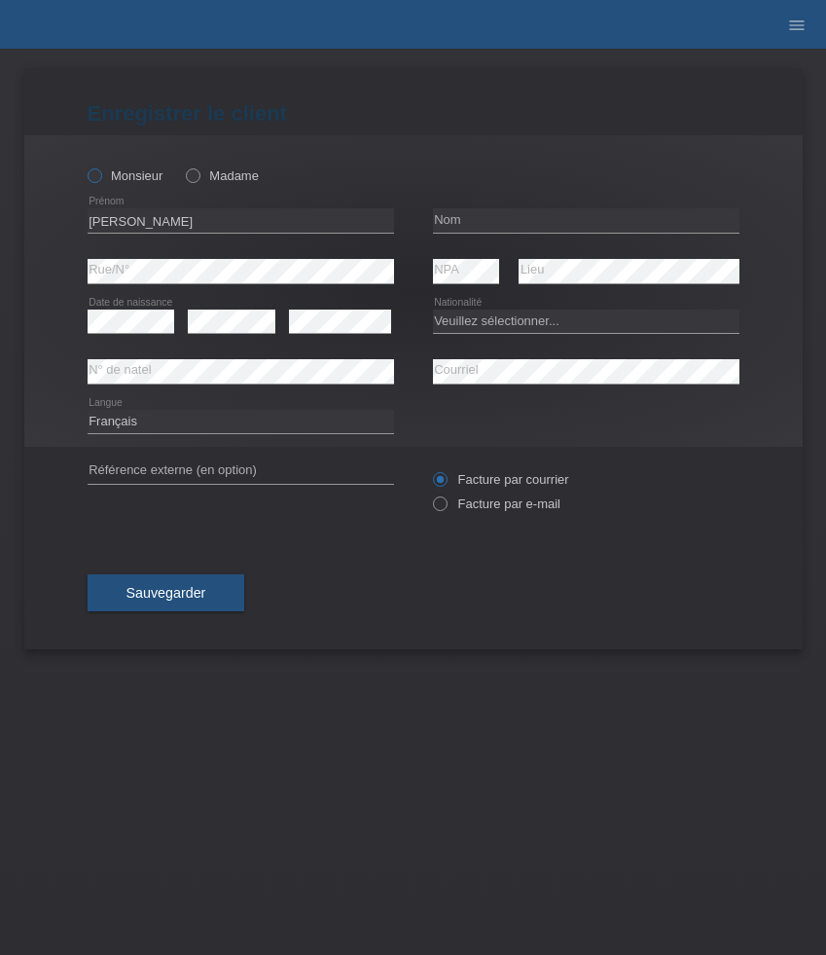
click at [100, 179] on input "Monsieur" at bounding box center [94, 174] width 13 height 13
radio input "true"
click at [482, 218] on input "text" at bounding box center [586, 220] width 307 height 24
paste input "Hube"
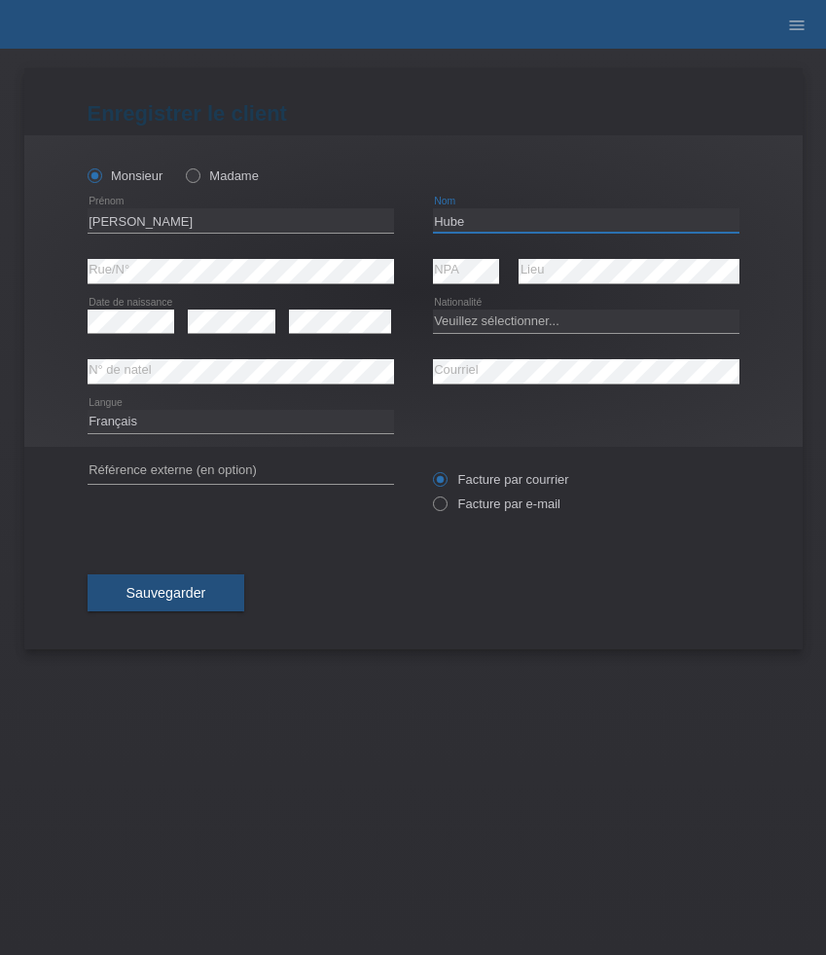
type input "Hube"
click at [487, 318] on select "Veuillez sélectionner... Suisse Allemagne Autriche Liechtenstein ------------ A…" at bounding box center [586, 320] width 307 height 23
select select "DE"
click at [433, 309] on select "Veuillez sélectionner... Suisse Allemagne Autriche Liechtenstein ------------ A…" at bounding box center [586, 320] width 307 height 23
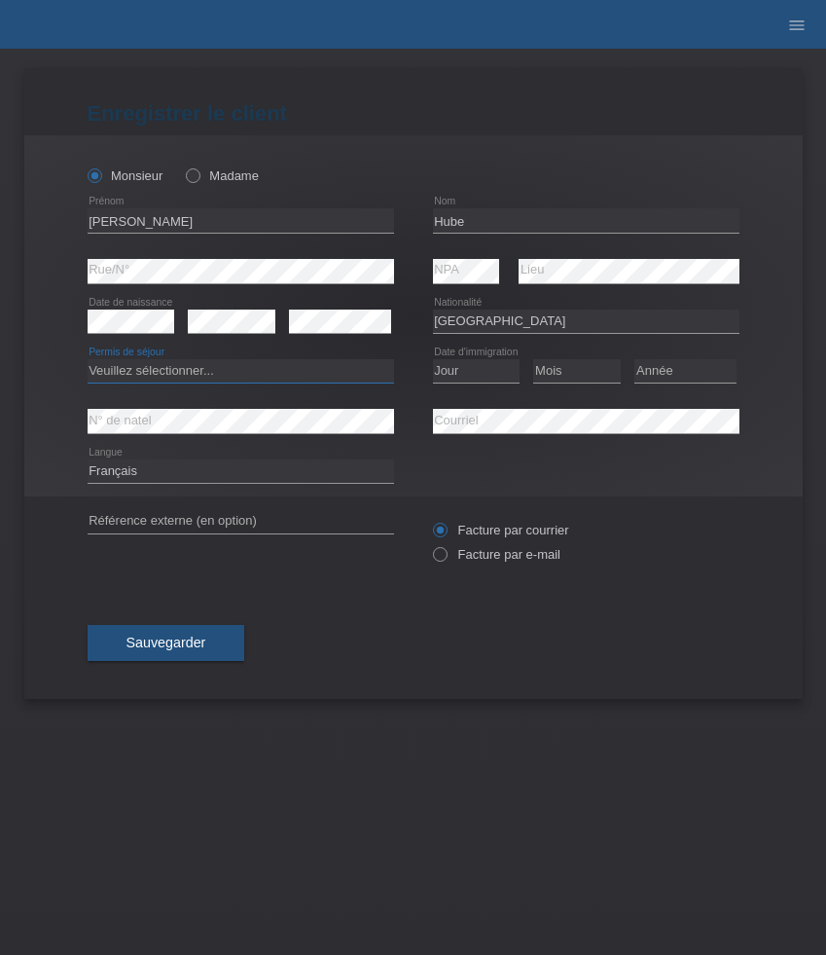
click at [184, 372] on select "Veuillez sélectionner... C B B - Statut de réfugié Autre" at bounding box center [241, 370] width 307 height 23
select select "B"
click at [88, 360] on select "Veuillez sélectionner... C B B - Statut de réfugié Autre" at bounding box center [241, 370] width 307 height 23
click at [465, 370] on select "Jour 01 02 03 04 05 06 07 08 09 10 11" at bounding box center [477, 370] width 88 height 23
select select "01"
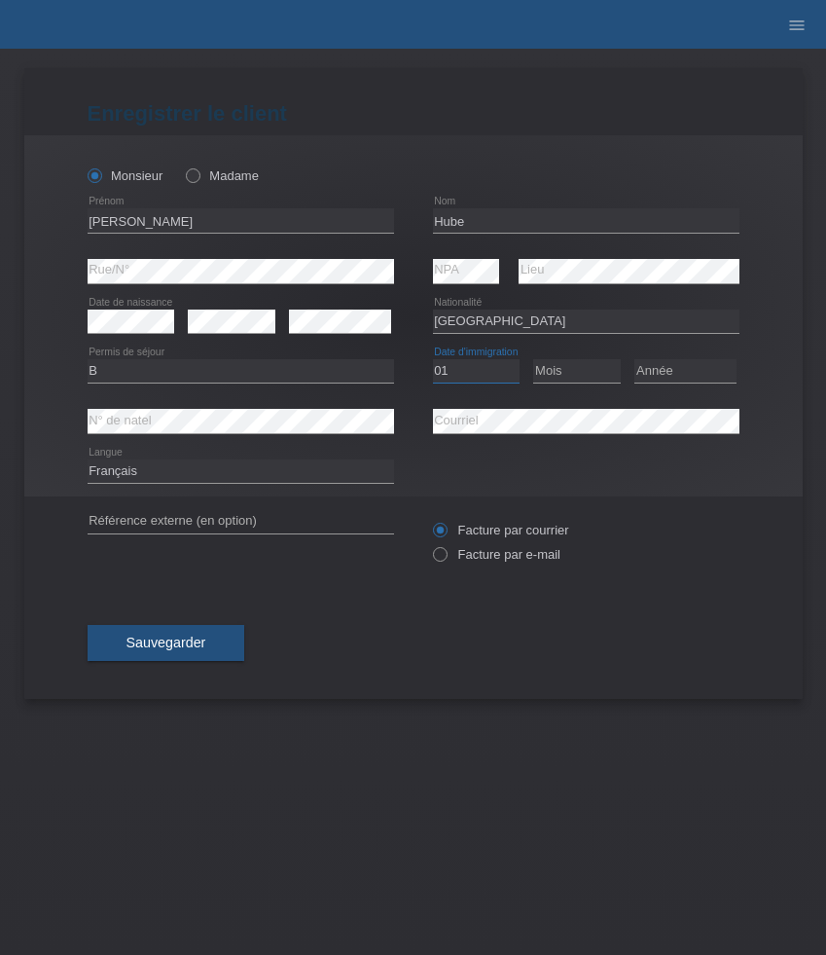
click at [433, 360] on select "Jour 01 02 03 04 05 06 07 08 09 10 11" at bounding box center [477, 370] width 88 height 23
click at [560, 375] on select "Mois 01 02 03 04 05 06 07 08 09 10 11" at bounding box center [577, 370] width 88 height 23
select select "07"
click at [533, 360] on select "Mois 01 02 03 04 05 06 07 08 09 10 11" at bounding box center [577, 370] width 88 height 23
click at [653, 370] on select "Année 2025 2024 2023 2022 2021 2020 2019 2018 2017 2016 2015 2014 2013 2012 201…" at bounding box center [685, 370] width 102 height 23
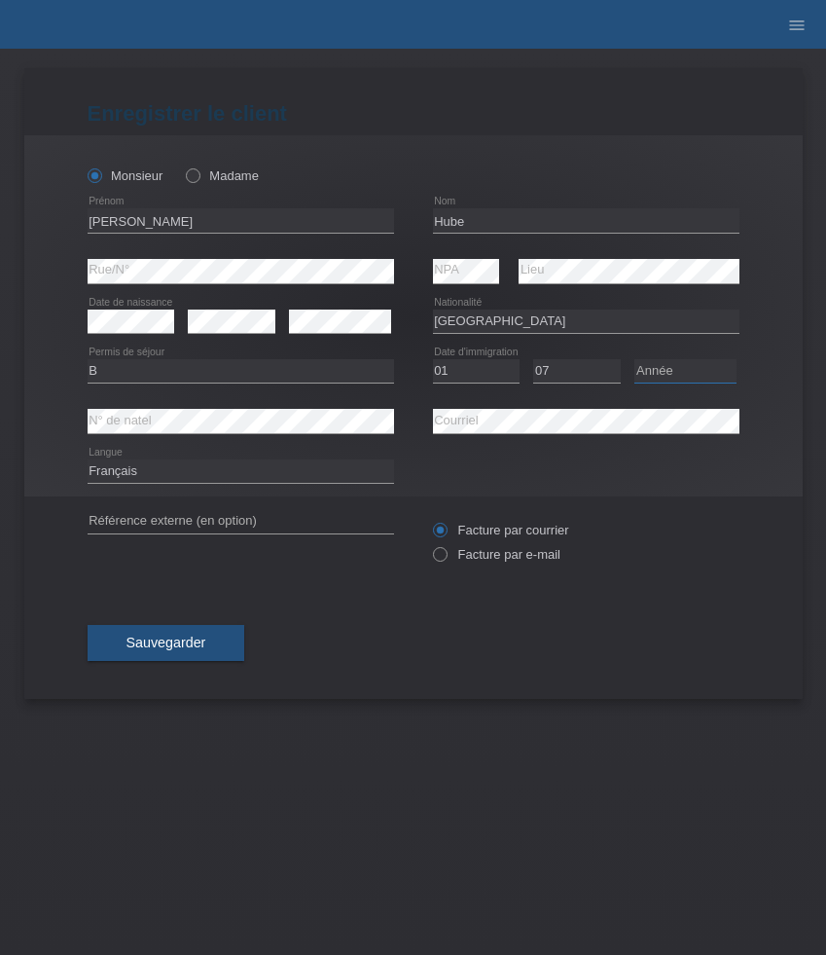
select select "2019"
click at [634, 360] on select "Année 2025 2024 2023 2022 2021 2020 2019 2018 2017 2016 2015 2014 2013 2012 201…" at bounding box center [685, 370] width 102 height 23
click at [482, 560] on label "Facture par e-mail" at bounding box center [496, 554] width 127 height 15
click at [446, 560] on input "Facture par e-mail" at bounding box center [439, 559] width 13 height 24
radio input "true"
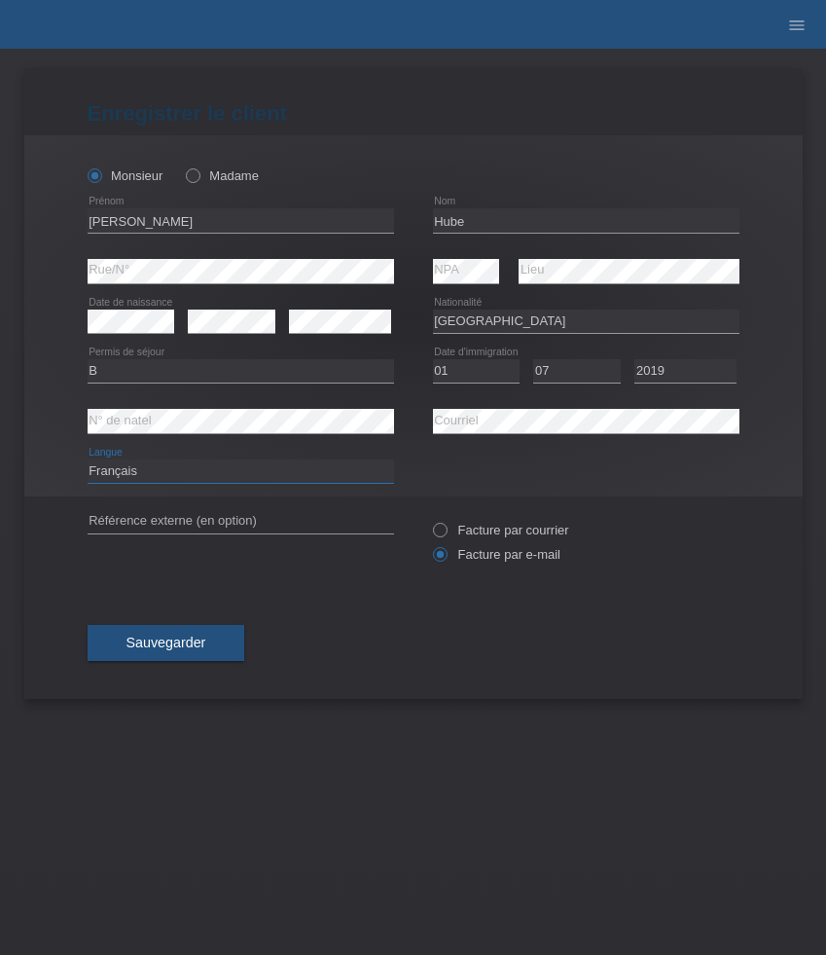
click at [278, 474] on select "Deutsch Français Italiano English" at bounding box center [241, 470] width 307 height 23
select select "de"
click at [88, 460] on select "Deutsch Français Italiano English" at bounding box center [241, 470] width 307 height 23
click at [201, 648] on span "Sauvegarder" at bounding box center [167, 642] width 80 height 16
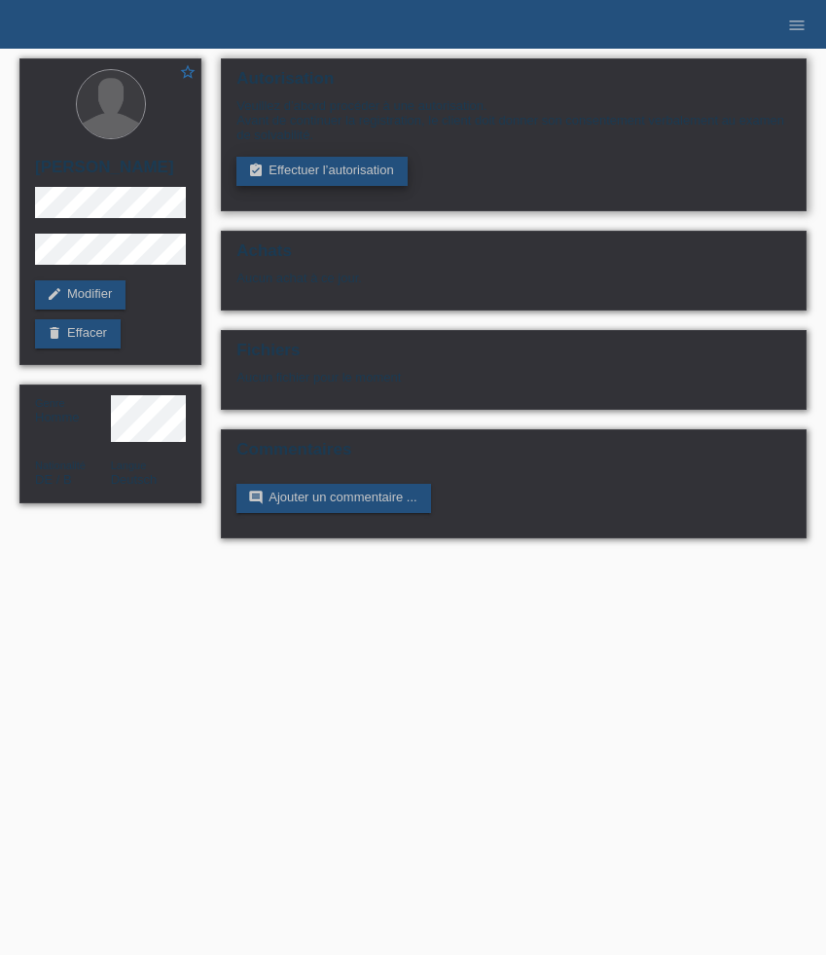
click at [318, 177] on link "assignment_turned_in Effectuer l’autorisation" at bounding box center [321, 171] width 170 height 29
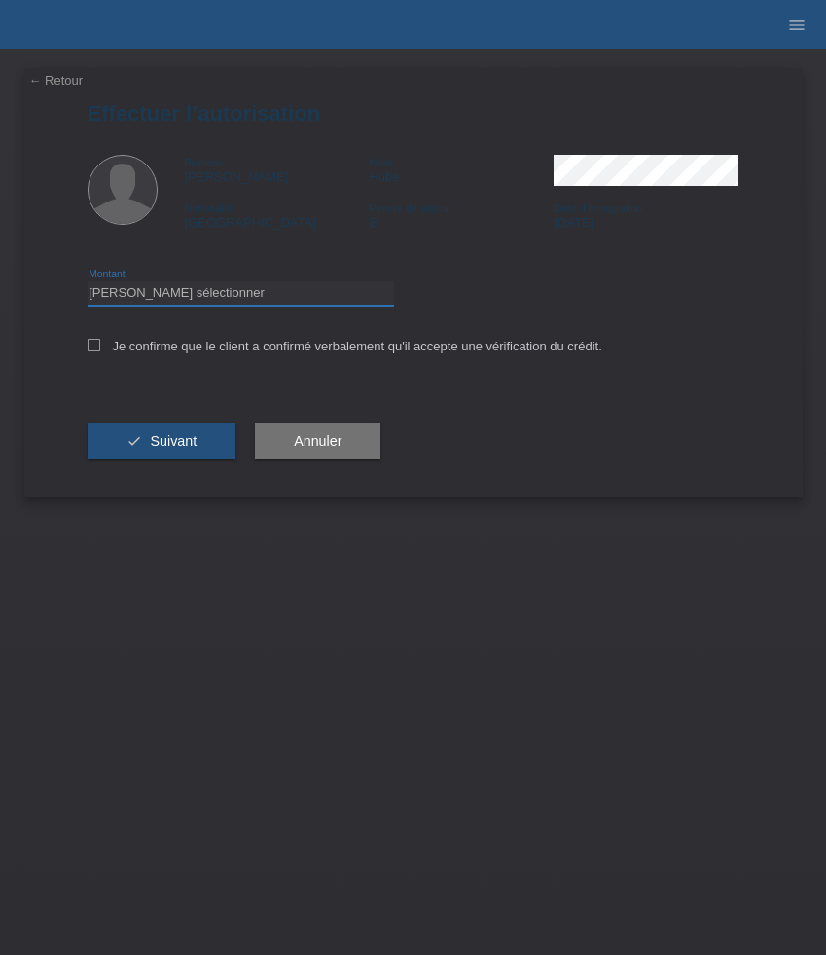
click at [322, 296] on select "Veuillez sélectionner CHF 1.00 - CHF 499.00 CHF 500.00 - CHF 1'999.00 CHF 2'000…" at bounding box center [241, 292] width 307 height 23
select select "3"
click at [88, 284] on select "Veuillez sélectionner CHF 1.00 - CHF 499.00 CHF 500.00 - CHF 1'999.00 CHF 2'000…" at bounding box center [241, 292] width 307 height 23
click at [311, 349] on label "Je confirme que le client a confirmé verbalement qu'il accepte une vérification…" at bounding box center [345, 346] width 515 height 15
click at [100, 349] on input "Je confirme que le client a confirmé verbalement qu'il accepte une vérification…" at bounding box center [94, 345] width 13 height 13
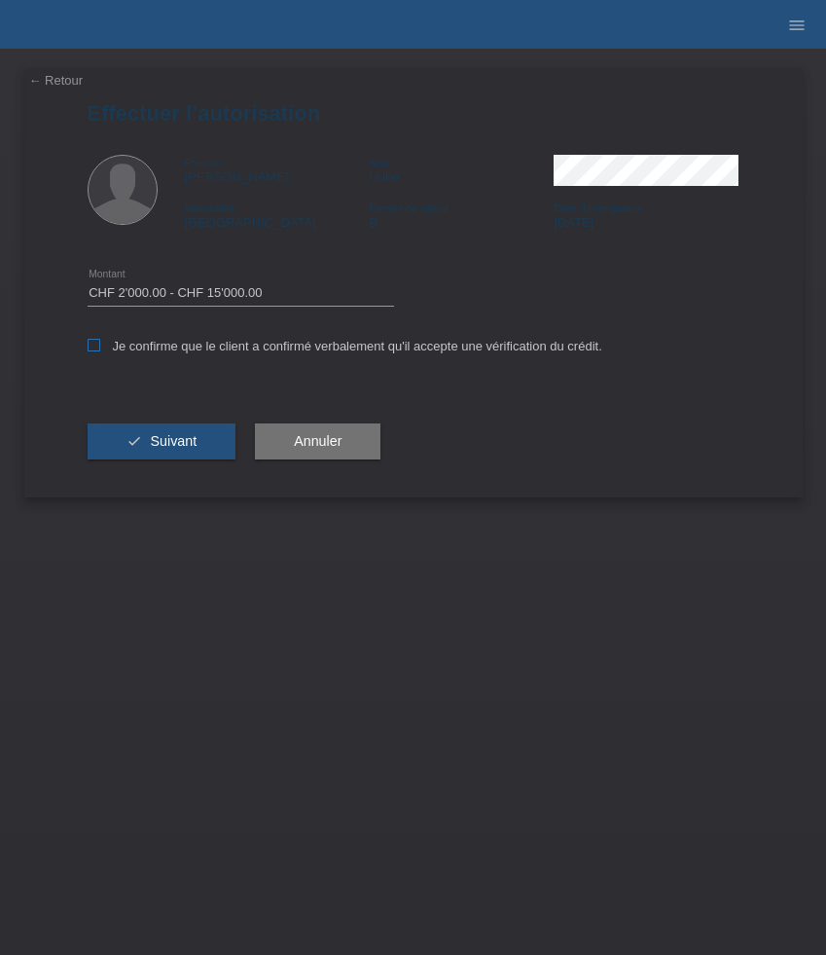
checkbox input "true"
click at [191, 449] on span "Suivant" at bounding box center [173, 441] width 47 height 16
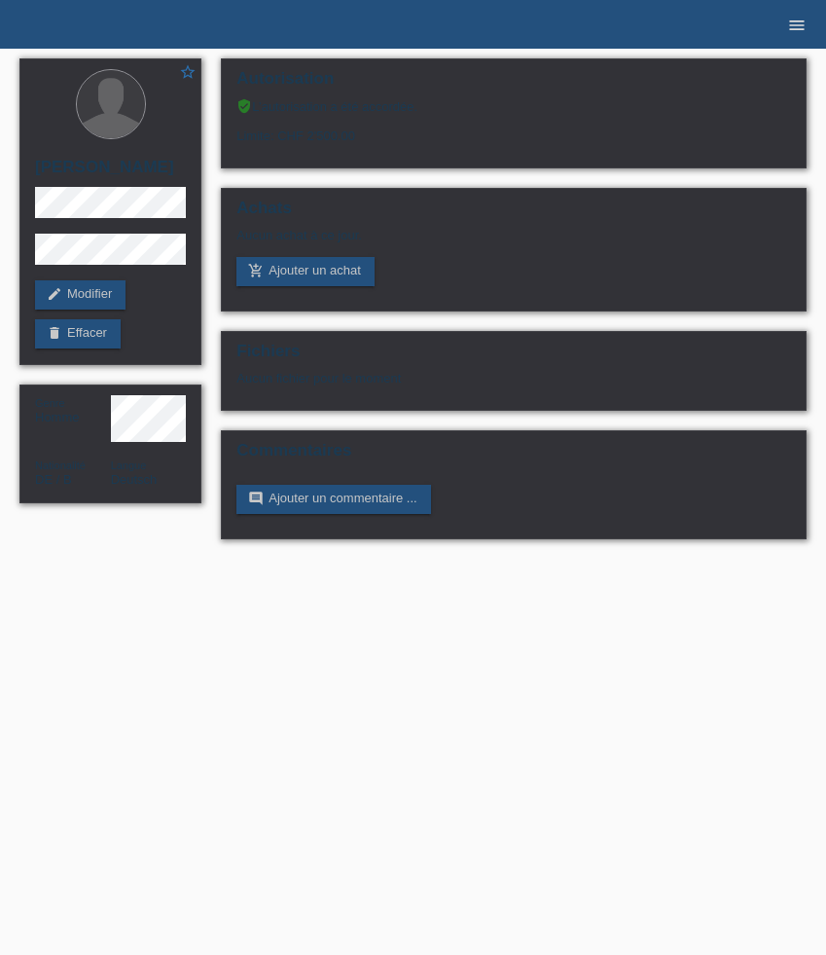
click at [792, 18] on icon "menu" at bounding box center [796, 25] width 19 height 19
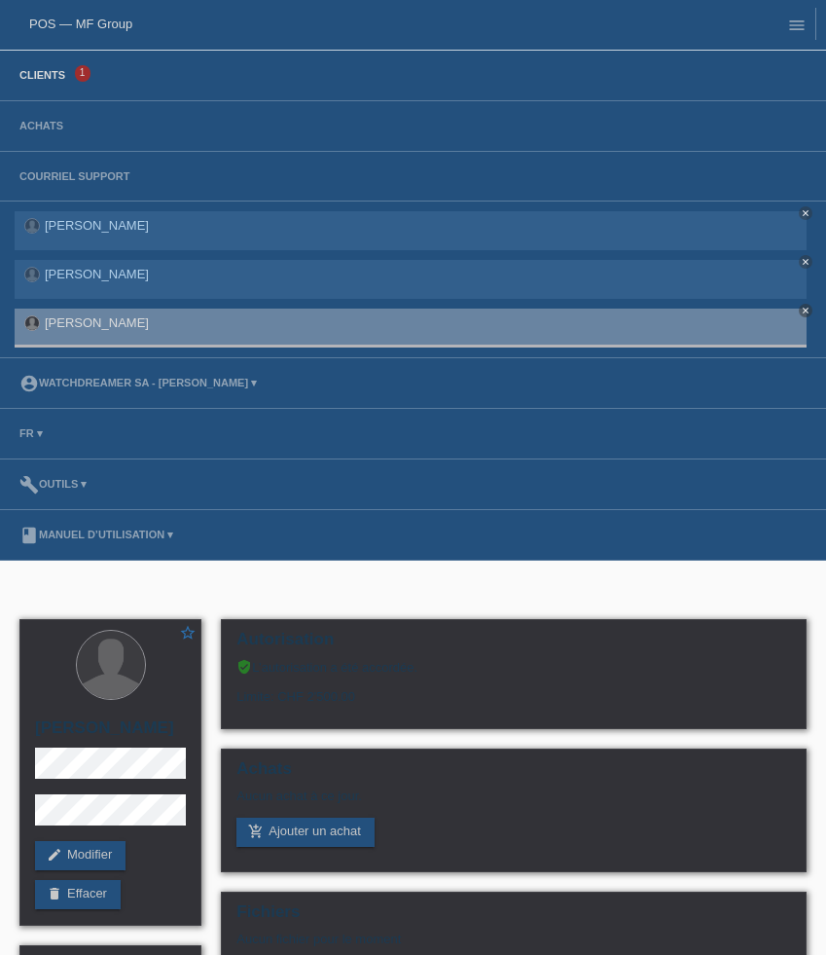
click at [65, 73] on link "Clients" at bounding box center [42, 75] width 65 height 12
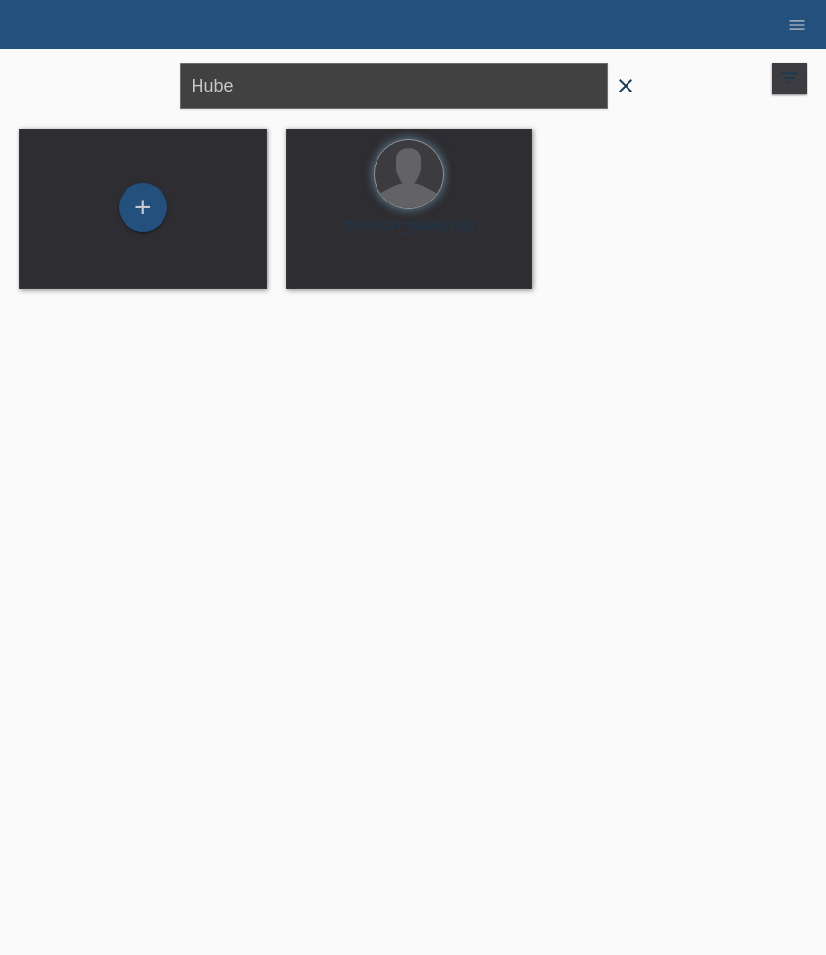
click at [285, 83] on input "Hube" at bounding box center [394, 86] width 428 height 46
drag, startPoint x: 285, startPoint y: 83, endPoint x: 127, endPoint y: 77, distance: 157.8
click at [127, 77] on div "Hube close filter_list view_module Afficher tous les clients star Afficher les …" at bounding box center [413, 84] width 807 height 70
paste input "Cotton"
type input "Cotton"
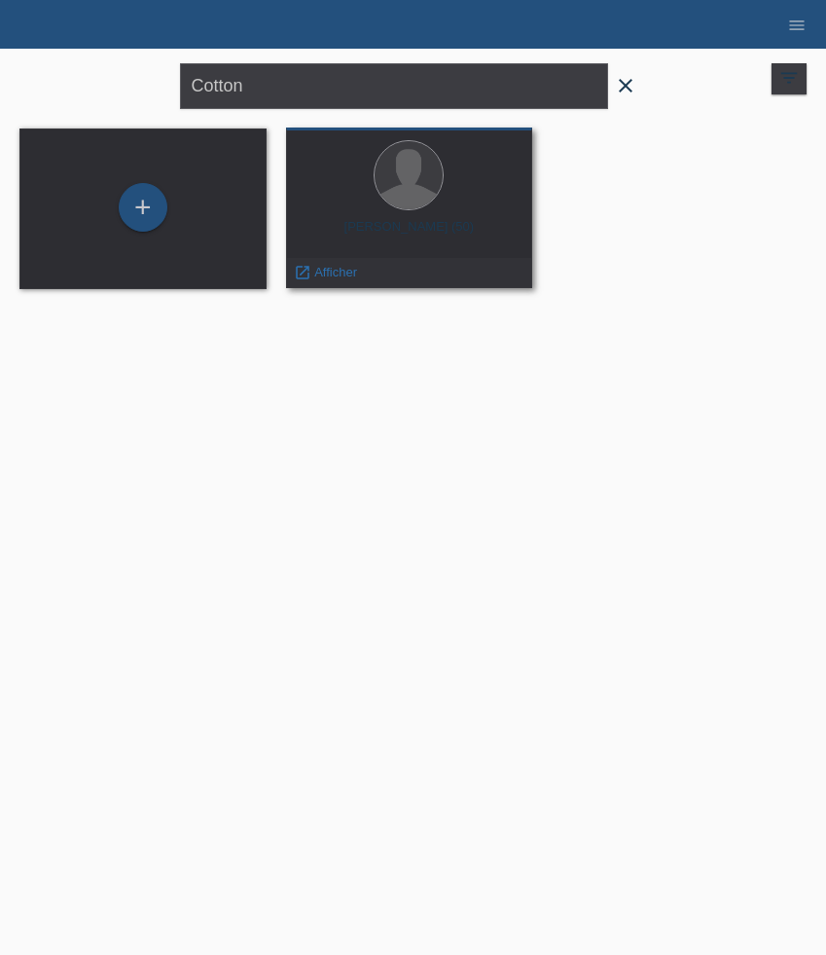
click at [420, 222] on div "[PERSON_NAME] (50)" at bounding box center [410, 234] width 216 height 31
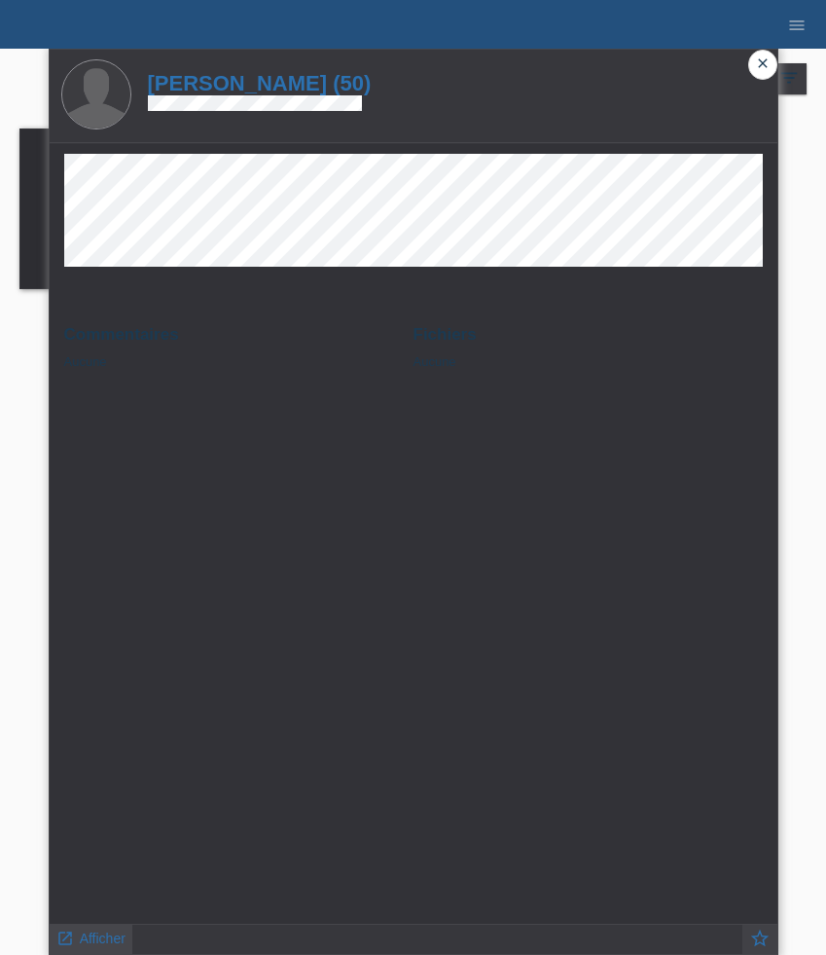
click at [94, 943] on span "Afficher" at bounding box center [103, 938] width 46 height 16
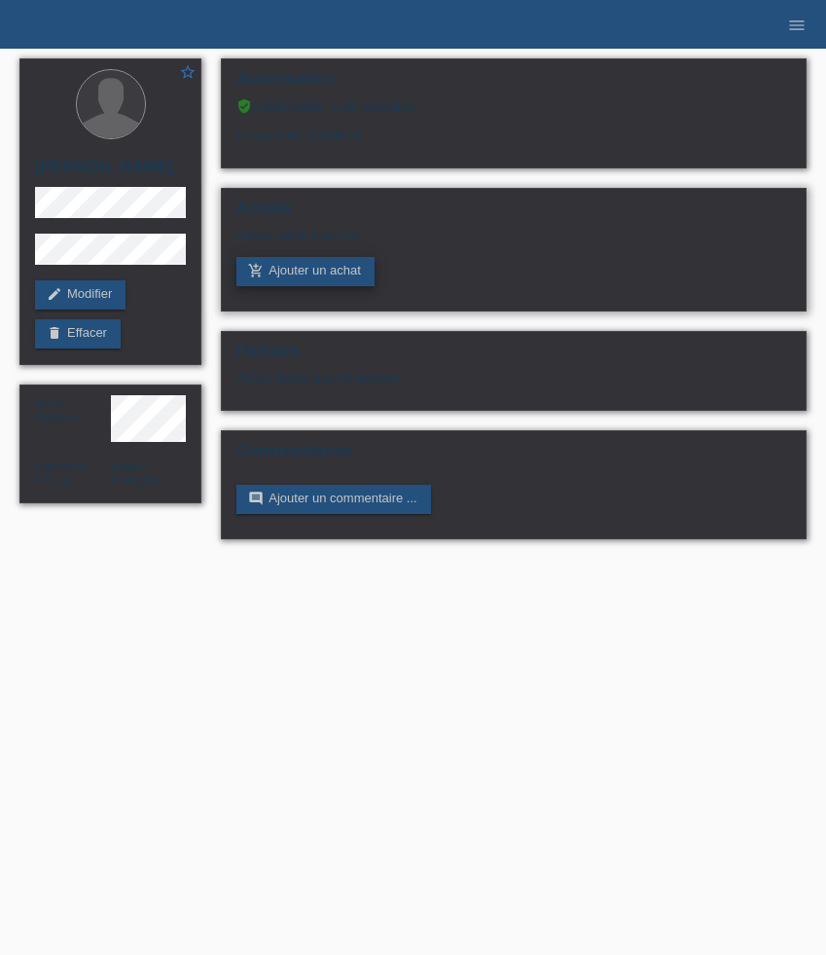
click at [305, 277] on link "add_shopping_cart Ajouter un achat" at bounding box center [305, 271] width 138 height 29
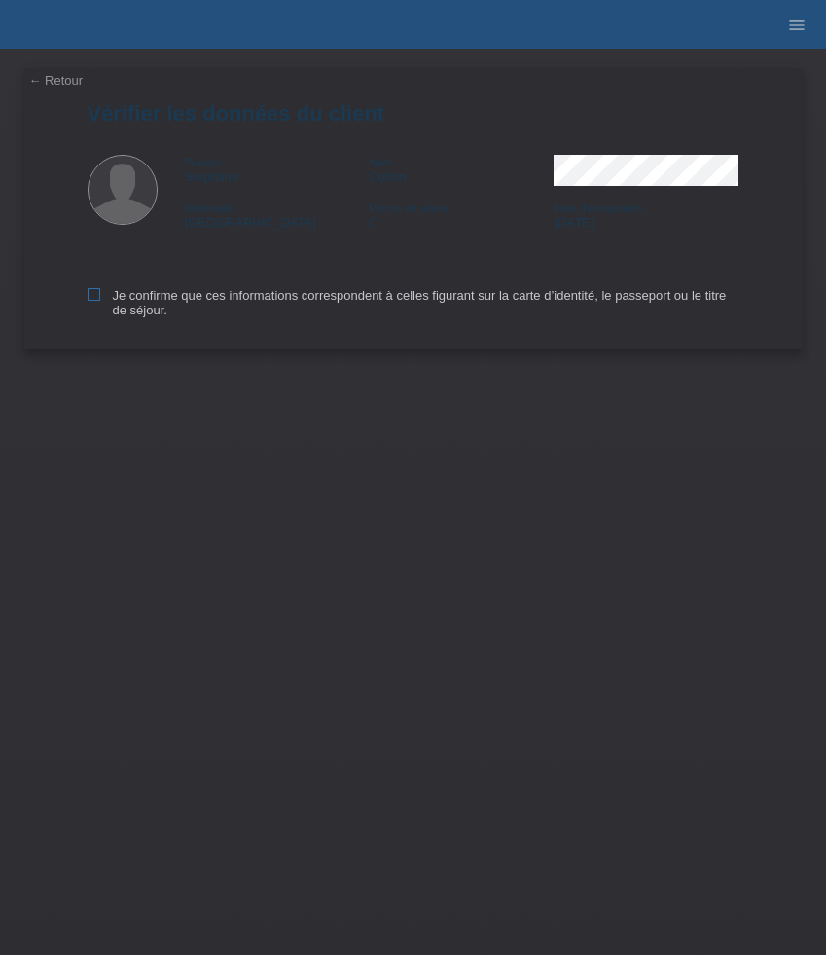
click at [92, 298] on icon at bounding box center [94, 294] width 13 height 13
click at [92, 298] on input "Je confirme que ces informations correspondent à celles figurant sur la carte d…" at bounding box center [94, 294] width 13 height 13
checkbox input "true"
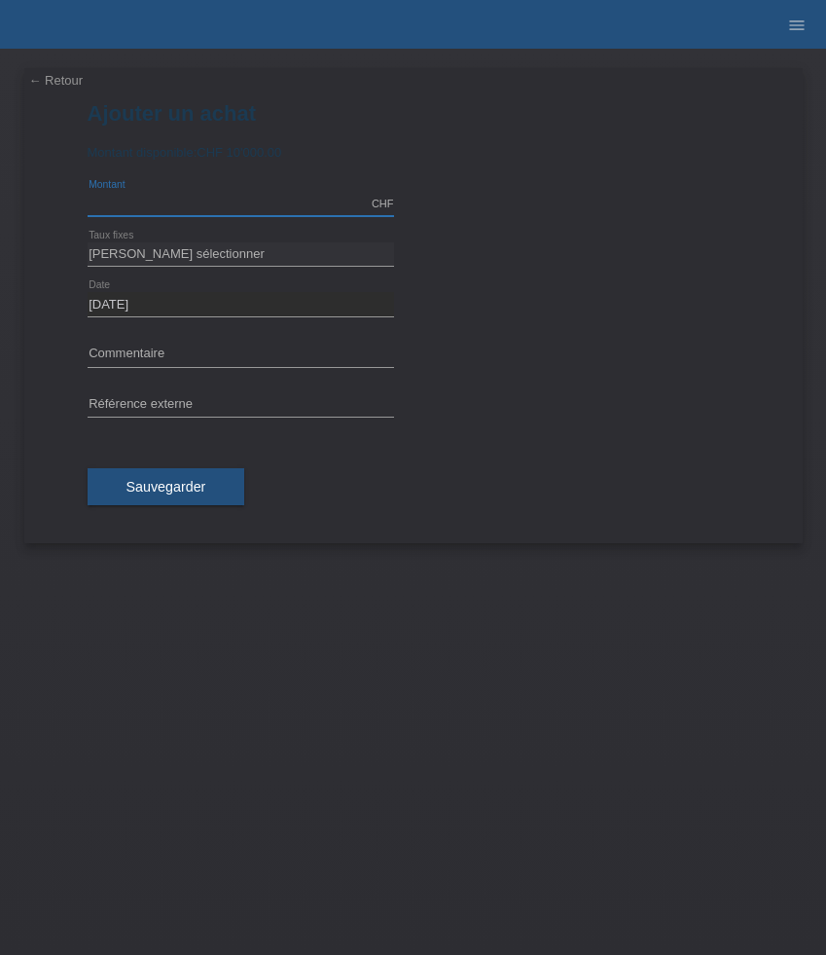
click at [238, 202] on input "text" at bounding box center [241, 204] width 307 height 24
type input "5400.00"
click at [196, 259] on select "Veuillez sélectionner 6 versements 12 versements 24 versements 36 versements 48…" at bounding box center [241, 253] width 307 height 23
select select "626"
click at [88, 242] on select "Veuillez sélectionner 6 versements 12 versements 24 versements 36 versements 48…" at bounding box center [241, 253] width 307 height 23
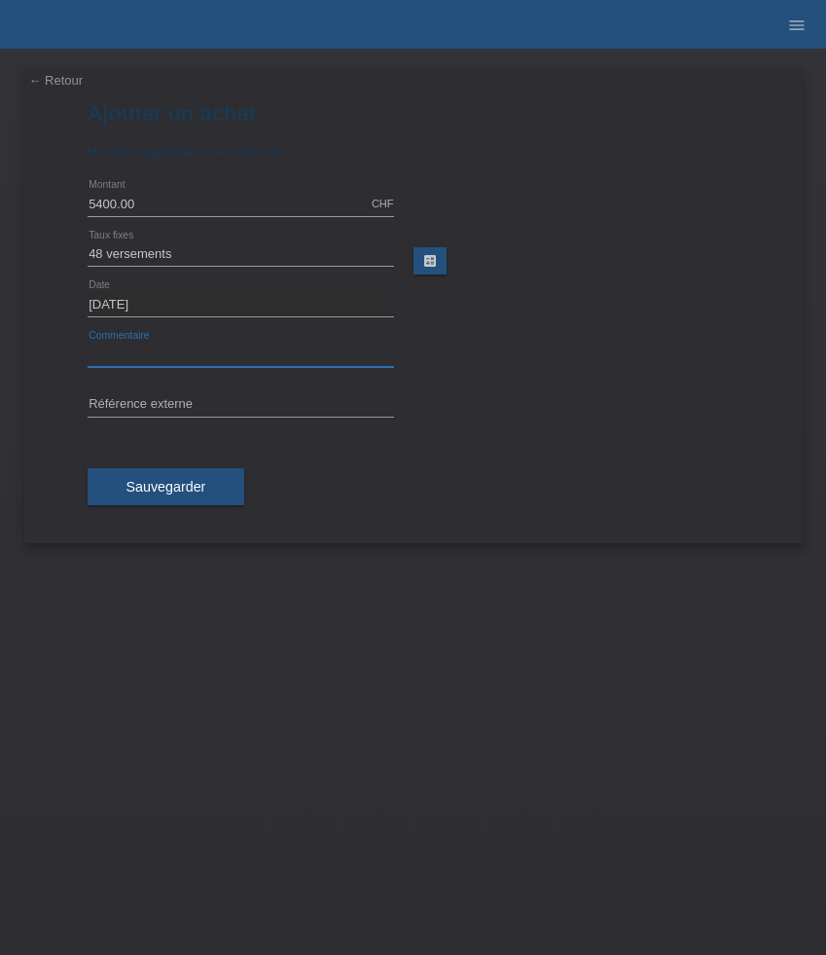
click at [174, 352] on input "text" at bounding box center [241, 355] width 307 height 24
paste input "Panerai Radiomir Quaranta - 40mm"
type input "Panerai Radiomir Quaranta - 40mm"
click at [176, 405] on input "text" at bounding box center [241, 405] width 307 height 24
click at [182, 400] on input "text" at bounding box center [241, 405] width 307 height 24
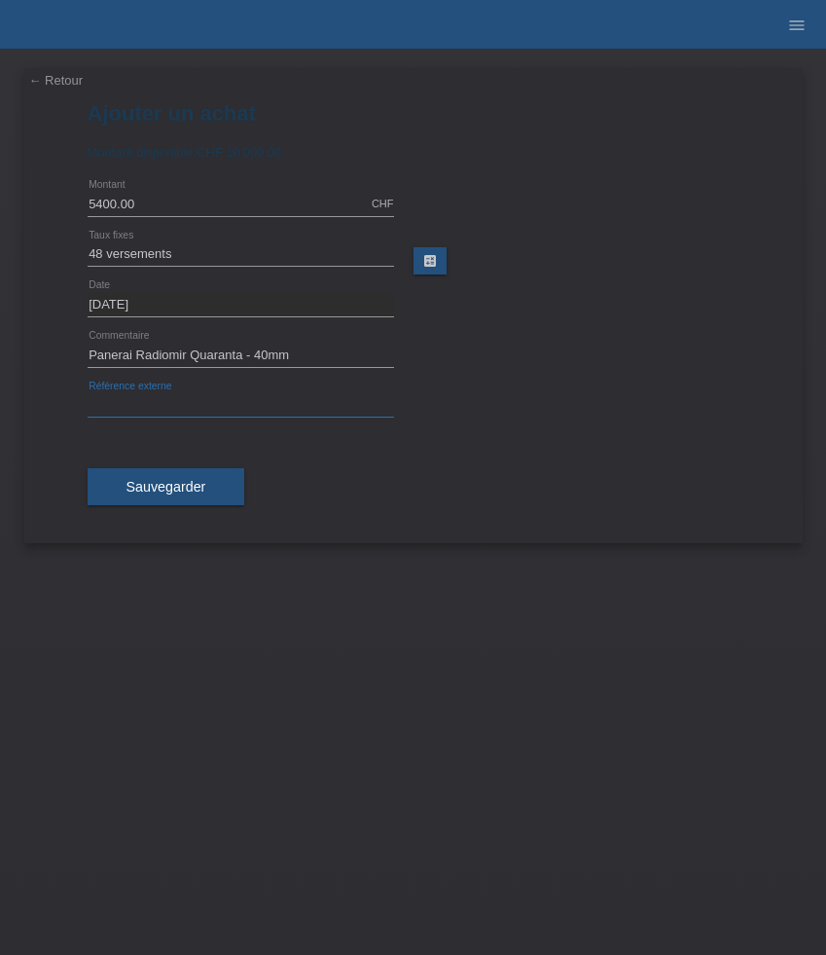
click at [182, 400] on input "text" at bounding box center [241, 405] width 307 height 24
paste input "519733"
type input "519733"
click at [182, 491] on span "Sauvegarder" at bounding box center [167, 487] width 80 height 16
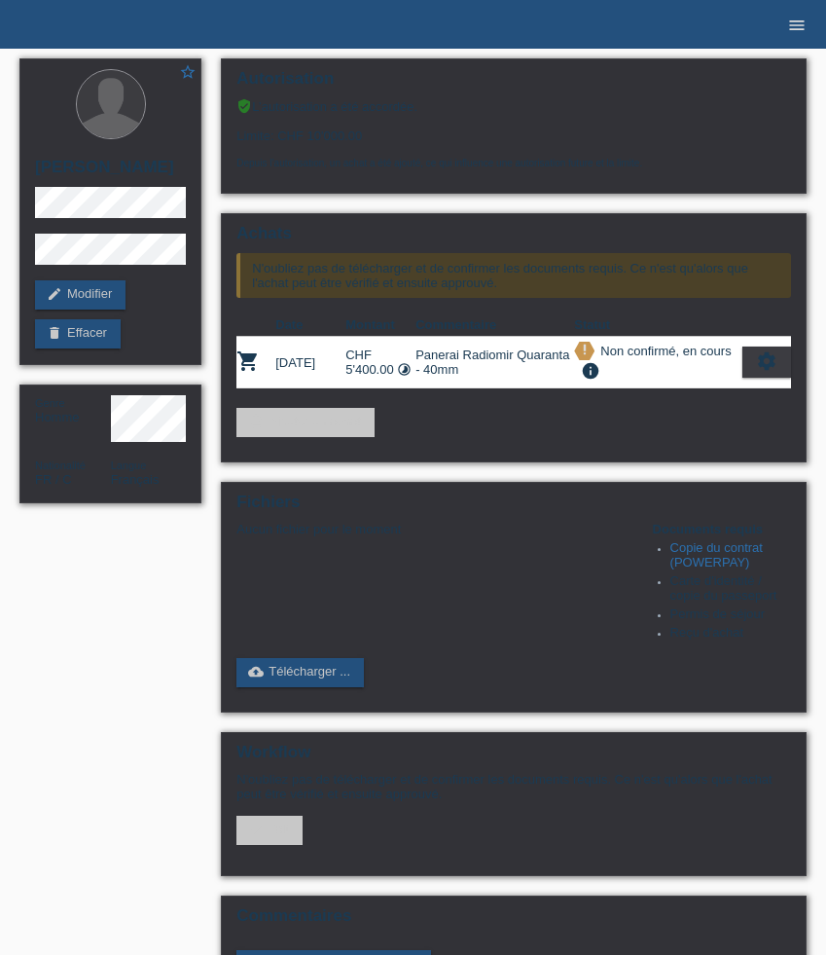
click at [789, 23] on icon "menu" at bounding box center [796, 25] width 19 height 19
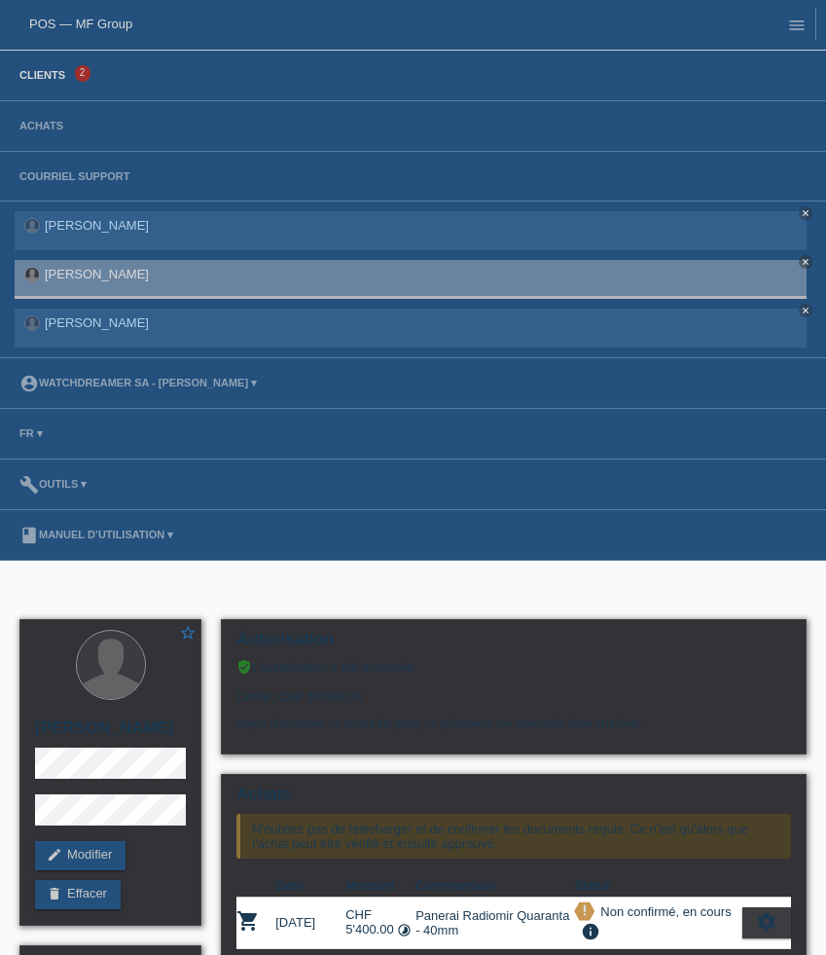
click at [54, 74] on link "Clients" at bounding box center [42, 75] width 65 height 12
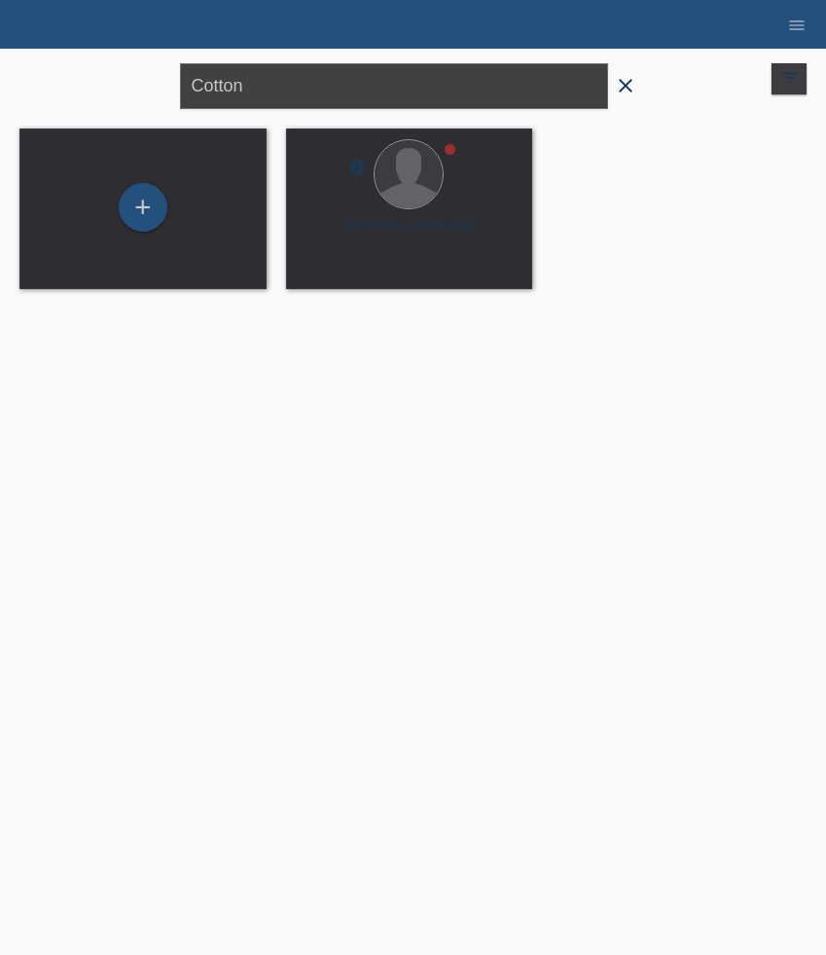
drag, startPoint x: 430, startPoint y: 93, endPoint x: -156, endPoint y: 46, distance: 587.8
click at [0, 46] on html "POS — MF Group Clients 2 Achats Courriel Support Josselyn Tisalema close close …" at bounding box center [413, 156] width 826 height 313
click at [164, 206] on div "+" at bounding box center [143, 207] width 49 height 49
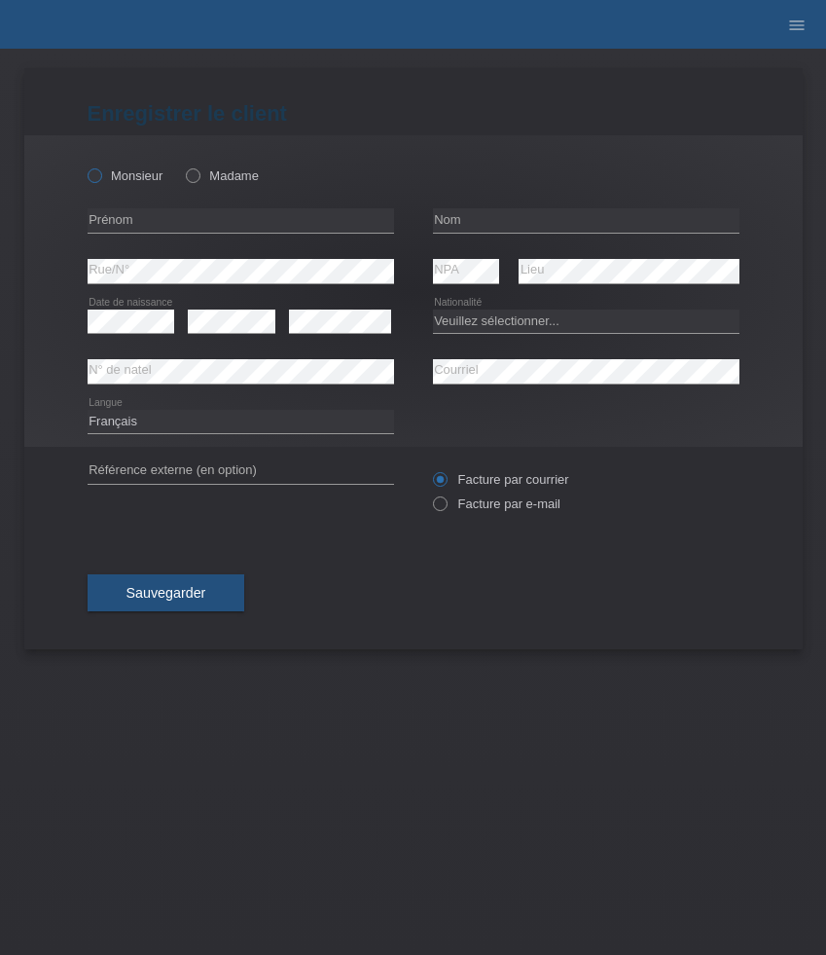
click at [120, 174] on label "Monsieur" at bounding box center [126, 175] width 76 height 15
click at [100, 174] on input "Monsieur" at bounding box center [94, 174] width 13 height 13
radio input "true"
click at [141, 224] on input "text" at bounding box center [241, 220] width 307 height 24
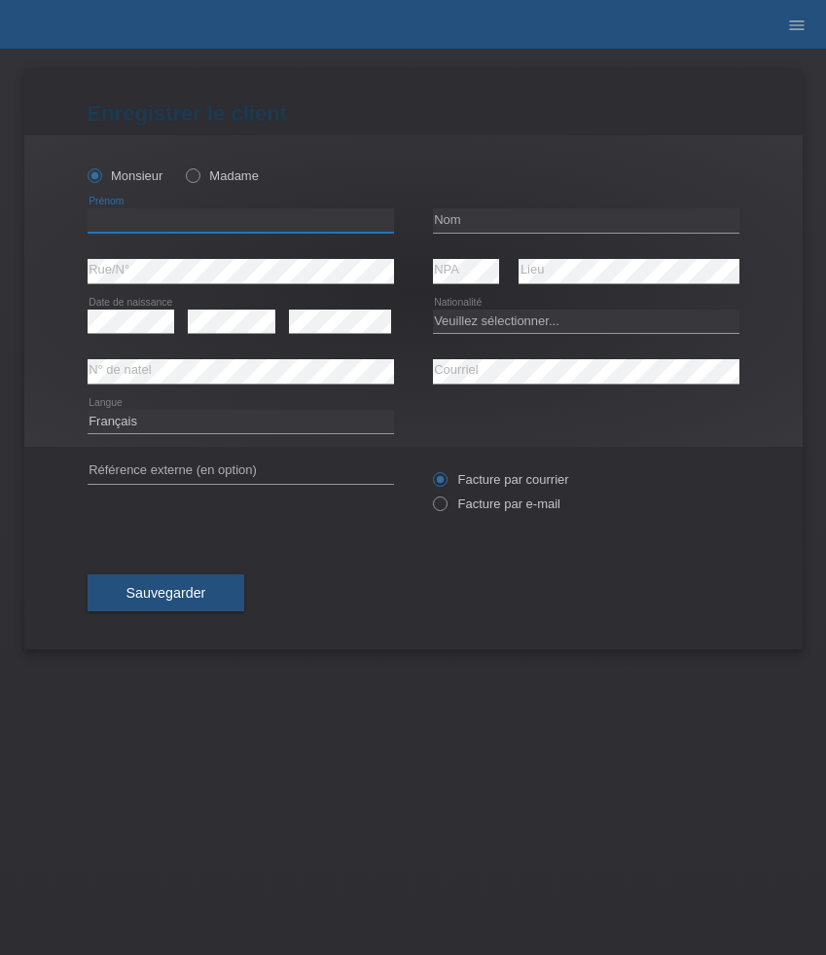
paste input "Ihab"
type input "Ihab"
click at [546, 220] on input "text" at bounding box center [586, 220] width 307 height 24
paste input "[PERSON_NAME]"
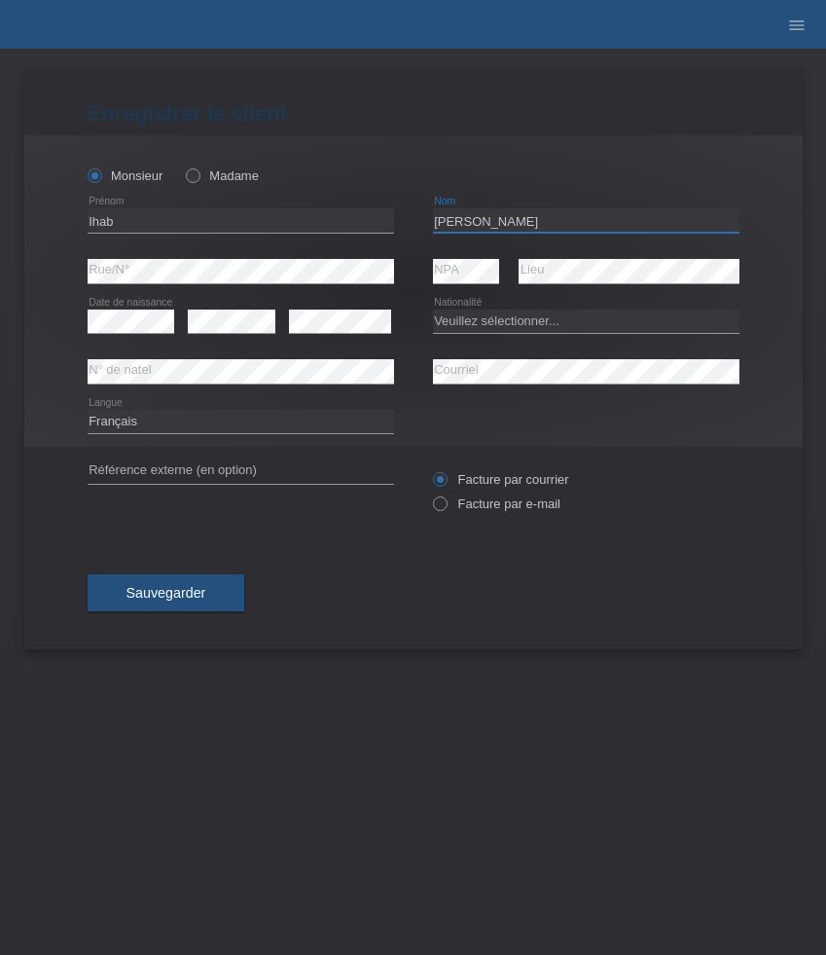
type input "[PERSON_NAME]"
click at [123, 423] on select "Deutsch Français Italiano English" at bounding box center [241, 421] width 307 height 23
select select "de"
click at [88, 410] on select "Deutsch Français Italiano English" at bounding box center [241, 421] width 307 height 23
click at [520, 322] on select "Veuillez sélectionner... Suisse Allemagne Autriche Liechtenstein ------------ A…" at bounding box center [586, 320] width 307 height 23
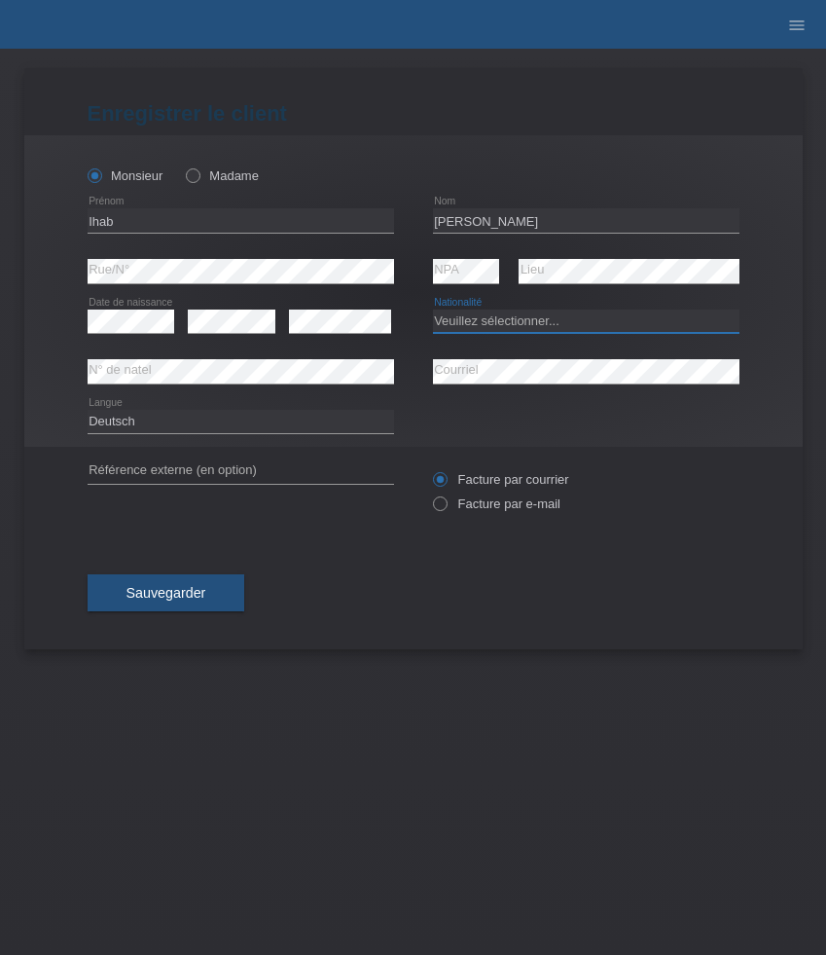
select select "DE"
click at [433, 309] on select "Veuillez sélectionner... Suisse Allemagne Autriche Liechtenstein ------------ A…" at bounding box center [586, 320] width 307 height 23
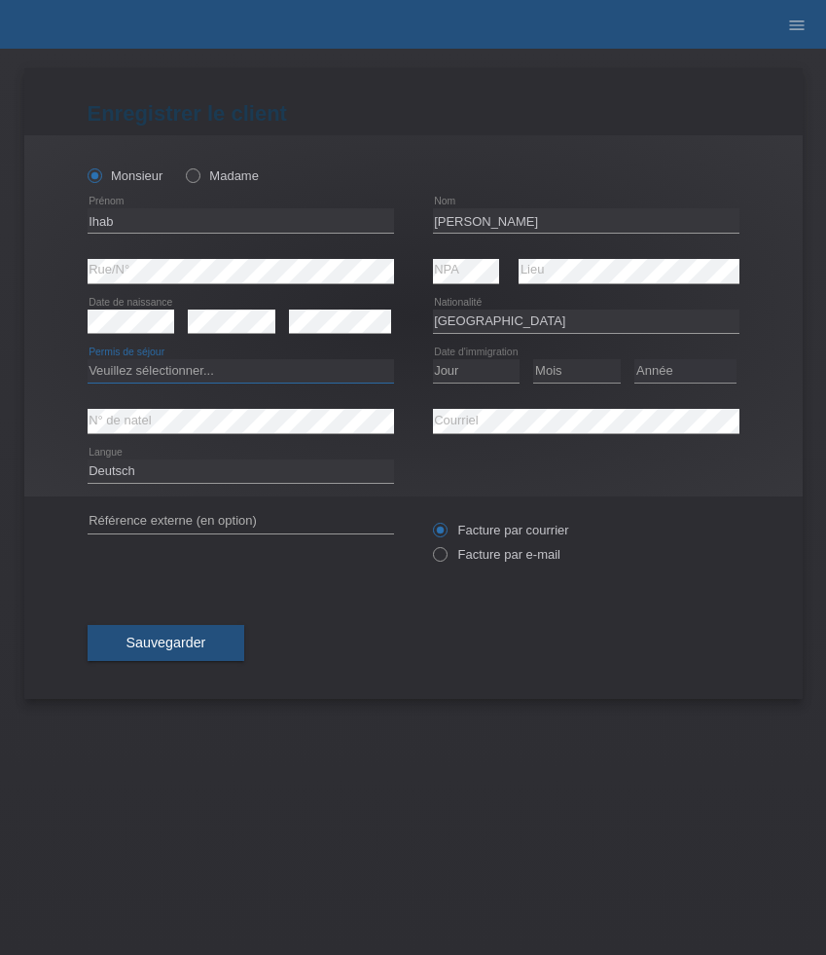
click at [246, 380] on select "Veuillez sélectionner... C B B - Statut de réfugié Autre" at bounding box center [241, 370] width 307 height 23
select select "B"
click at [88, 360] on select "Veuillez sélectionner... C B B - Statut de réfugié Autre" at bounding box center [241, 370] width 307 height 23
click at [464, 376] on select "Jour 01 02 03 04 05 06 07 08 09 10 11" at bounding box center [477, 370] width 88 height 23
select select "27"
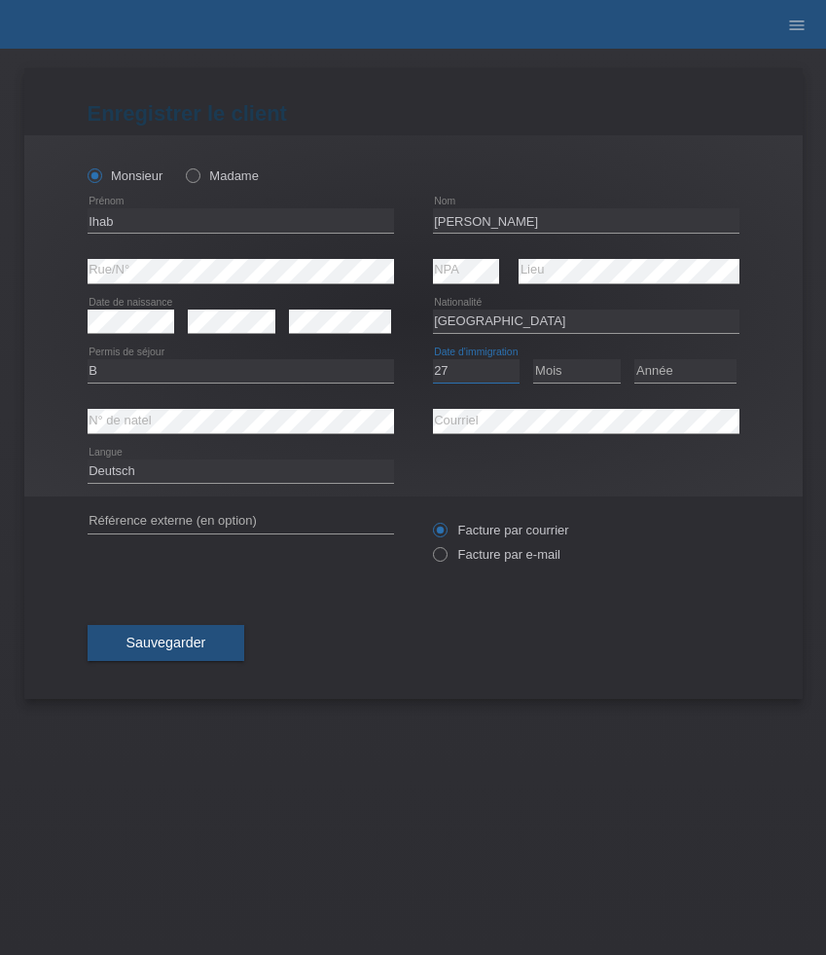
click at [433, 360] on select "Jour 01 02 03 04 05 06 07 08 09 10 11" at bounding box center [477, 370] width 88 height 23
click at [564, 370] on select "Mois 01 02 03 04 05 06 07 08 09 10 11" at bounding box center [577, 370] width 88 height 23
select select "09"
click at [533, 360] on select "Mois 01 02 03 04 05 06 07 08 09 10 11" at bounding box center [577, 370] width 88 height 23
click at [671, 368] on select "Année 2025 2024 2023 2022 2021 2020 2019 2018 2017 2016 2015 2014 2013 2012 201…" at bounding box center [685, 370] width 102 height 23
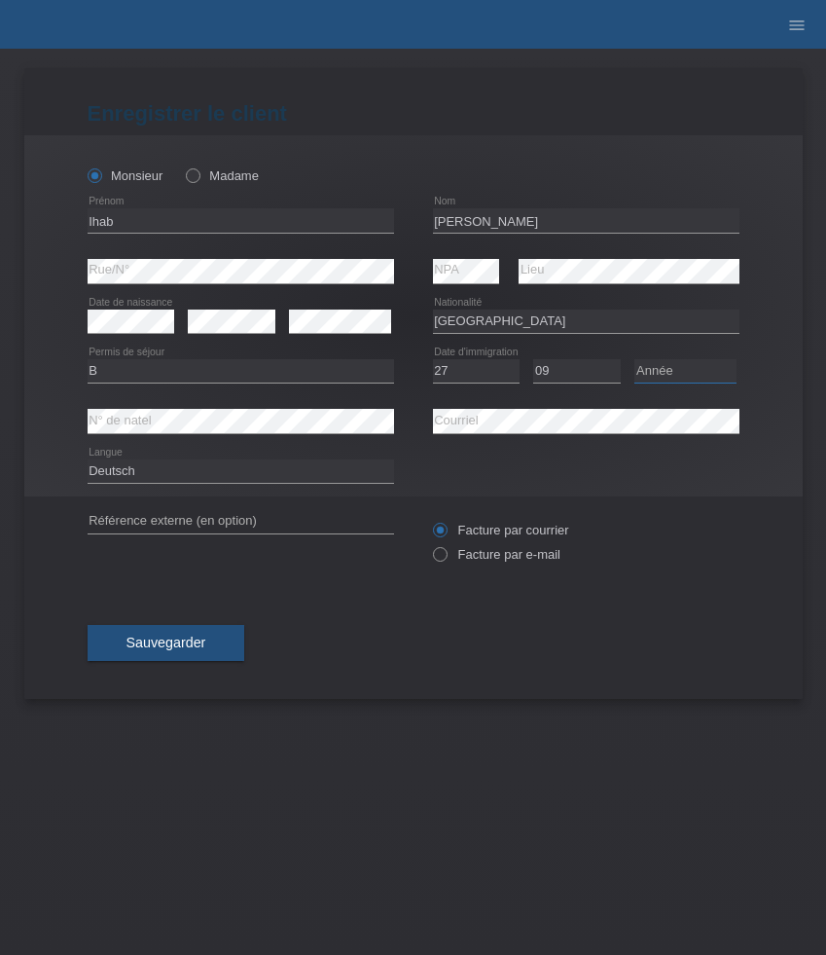
select select "2021"
click at [634, 360] on select "Année 2025 2024 2023 2022 2021 2020 2019 2018 2017 2016 2015 2014 2013 2012 201…" at bounding box center [685, 370] width 102 height 23
click at [507, 551] on label "Facture par e-mail" at bounding box center [496, 554] width 127 height 15
click at [446, 551] on input "Facture par e-mail" at bounding box center [439, 559] width 13 height 24
radio input "true"
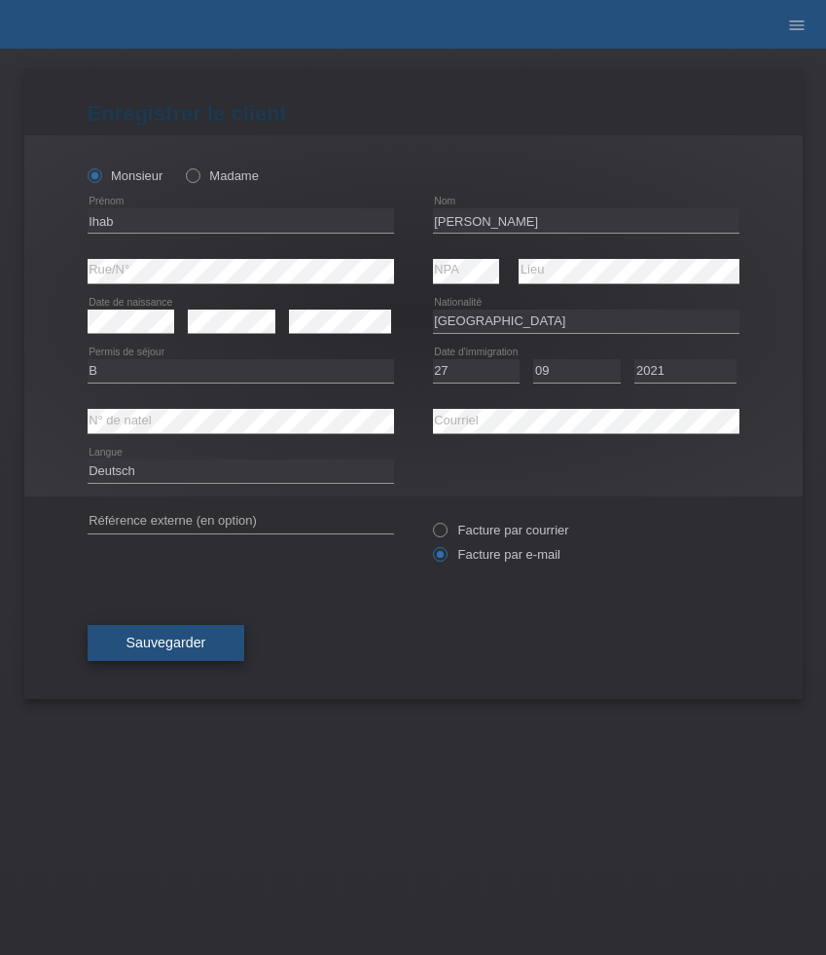
click at [195, 637] on span "Sauvegarder" at bounding box center [167, 642] width 80 height 16
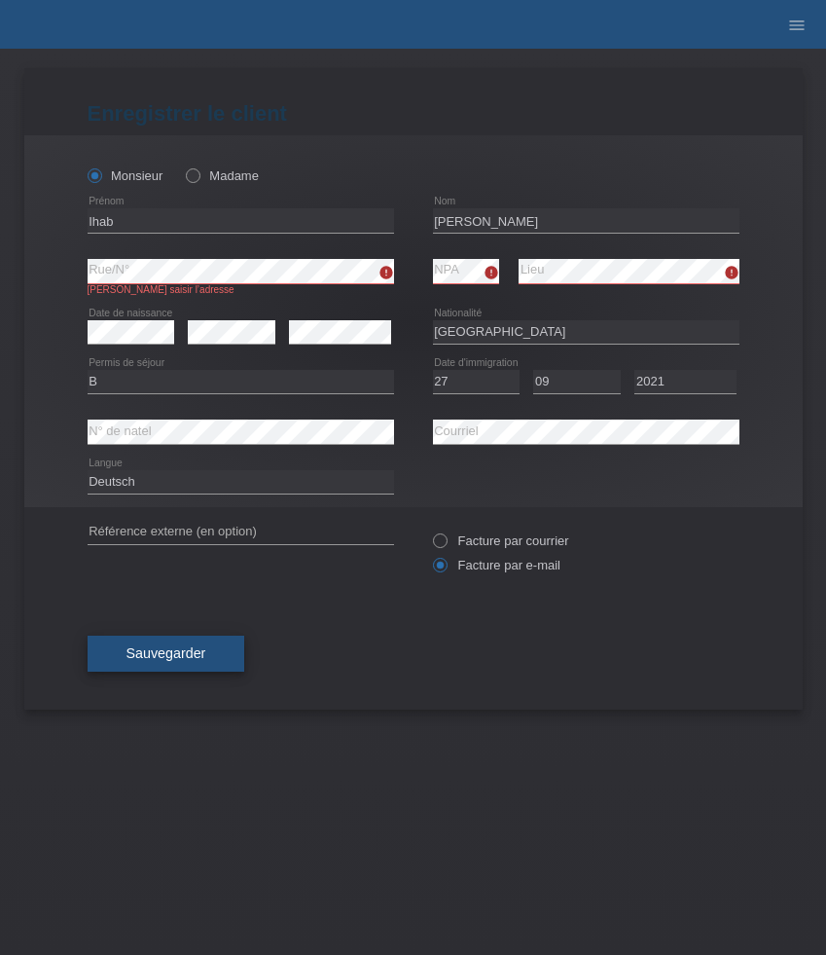
click at [191, 670] on button "Sauvegarder" at bounding box center [167, 653] width 158 height 37
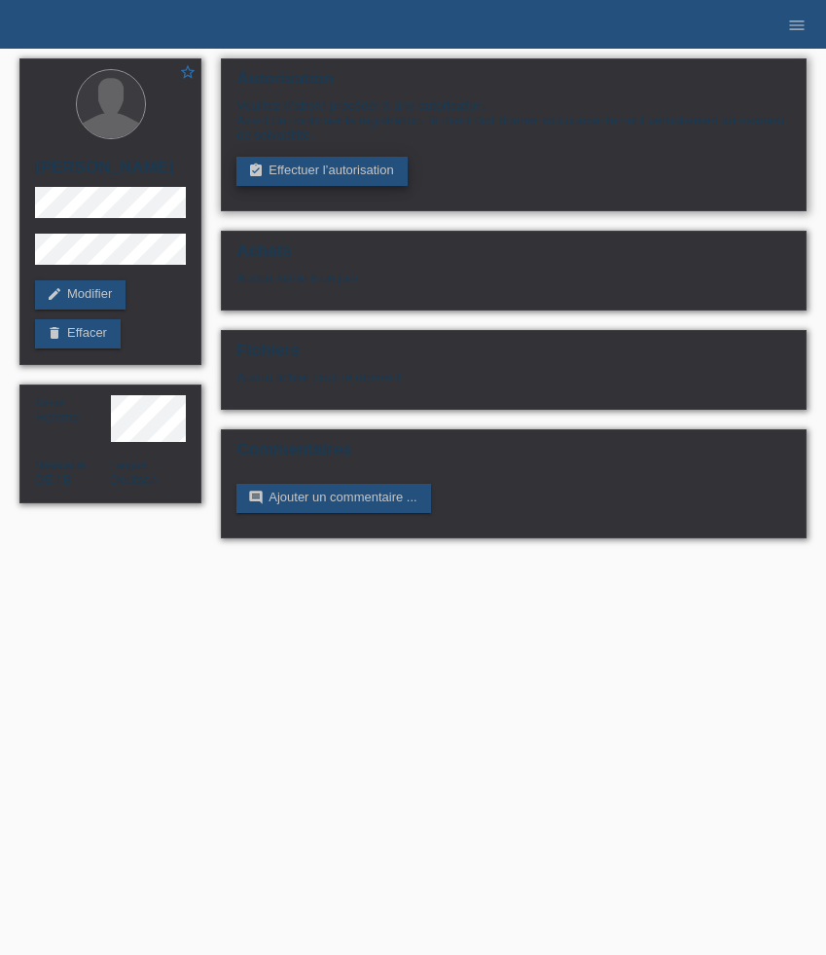
click at [347, 177] on link "assignment_turned_in Effectuer l’autorisation" at bounding box center [321, 171] width 170 height 29
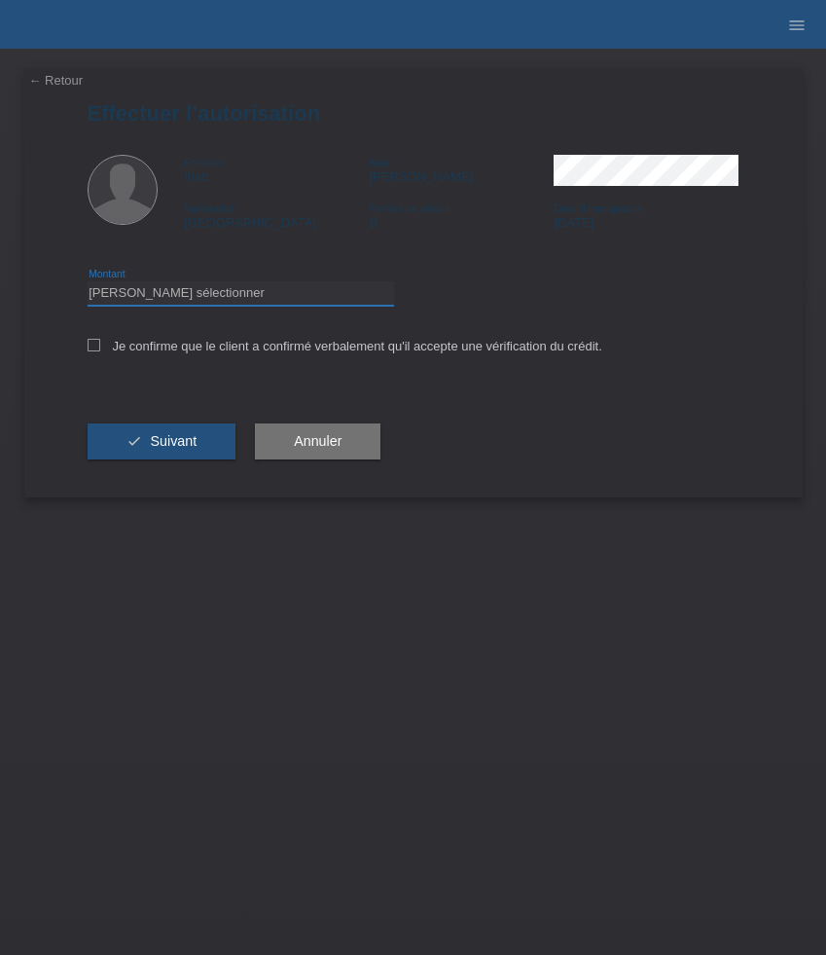
click at [282, 295] on select "Veuillez sélectionner CHF 1.00 - CHF 499.00 CHF 500.00 - CHF 1'999.00 CHF 2'000…" at bounding box center [241, 292] width 307 height 23
select select "3"
click at [88, 284] on select "Veuillez sélectionner CHF 1.00 - CHF 499.00 CHF 500.00 - CHF 1'999.00 CHF 2'000…" at bounding box center [241, 292] width 307 height 23
click at [156, 349] on label "Je confirme que le client a confirmé verbalement qu'il accepte une vérification…" at bounding box center [345, 346] width 515 height 15
click at [100, 349] on input "Je confirme que le client a confirmé verbalement qu'il accepte une vérification…" at bounding box center [94, 345] width 13 height 13
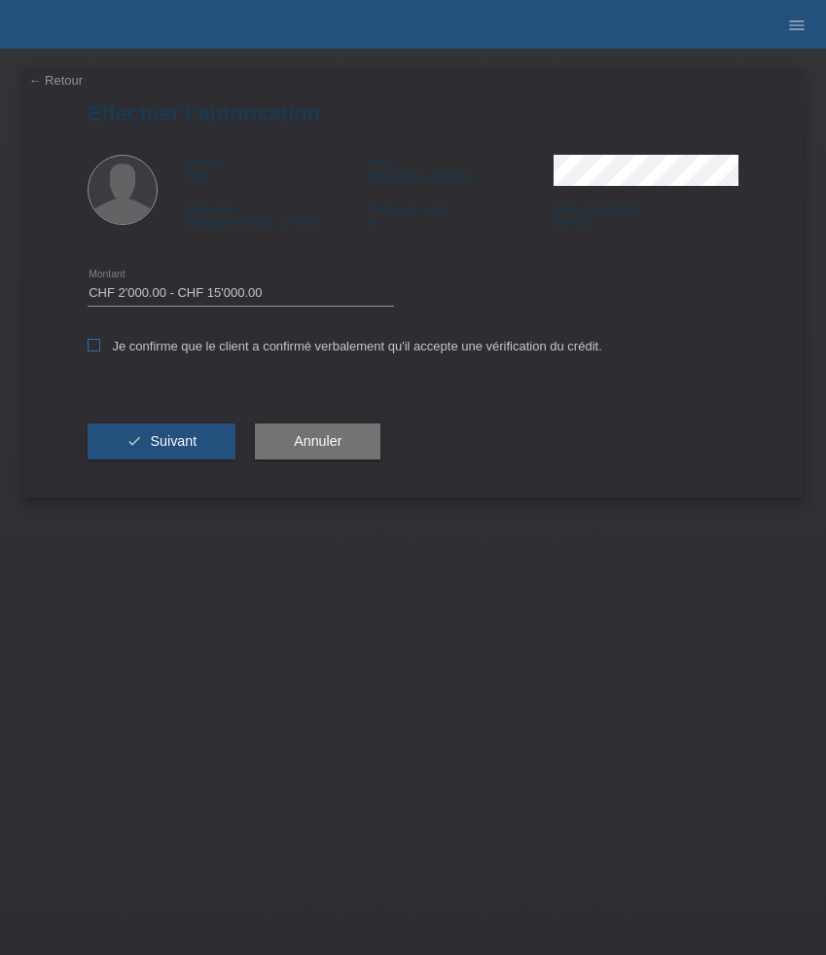
checkbox input "true"
click at [156, 449] on span "Suivant" at bounding box center [173, 441] width 47 height 16
